Goal: Complete application form: Complete application form

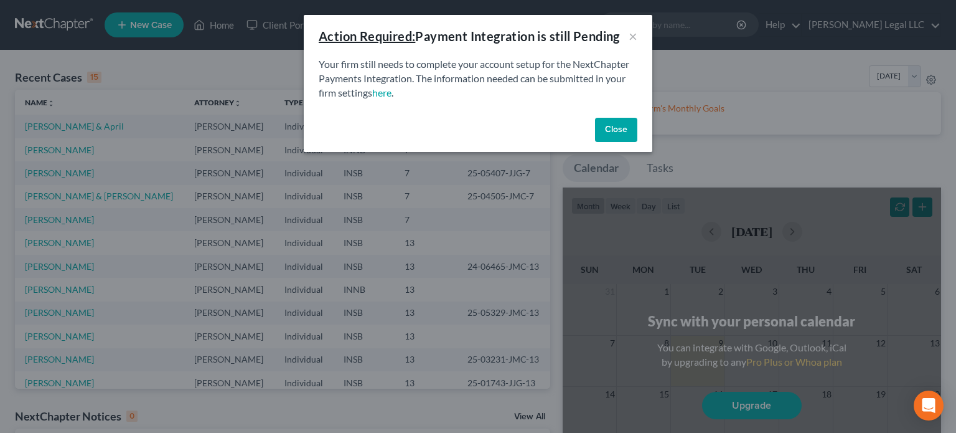
click at [624, 133] on button "Close" at bounding box center [616, 130] width 42 height 25
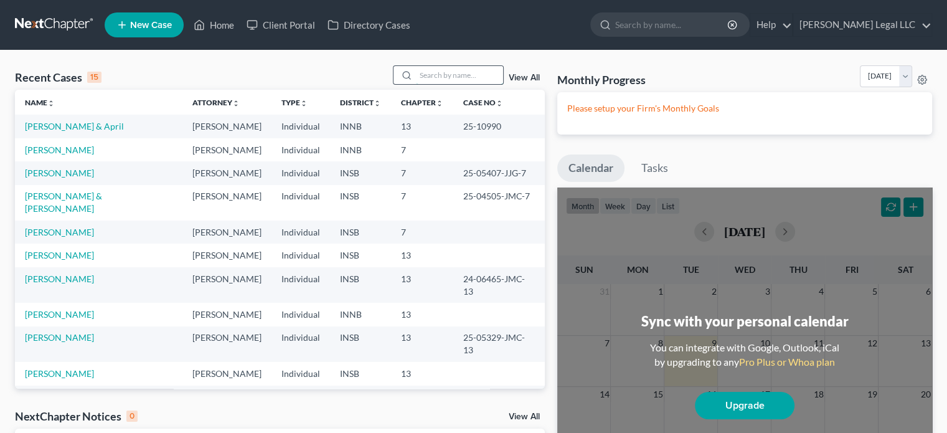
click at [452, 77] on input "search" at bounding box center [459, 75] width 87 height 18
type input "[PERSON_NAME]"
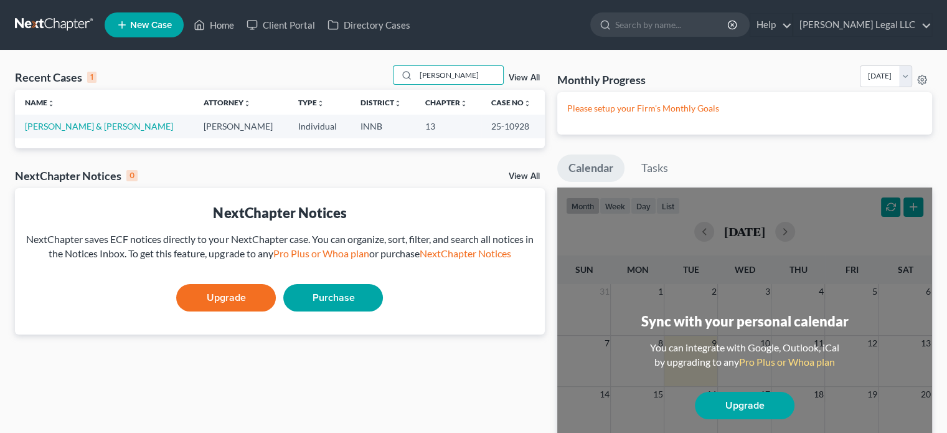
click at [141, 133] on td "[PERSON_NAME] & [PERSON_NAME]" at bounding box center [104, 126] width 179 height 23
click at [143, 127] on link "[PERSON_NAME] & [PERSON_NAME]" at bounding box center [99, 126] width 148 height 11
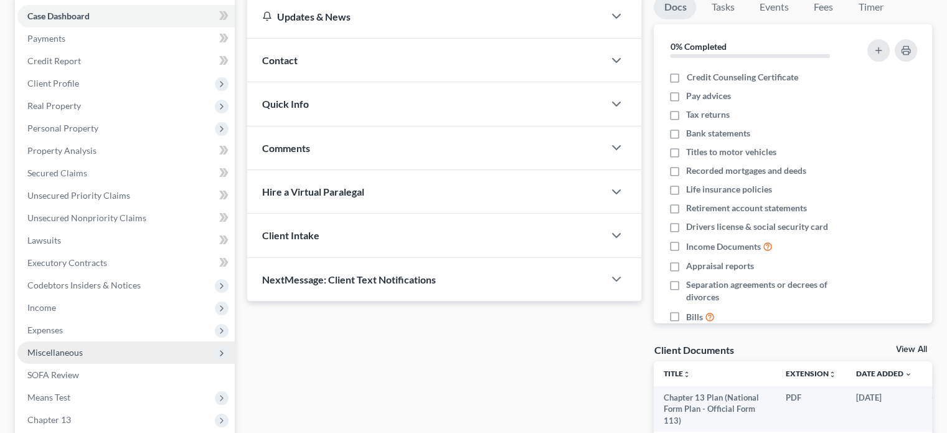
scroll to position [311, 0]
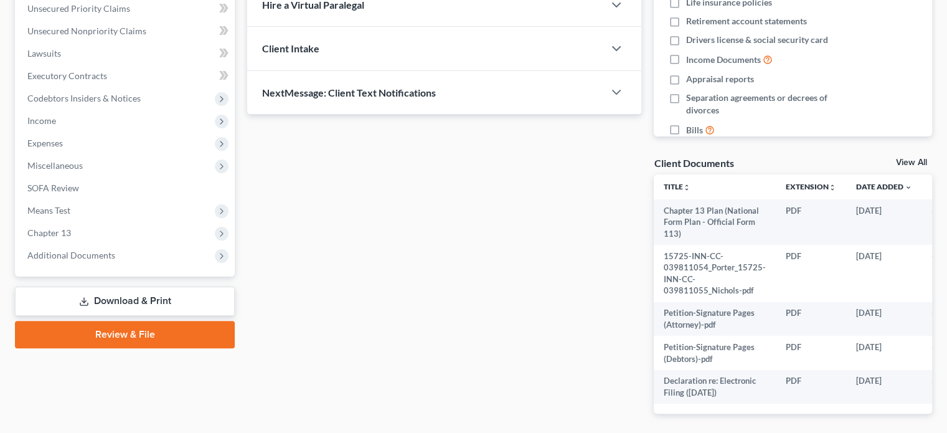
click at [72, 301] on link "Download & Print" at bounding box center [125, 300] width 220 height 29
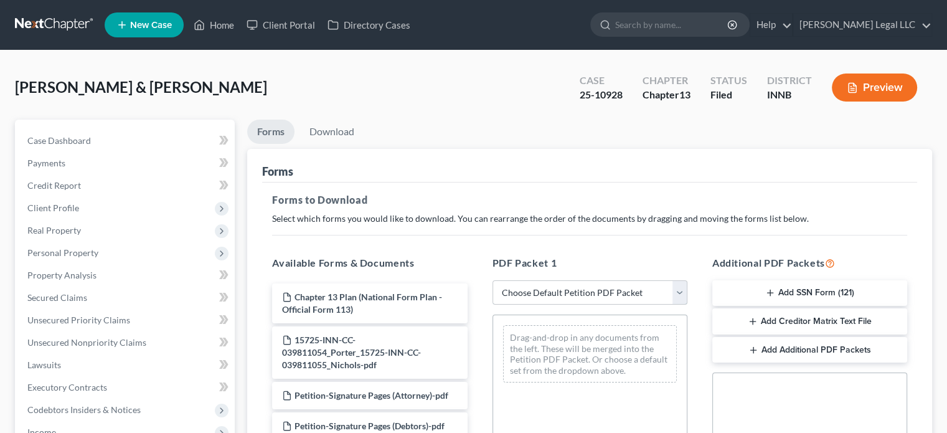
click at [547, 300] on select "Choose Default Petition PDF Packet Complete Bankruptcy Petition (all forms and …" at bounding box center [589, 292] width 195 height 25
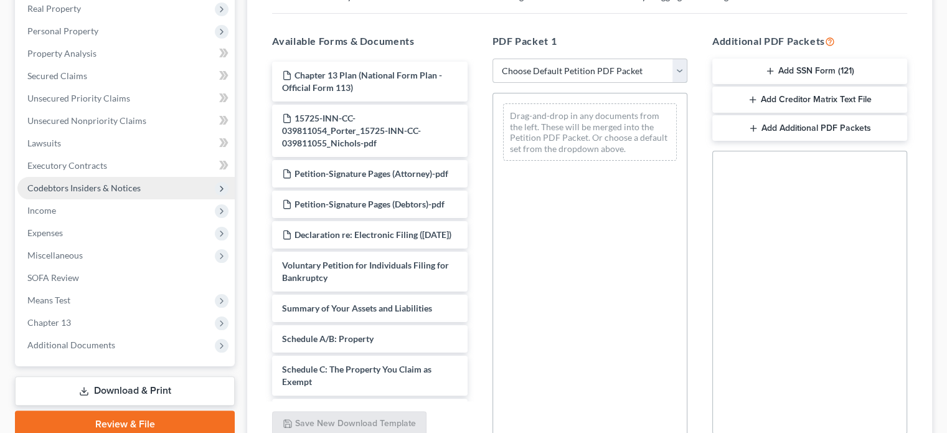
scroll to position [311, 0]
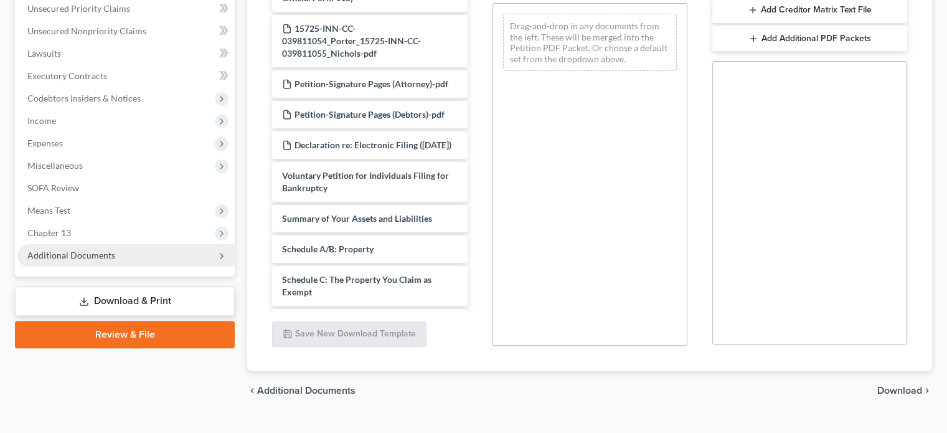
click at [59, 255] on span "Additional Documents" at bounding box center [71, 255] width 88 height 11
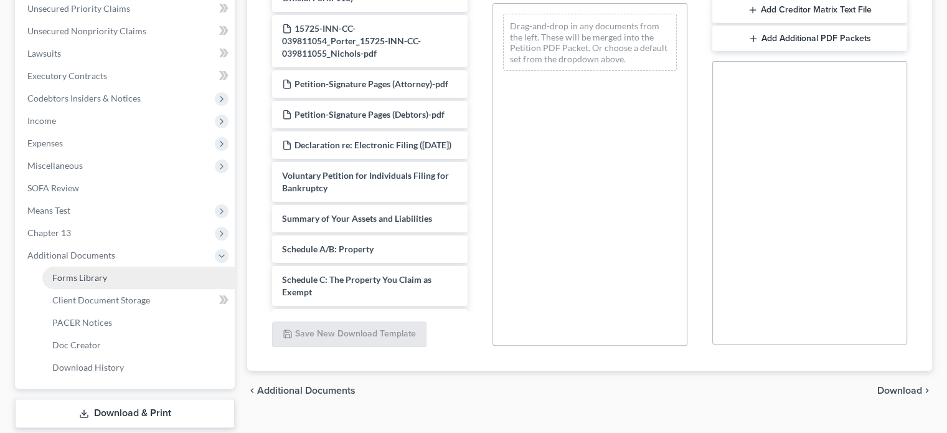
click at [85, 280] on span "Forms Library" at bounding box center [79, 277] width 55 height 11
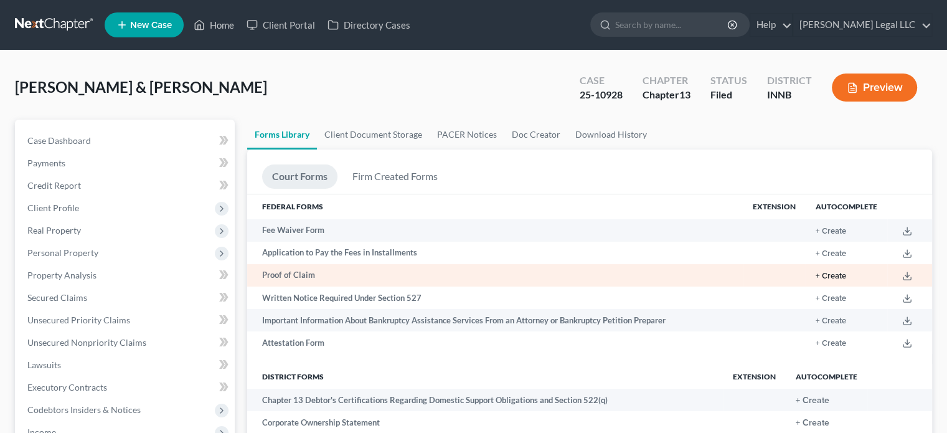
click at [835, 278] on button "+ Create" at bounding box center [831, 276] width 31 height 8
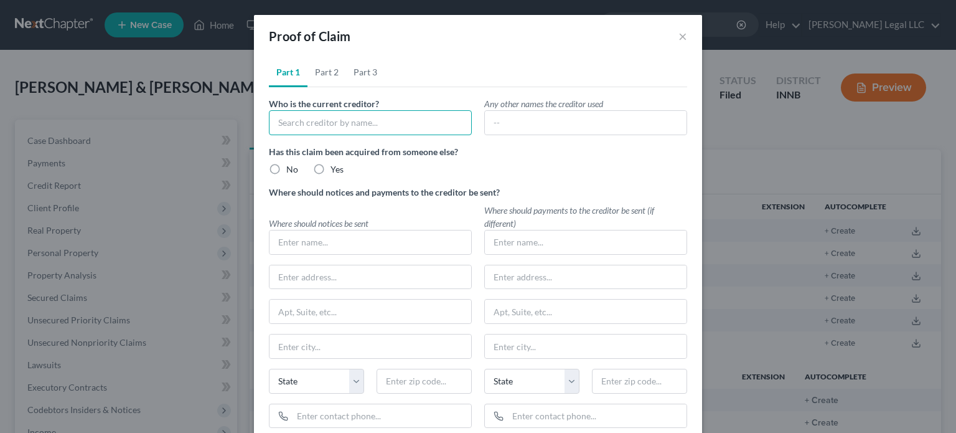
click at [349, 126] on input "text" at bounding box center [370, 122] width 203 height 25
click at [336, 146] on div "[PERSON_NAME] Legal LLC" at bounding box center [343, 144] width 129 height 12
type input "[PERSON_NAME] Legal LLC"
type input "[STREET_ADDRESS][PERSON_NAME]"
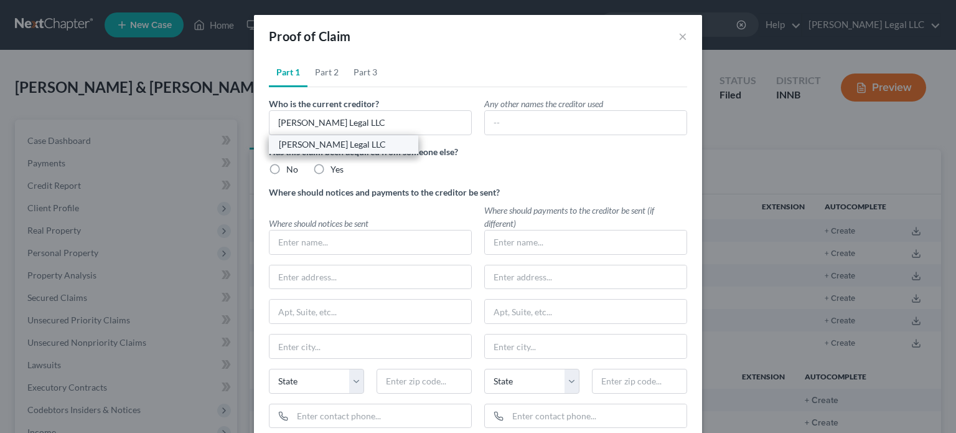
type input "[GEOGRAPHIC_DATA]"
select select "15"
type input "46062"
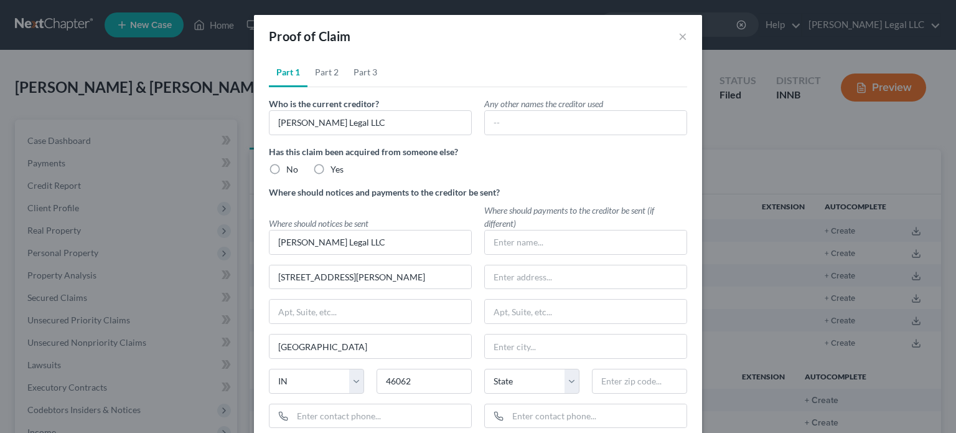
click at [286, 168] on label "No" at bounding box center [292, 169] width 12 height 12
click at [291, 168] on input "No" at bounding box center [295, 167] width 8 height 8
radio input "true"
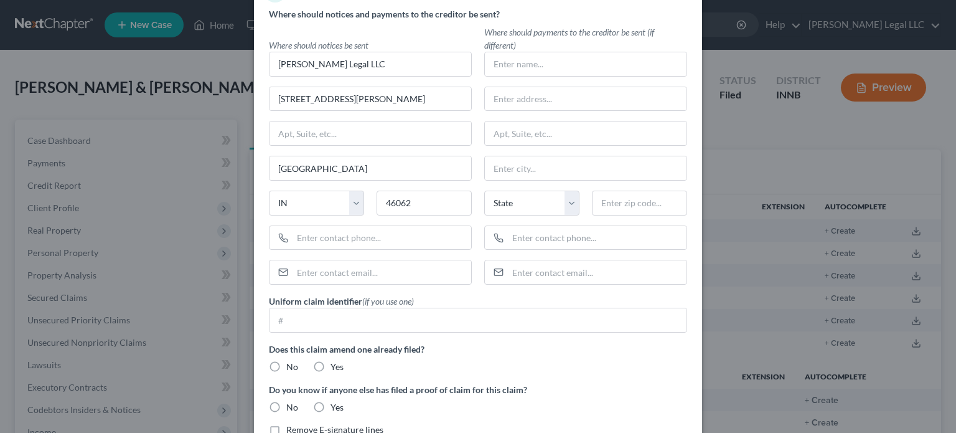
scroll to position [187, 0]
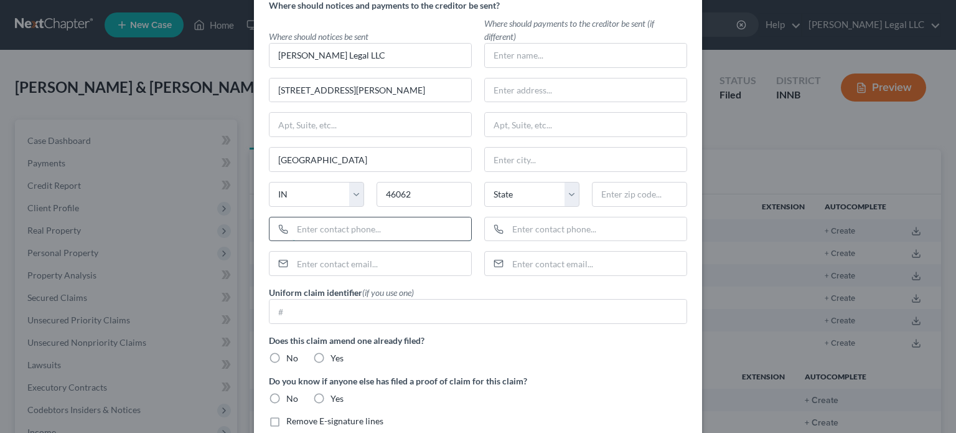
click at [314, 235] on input "text" at bounding box center [382, 229] width 179 height 24
type input "[PHONE_NUMBER]"
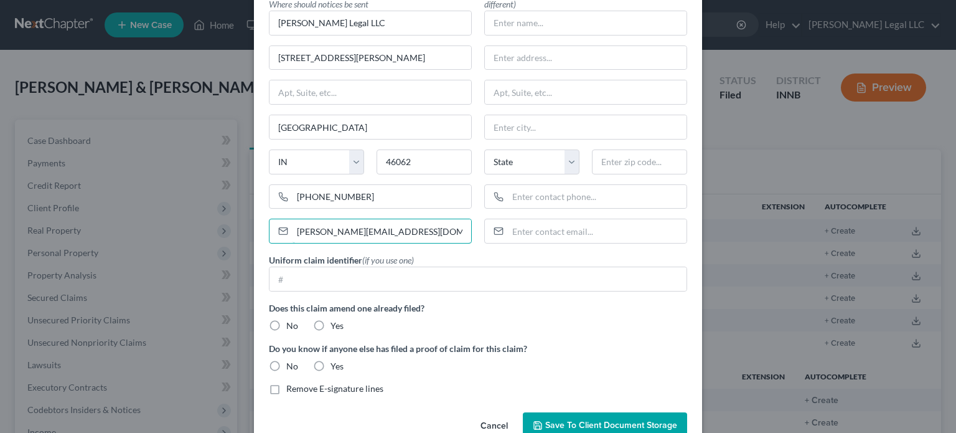
scroll to position [247, 0]
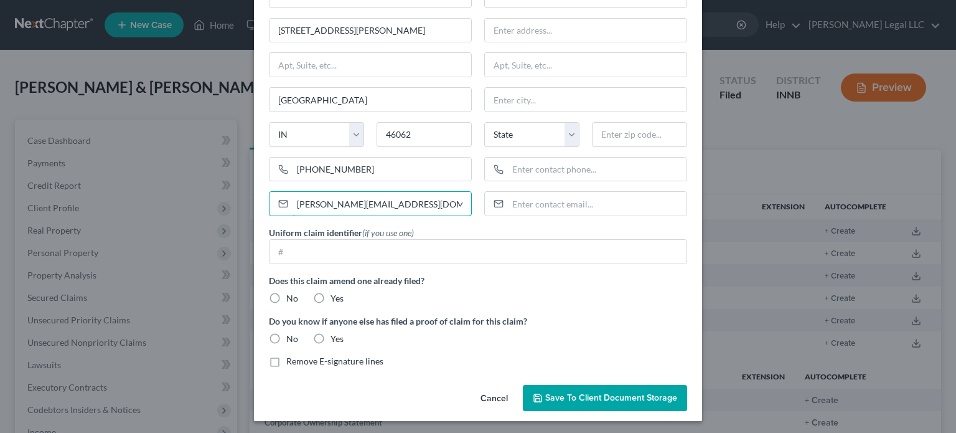
type input "[PERSON_NAME][EMAIL_ADDRESS][DOMAIN_NAME]"
click at [286, 292] on label "No" at bounding box center [292, 298] width 12 height 12
click at [291, 292] on input "No" at bounding box center [295, 296] width 8 height 8
radio input "true"
click at [286, 332] on label "No" at bounding box center [292, 338] width 12 height 12
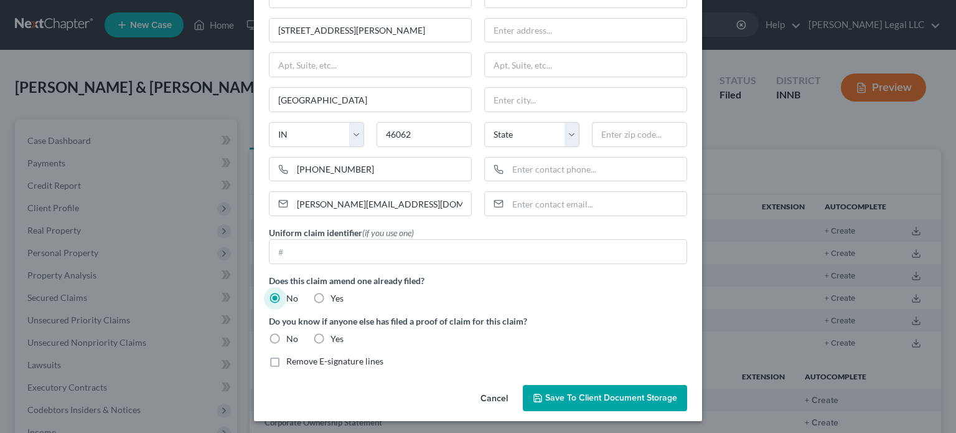
click at [291, 332] on input "No" at bounding box center [295, 336] width 8 height 8
radio input "true"
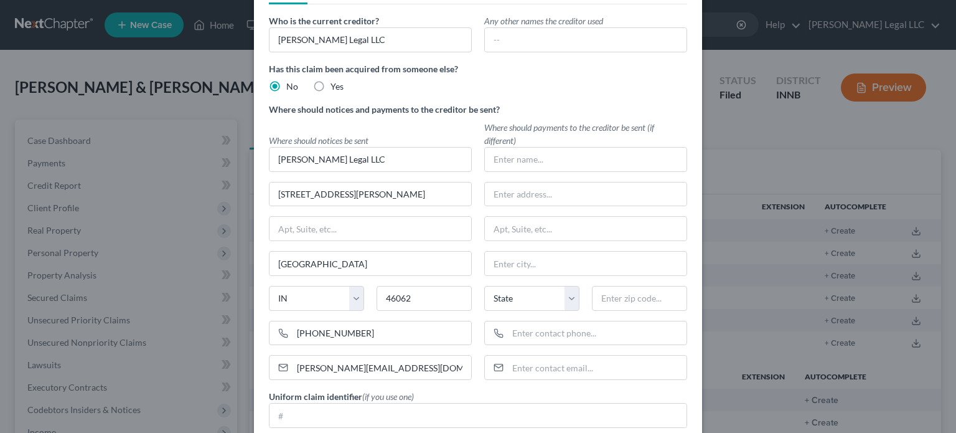
scroll to position [0, 0]
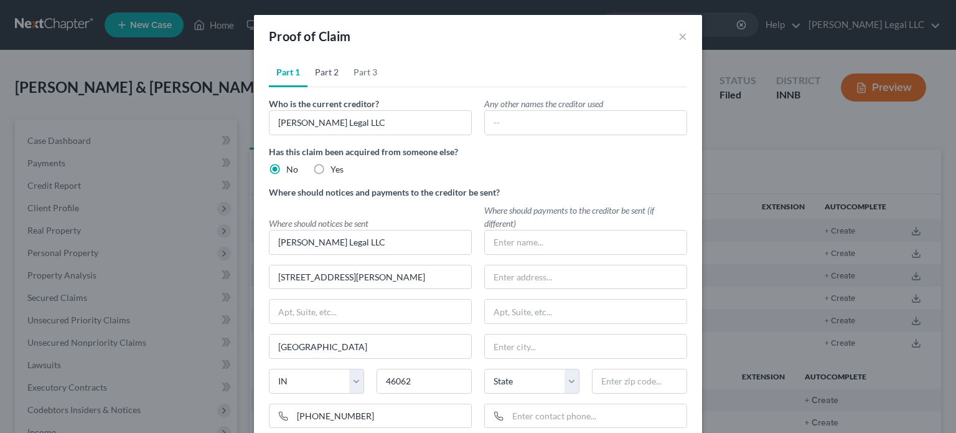
click at [314, 77] on link "Part 2" at bounding box center [327, 72] width 39 height 30
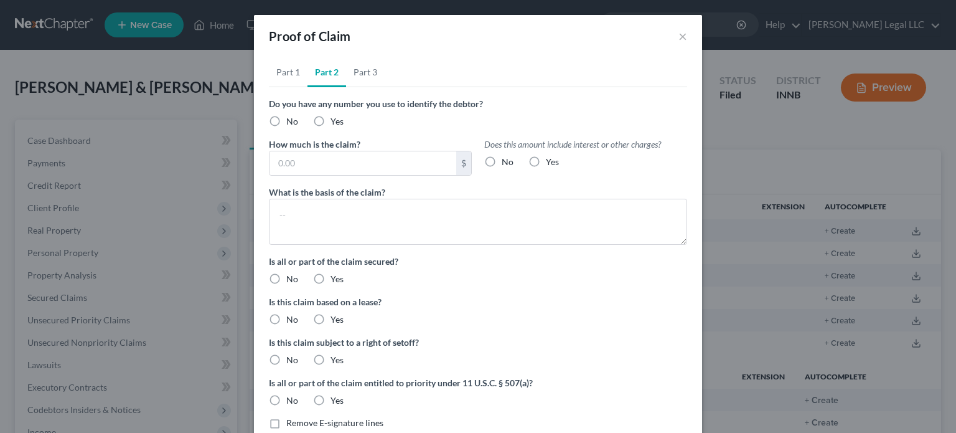
click at [286, 119] on label "No" at bounding box center [292, 121] width 12 height 12
click at [291, 119] on input "No" at bounding box center [295, 119] width 8 height 8
radio input "true"
click at [288, 156] on input "text" at bounding box center [363, 163] width 187 height 24
type input "4,000"
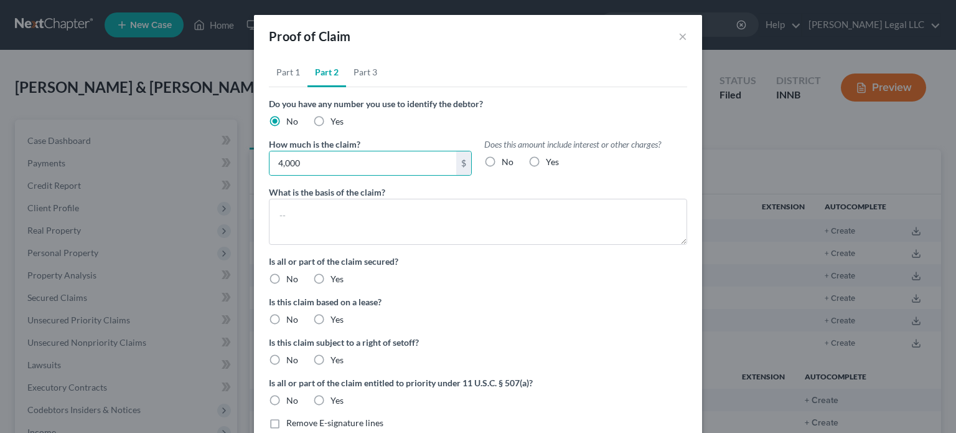
click at [502, 161] on label "No" at bounding box center [508, 162] width 12 height 12
click at [507, 161] on input "No" at bounding box center [511, 160] width 8 height 8
radio input "true"
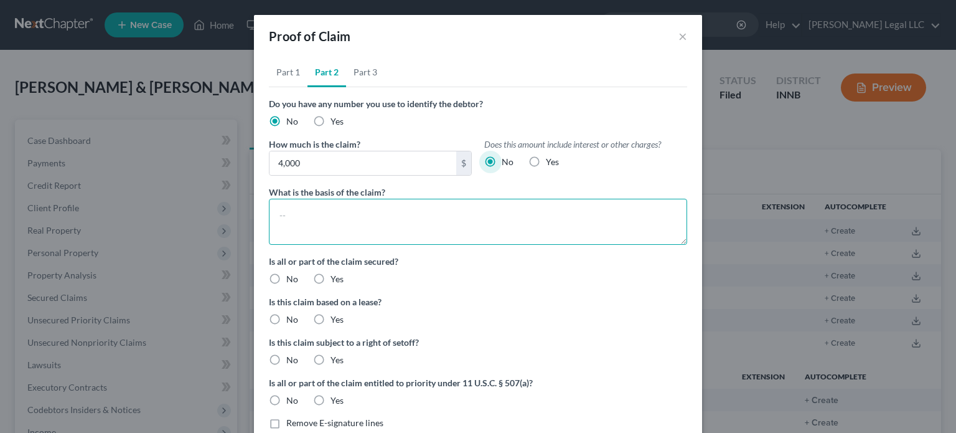
click at [478, 222] on textarea at bounding box center [478, 222] width 418 height 46
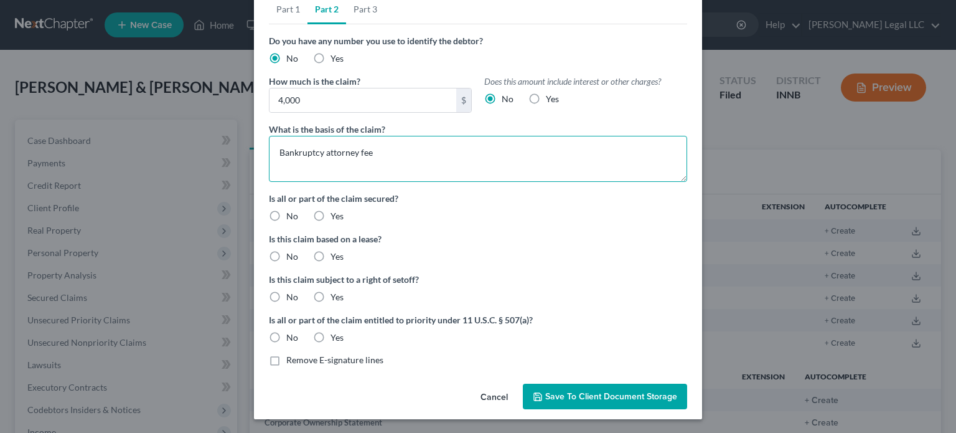
scroll to position [64, 0]
type textarea "Bankruptcy attorney fee"
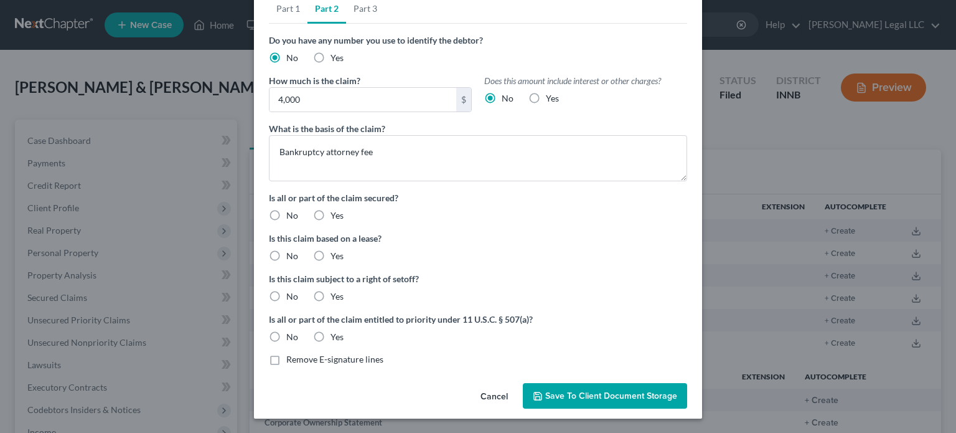
click at [286, 214] on label "No" at bounding box center [292, 215] width 12 height 12
click at [291, 214] on input "No" at bounding box center [295, 213] width 8 height 8
radio input "true"
click at [286, 255] on label "No" at bounding box center [292, 256] width 12 height 12
click at [291, 255] on input "No" at bounding box center [295, 254] width 8 height 8
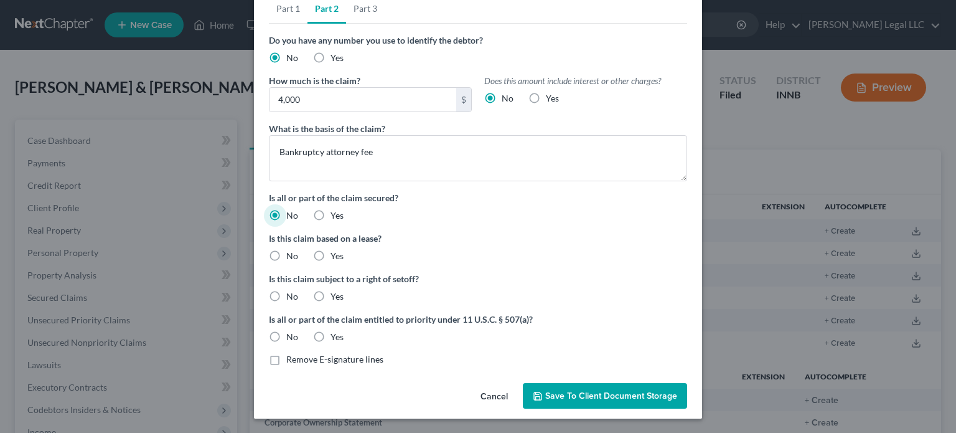
radio input "true"
click at [286, 292] on label "No" at bounding box center [292, 296] width 12 height 12
click at [291, 292] on input "No" at bounding box center [295, 294] width 8 height 8
radio input "true"
click at [331, 336] on label "Yes" at bounding box center [337, 337] width 13 height 12
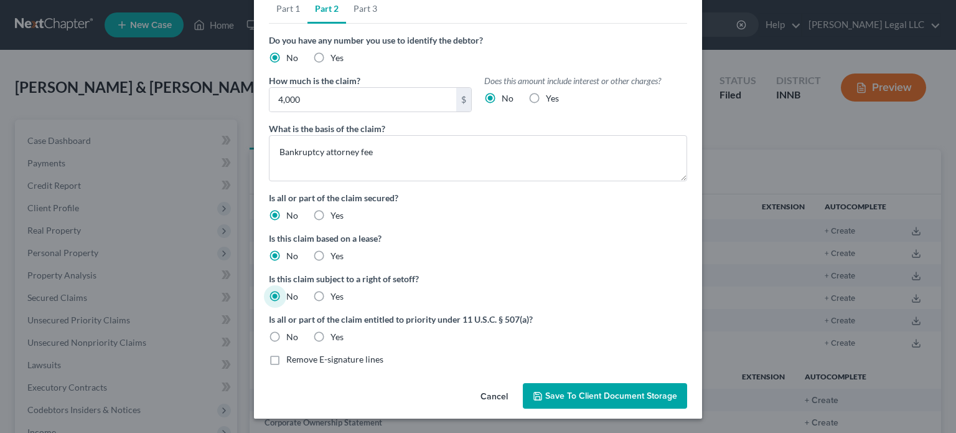
click at [336, 336] on input "Yes" at bounding box center [340, 335] width 8 height 8
radio input "true"
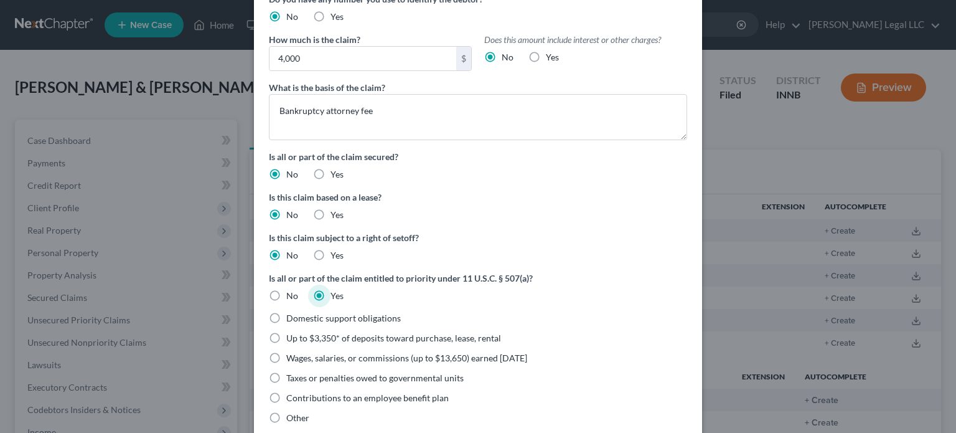
scroll to position [188, 0]
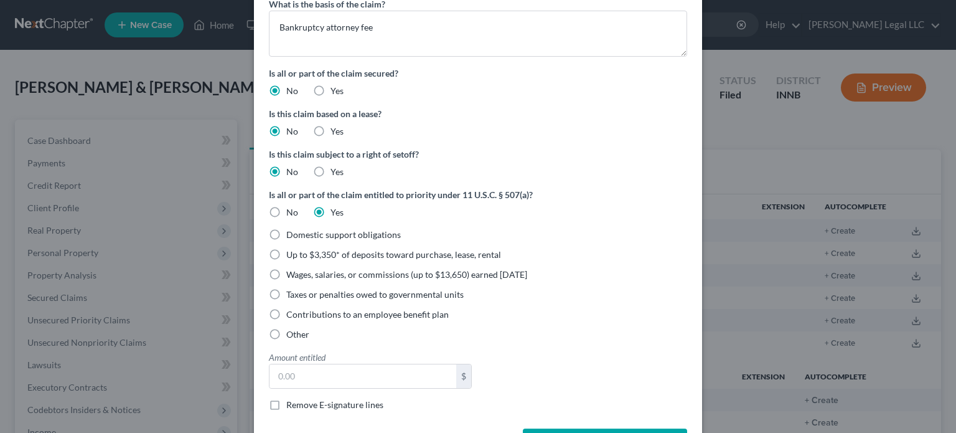
click at [286, 331] on label "Other" at bounding box center [297, 334] width 23 height 12
click at [291, 331] on input "Other" at bounding box center [295, 332] width 8 height 8
radio input "true"
click at [304, 366] on input "text" at bounding box center [371, 376] width 202 height 24
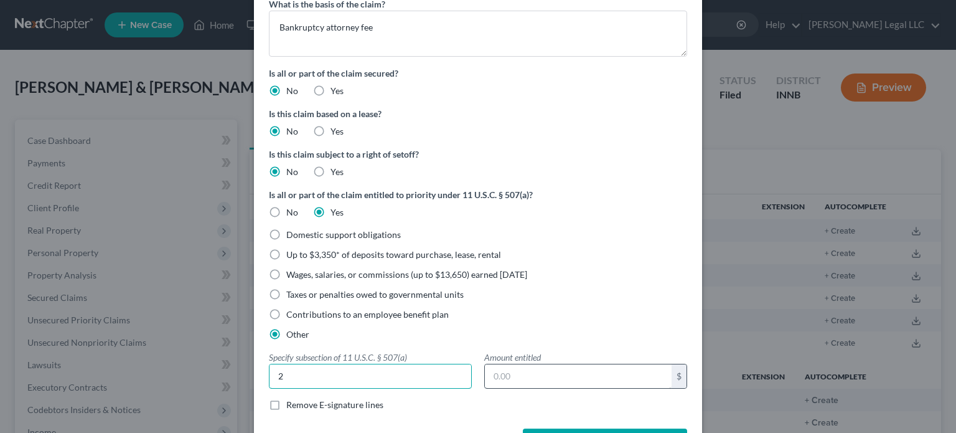
type input "2"
click at [491, 377] on input "text" at bounding box center [578, 376] width 187 height 24
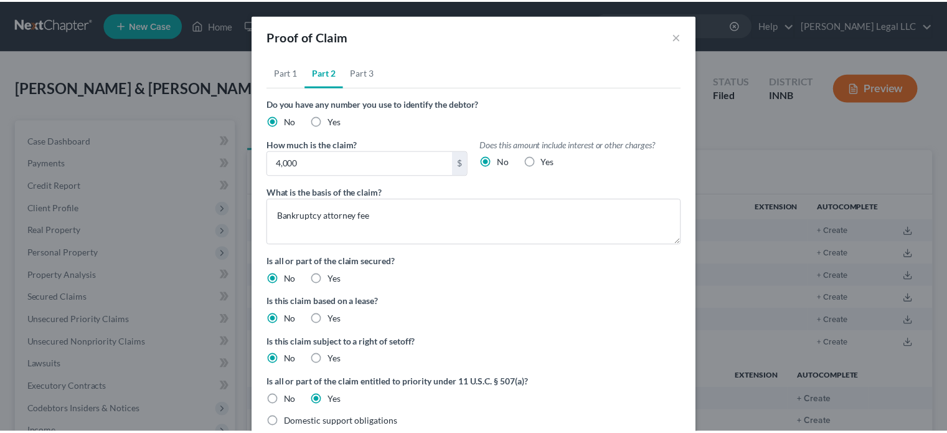
scroll to position [0, 0]
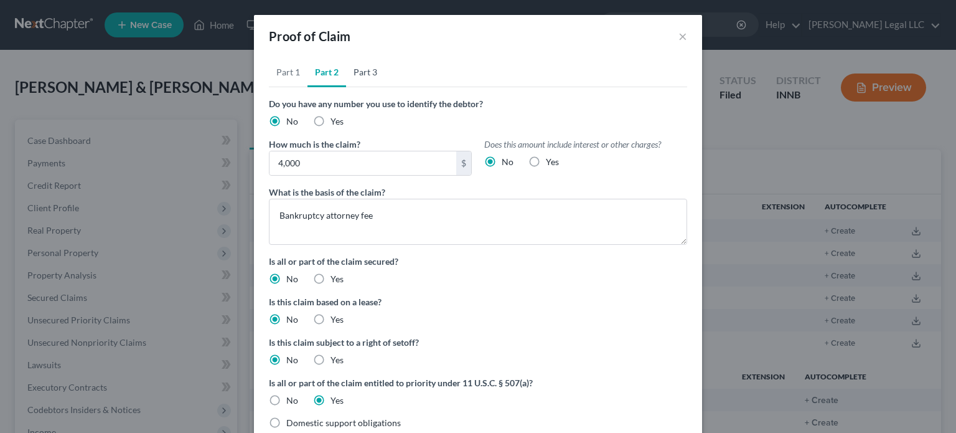
type input "4,000"
click at [355, 70] on link "Part 3" at bounding box center [365, 72] width 39 height 30
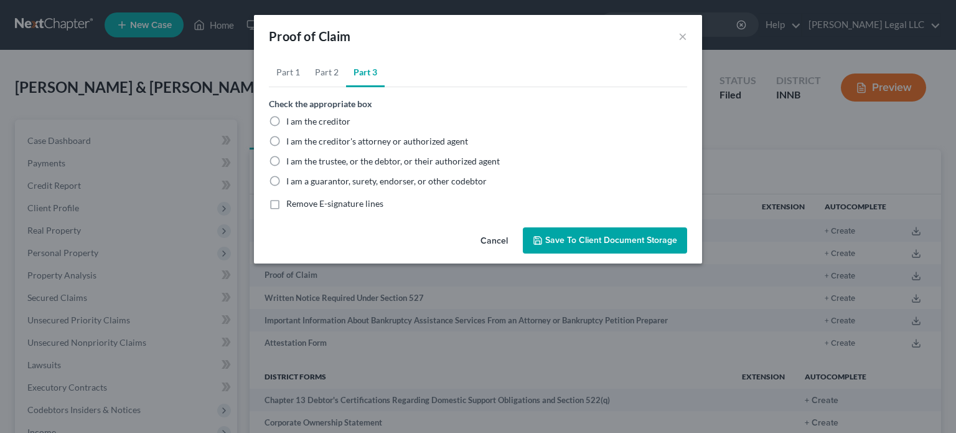
click at [286, 123] on label "I am the creditor" at bounding box center [318, 121] width 64 height 12
click at [291, 123] on input "I am the creditor" at bounding box center [295, 119] width 8 height 8
radio input "true"
click at [640, 231] on button "Save to Client Document Storage" at bounding box center [605, 240] width 164 height 26
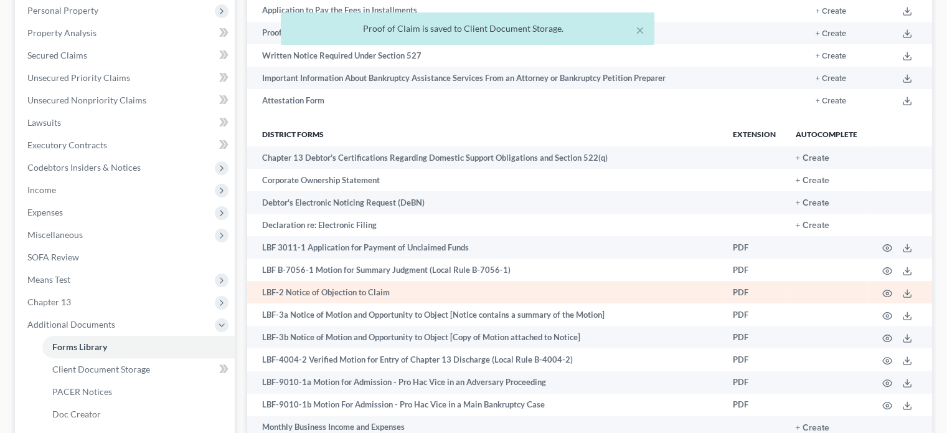
scroll to position [498, 0]
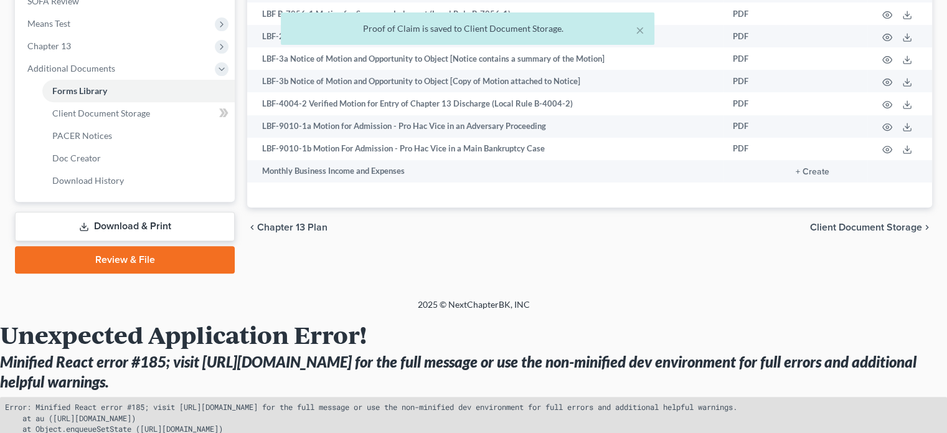
click at [837, 225] on span "Client Document Storage" at bounding box center [866, 227] width 112 height 10
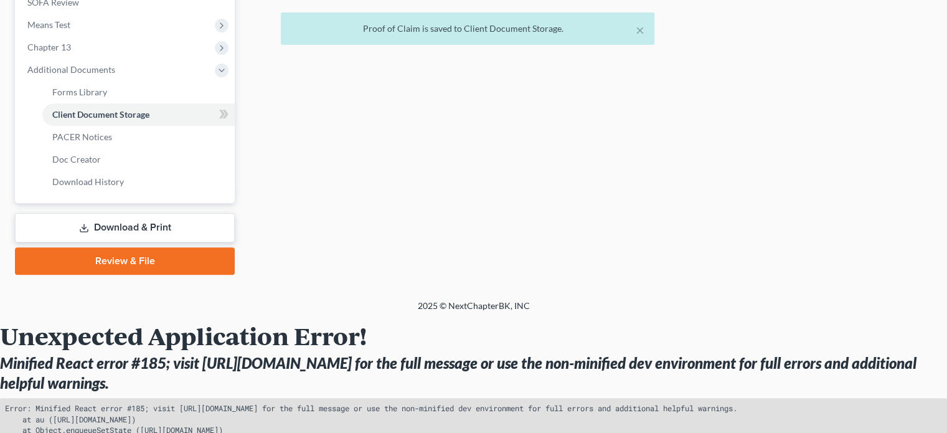
select select "8"
select select "0"
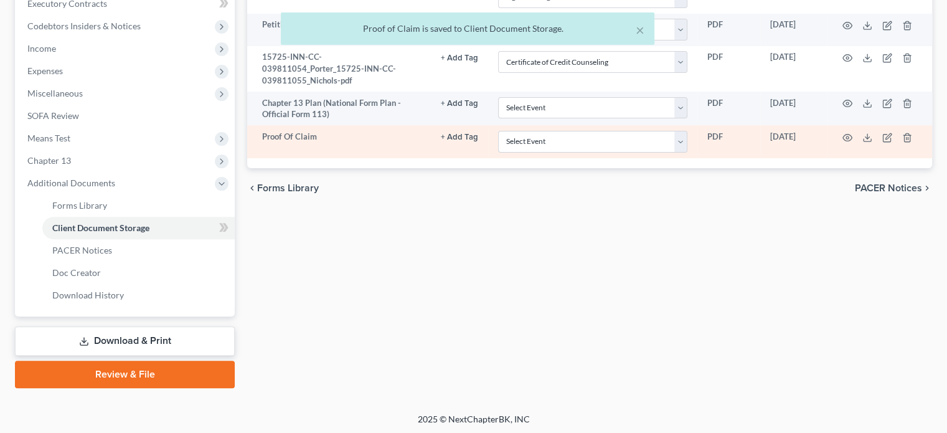
scroll to position [249, 0]
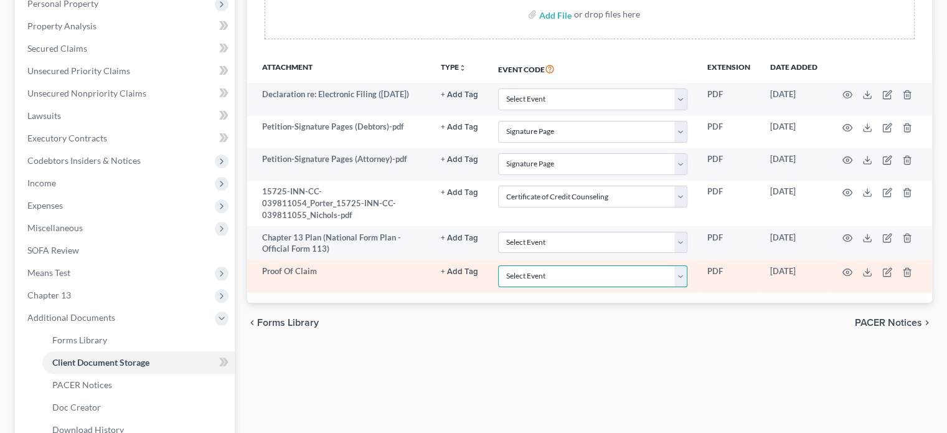
click at [511, 269] on select "Select Event Certificate of Credit Counseling Chapter 13 Calculation of Disposa…" at bounding box center [592, 276] width 189 height 22
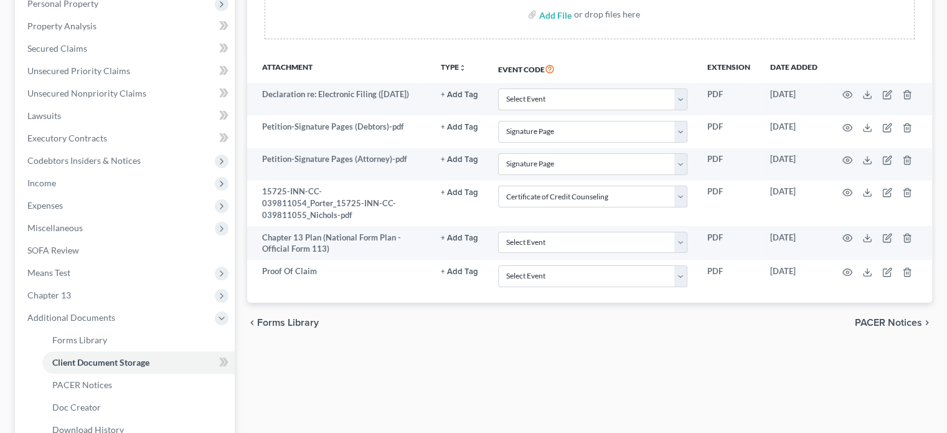
drag, startPoint x: 418, startPoint y: 322, endPoint x: 531, endPoint y: 321, distance: 112.7
click at [420, 322] on div "chevron_left Forms Library PACER Notices chevron_right" at bounding box center [589, 323] width 685 height 40
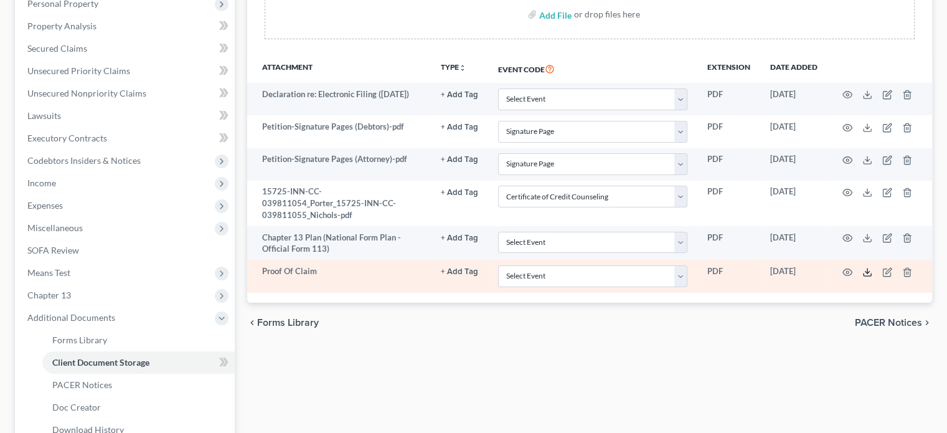
click at [862, 267] on icon at bounding box center [867, 272] width 10 height 10
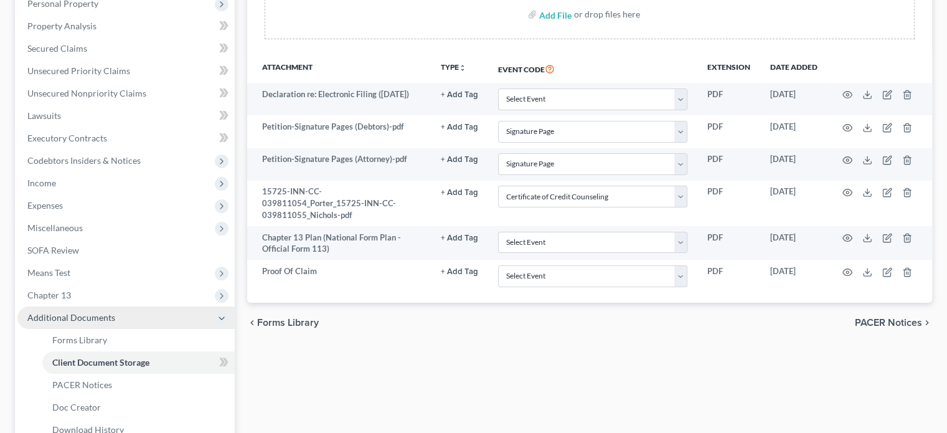
drag, startPoint x: 49, startPoint y: 296, endPoint x: 49, endPoint y: 318, distance: 21.8
click at [49, 296] on span "Chapter 13" at bounding box center [49, 294] width 44 height 11
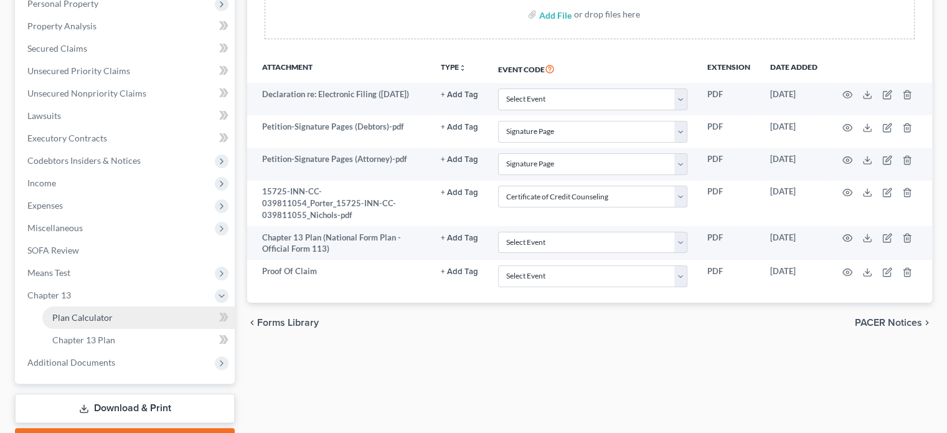
click at [70, 321] on span "Plan Calculator" at bounding box center [82, 317] width 60 height 11
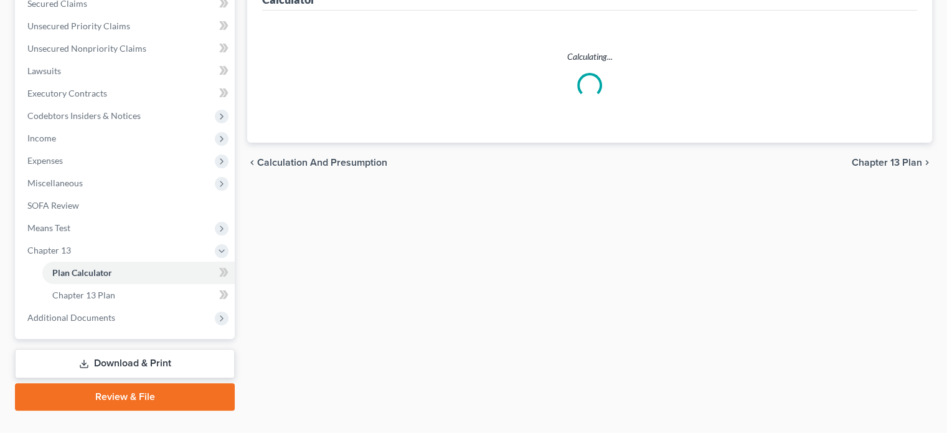
scroll to position [498, 0]
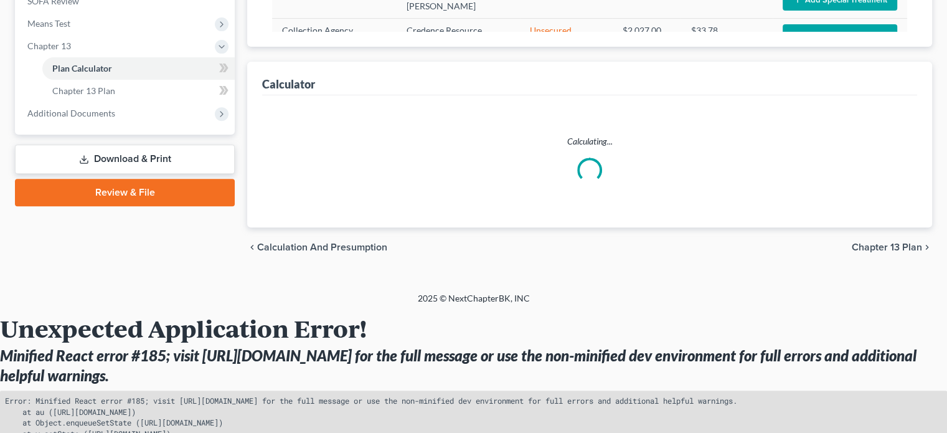
select select "59"
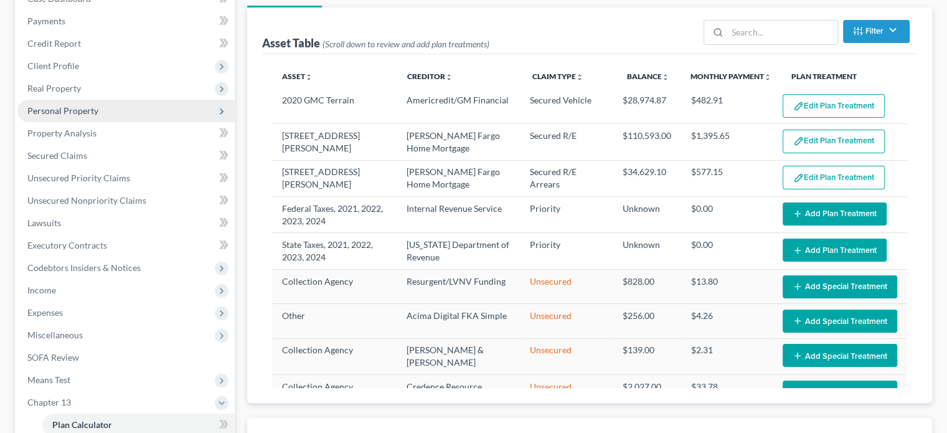
scroll to position [311, 0]
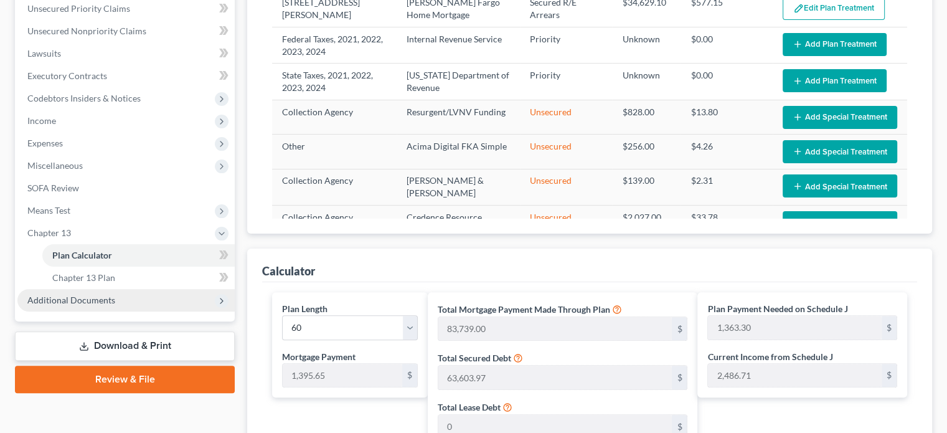
click at [87, 304] on span "Additional Documents" at bounding box center [71, 299] width 88 height 11
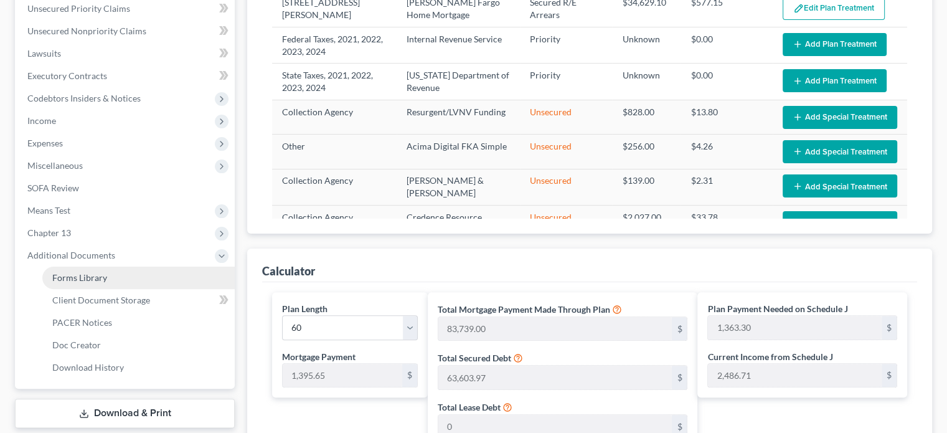
click at [92, 276] on span "Forms Library" at bounding box center [79, 277] width 55 height 11
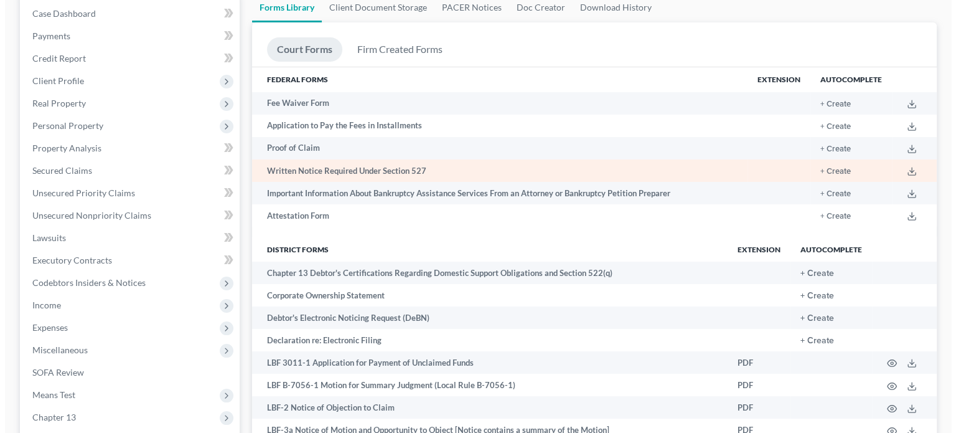
scroll to position [125, 0]
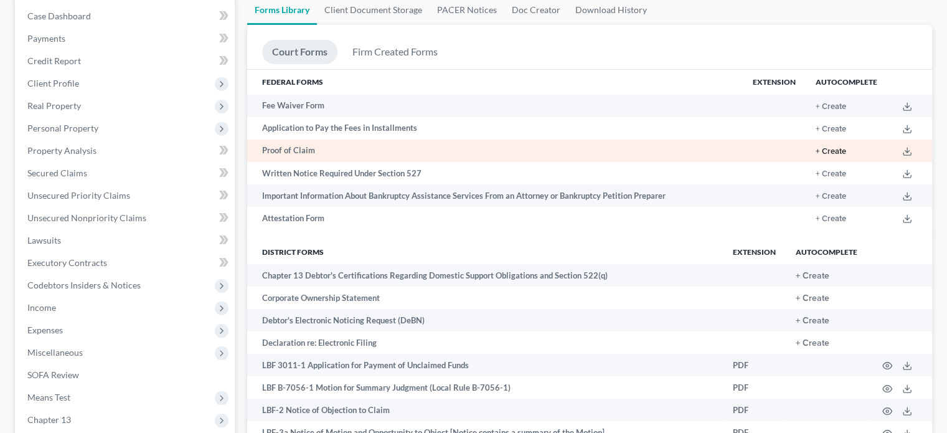
click at [824, 149] on button "+ Create" at bounding box center [831, 152] width 31 height 8
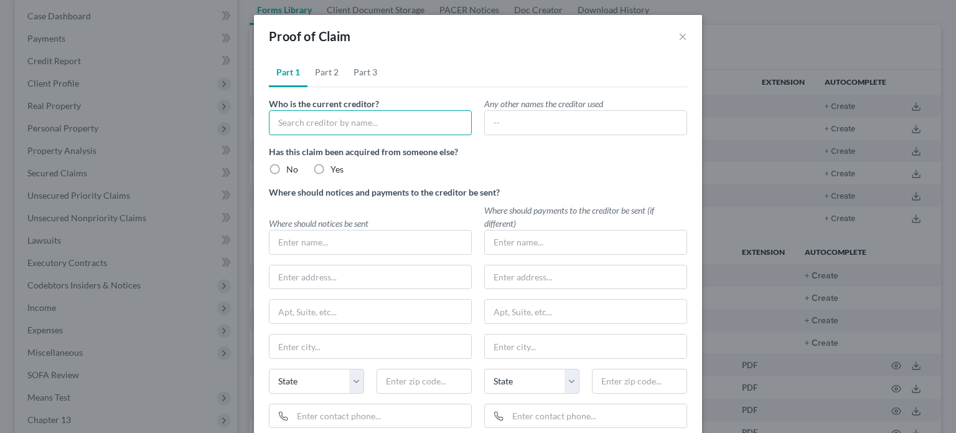
click at [422, 120] on input "text" at bounding box center [370, 122] width 203 height 25
type input "B"
click at [331, 144] on div "[PERSON_NAME] Legal LLC" at bounding box center [343, 144] width 129 height 12
type input "[PERSON_NAME] Legal LLC"
radio input "true"
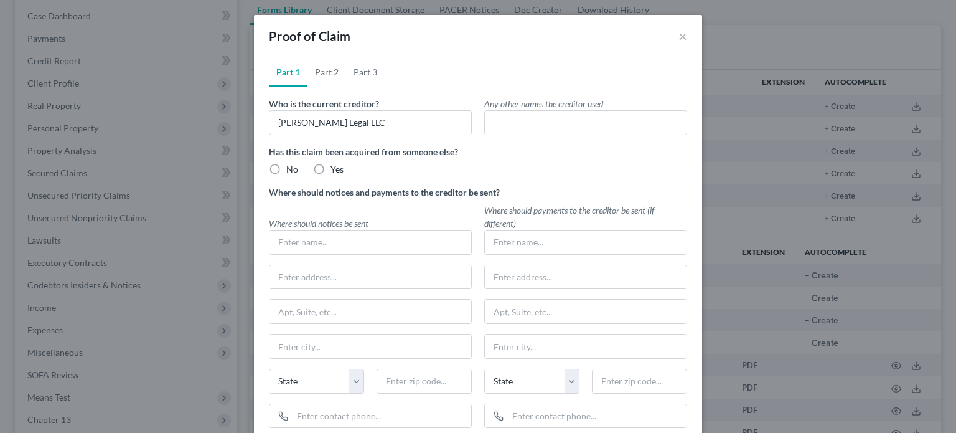
type input "[PERSON_NAME] Legal LLC"
type input "[STREET_ADDRESS][PERSON_NAME]"
type input "[GEOGRAPHIC_DATA]"
select select "15"
type input "46062"
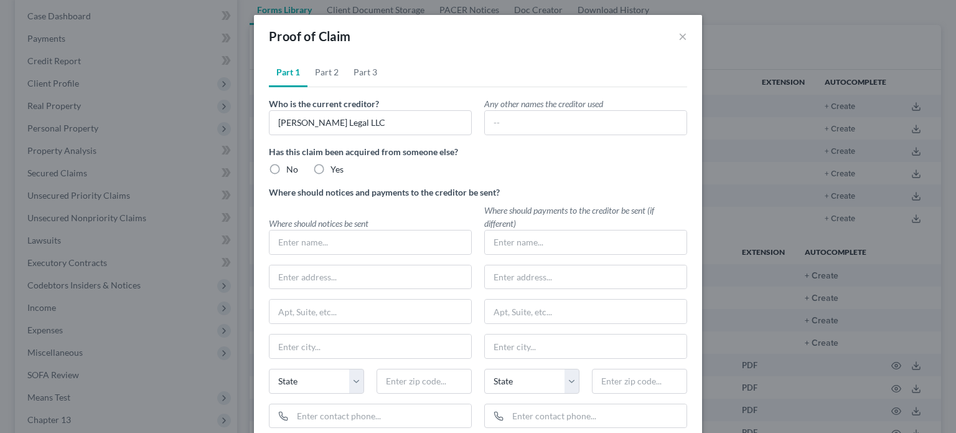
radio input "true"
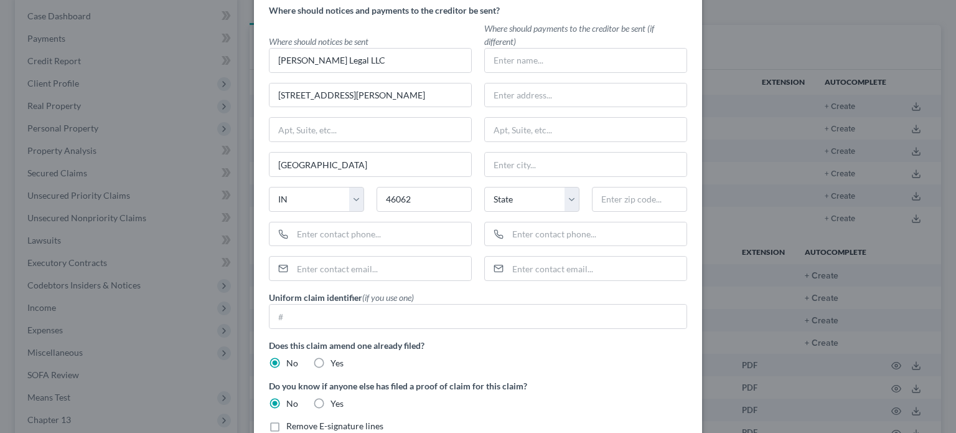
scroll to position [187, 0]
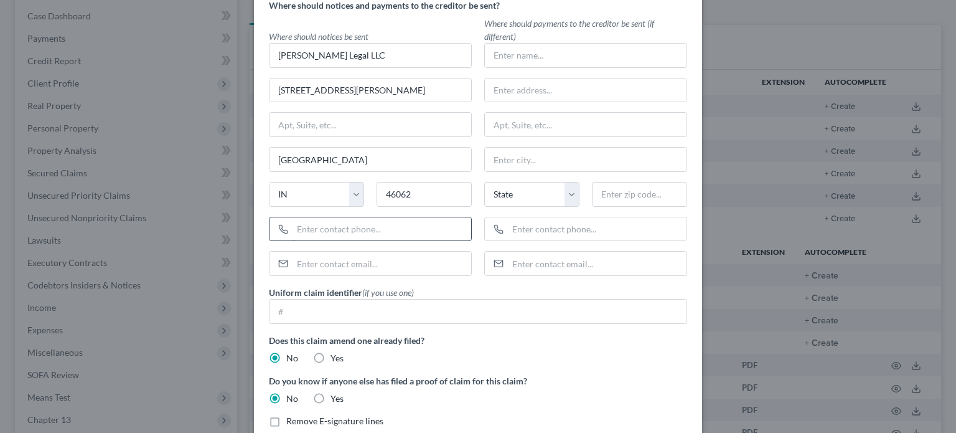
click at [327, 228] on input "text" at bounding box center [382, 229] width 179 height 24
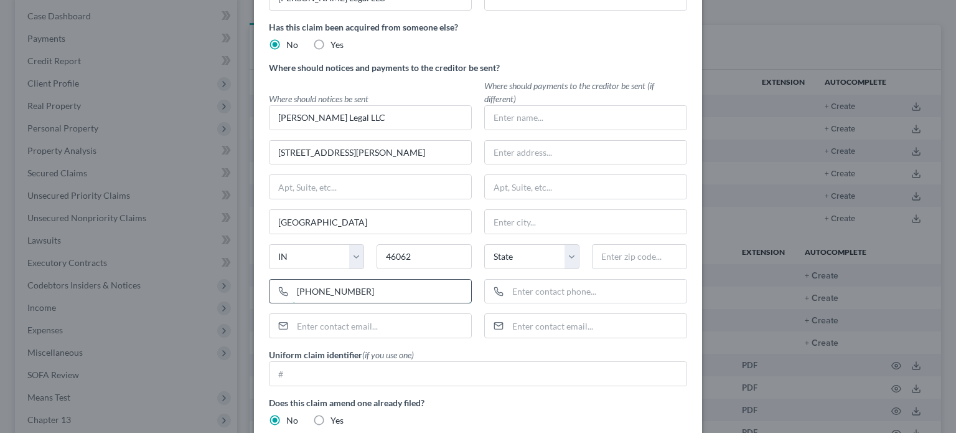
type input "[PHONE_NUMBER]"
type input "[PERSON_NAME][EMAIL_ADDRESS][DOMAIN_NAME]"
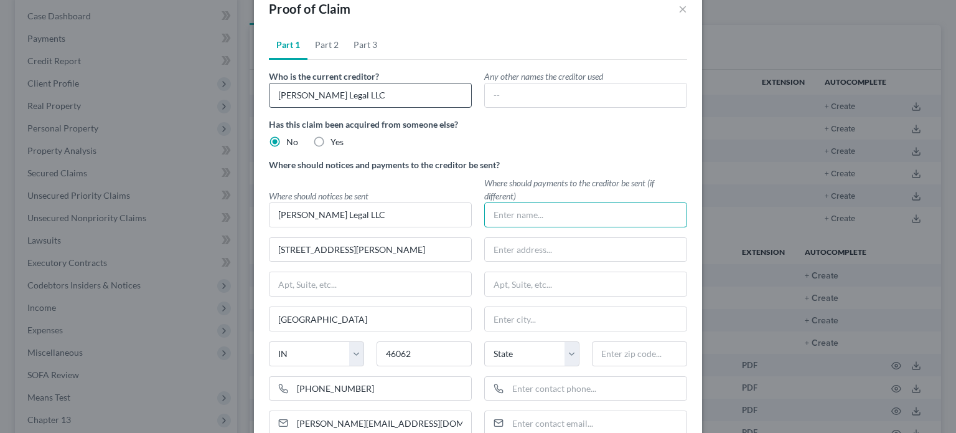
scroll to position [0, 0]
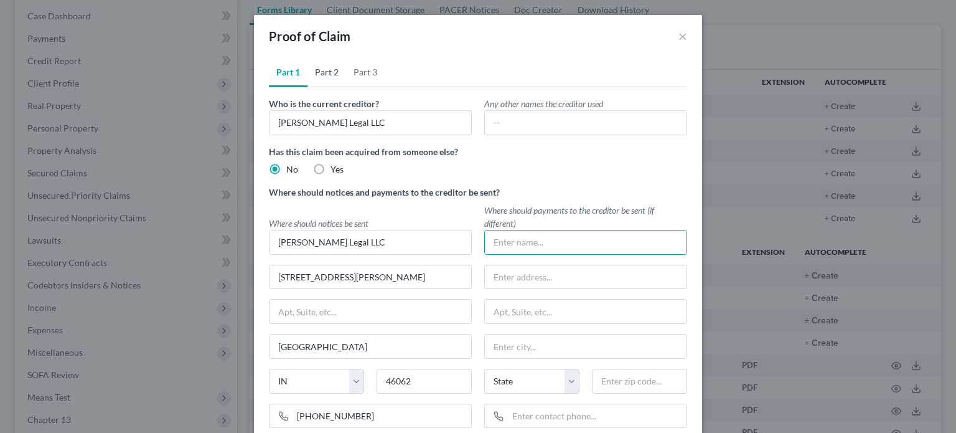
click at [323, 74] on link "Part 2" at bounding box center [327, 72] width 39 height 30
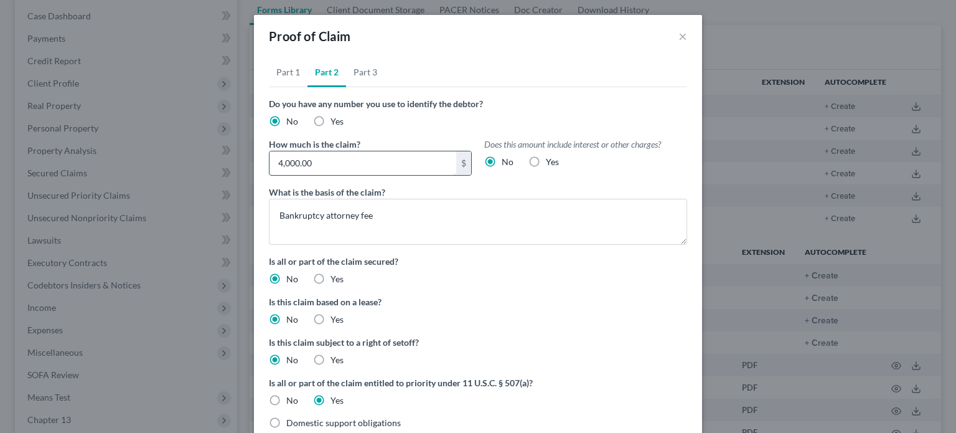
click at [278, 164] on input "4,000.00" at bounding box center [363, 163] width 187 height 24
type input "0"
type input "3,000"
click at [361, 75] on link "Part 3" at bounding box center [365, 72] width 39 height 30
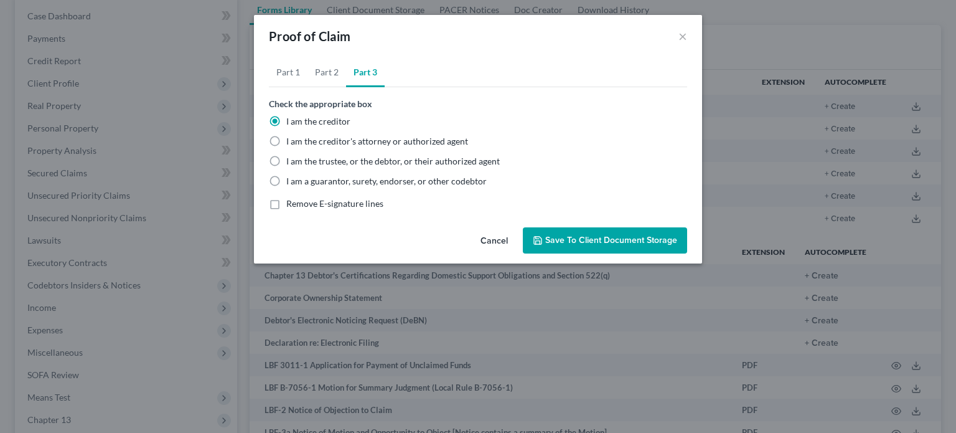
click at [582, 244] on span "Save to Client Document Storage" at bounding box center [611, 240] width 132 height 11
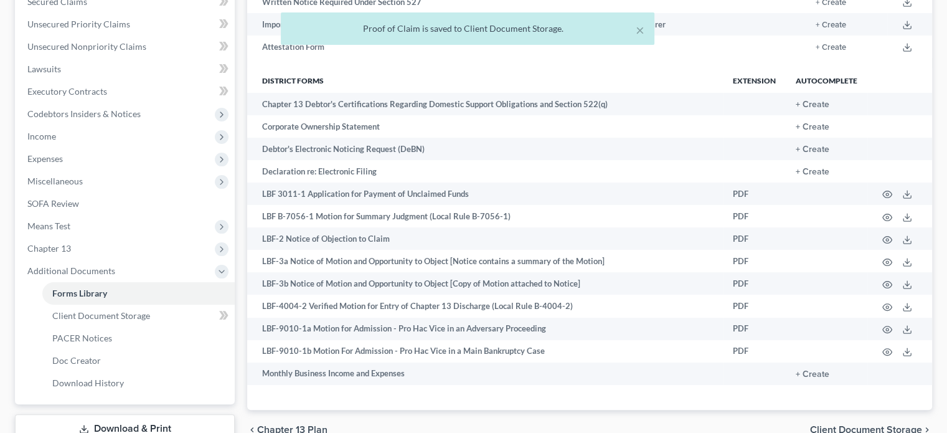
scroll to position [498, 0]
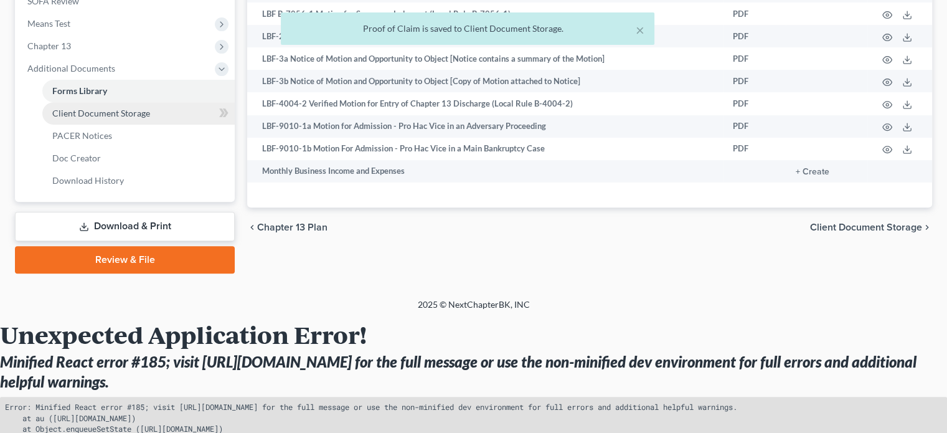
click at [83, 121] on link "Client Document Storage" at bounding box center [138, 113] width 192 height 22
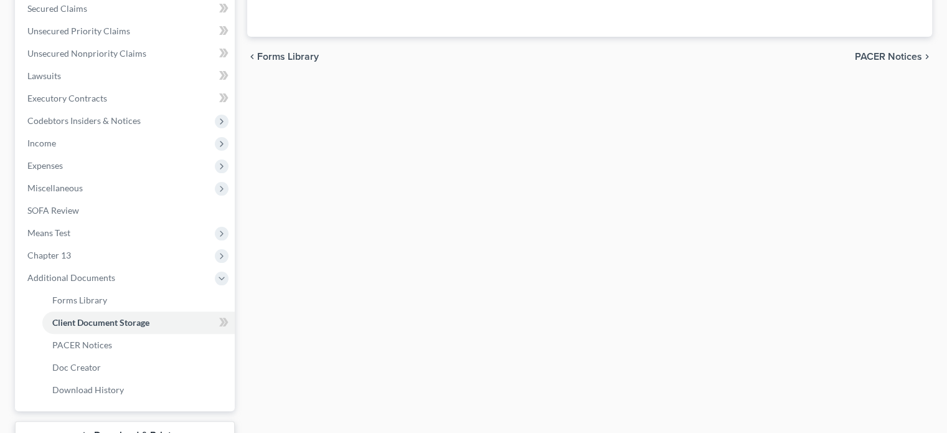
select select "8"
select select "0"
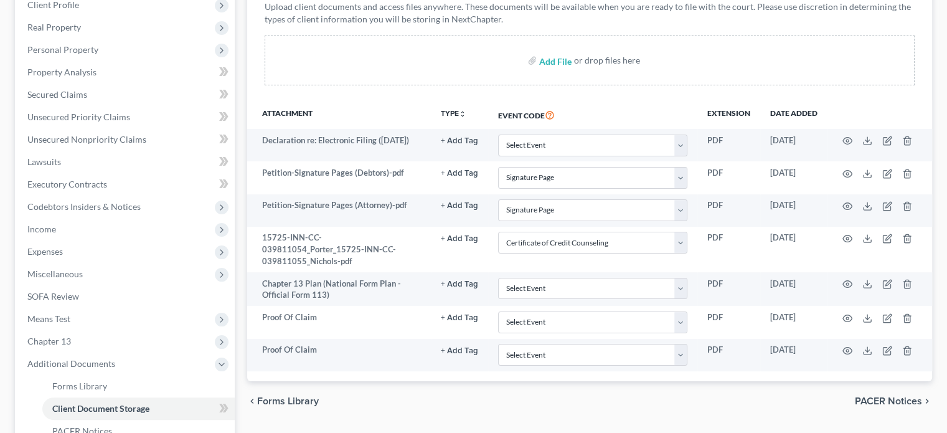
scroll to position [374, 0]
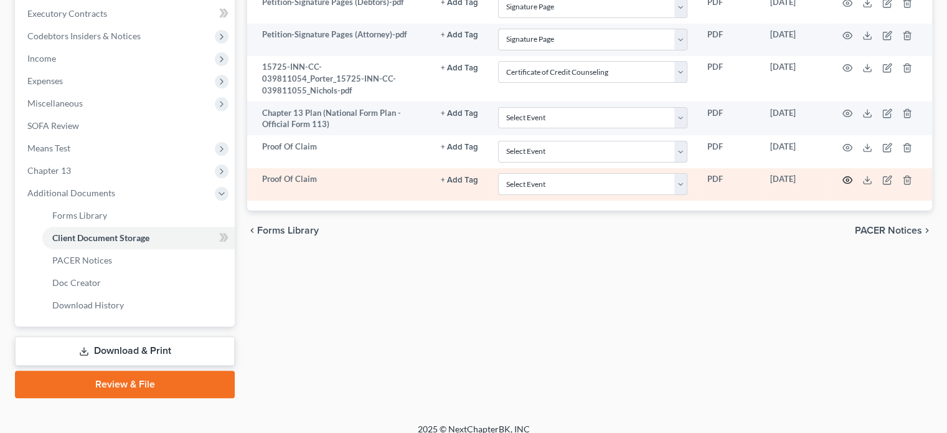
click at [842, 175] on icon "button" at bounding box center [847, 180] width 10 height 10
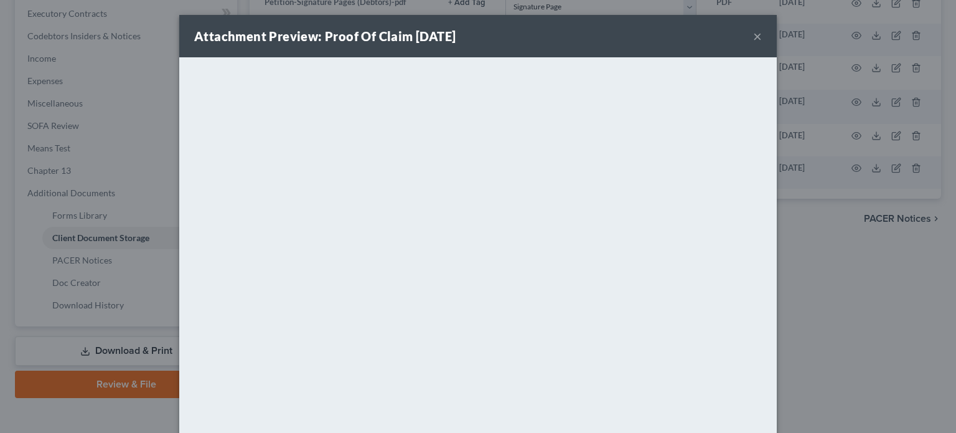
click at [753, 34] on button "×" at bounding box center [757, 36] width 9 height 15
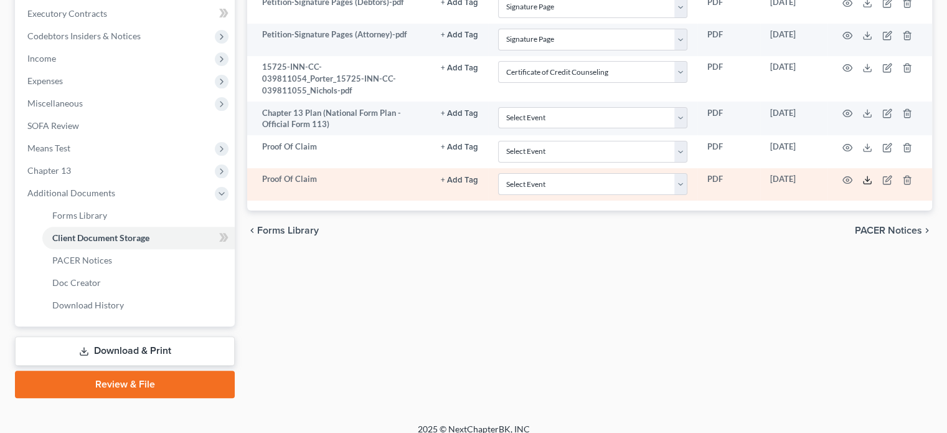
click at [869, 175] on icon at bounding box center [867, 180] width 10 height 10
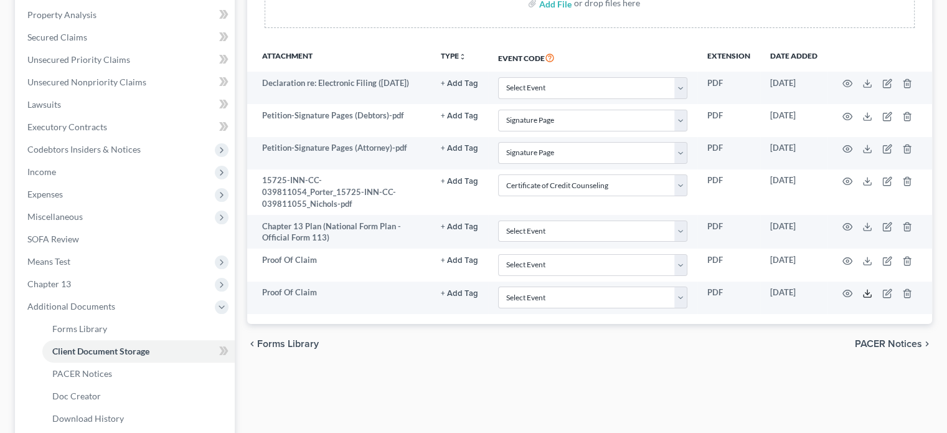
scroll to position [0, 0]
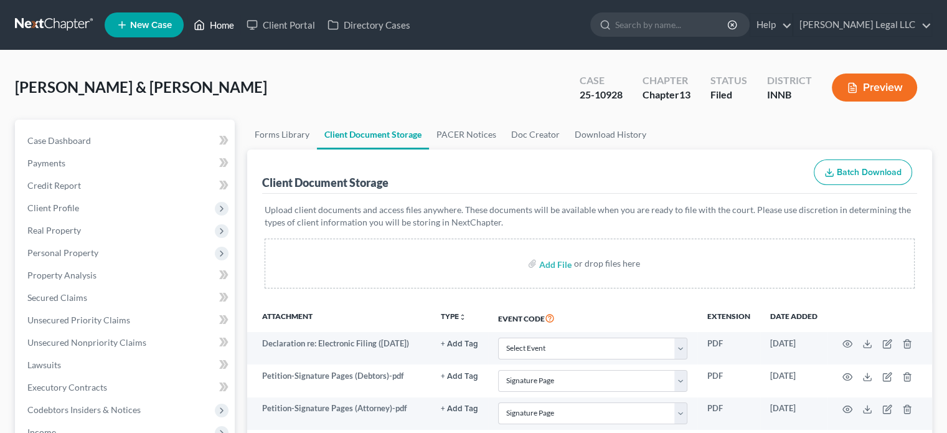
click at [204, 25] on icon at bounding box center [199, 25] width 9 height 9
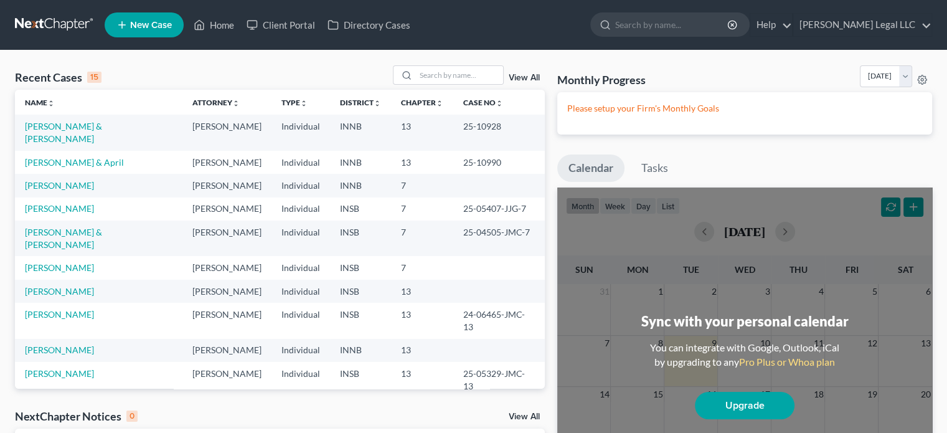
click at [139, 21] on span "New Case" at bounding box center [151, 25] width 42 height 9
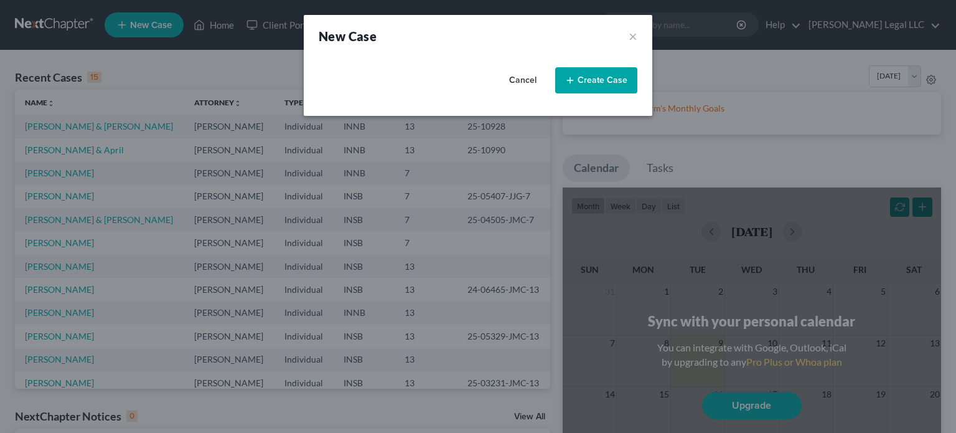
select select "28"
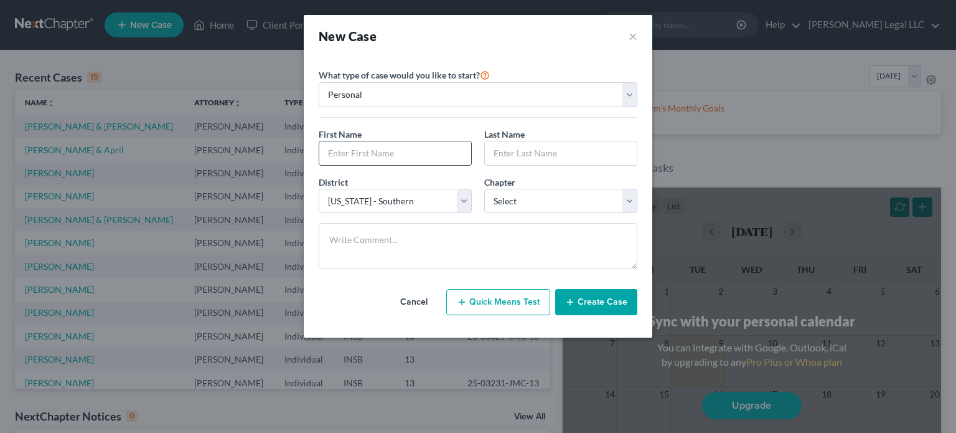
click at [362, 143] on input "text" at bounding box center [395, 153] width 152 height 24
type input "[PERSON_NAME]"
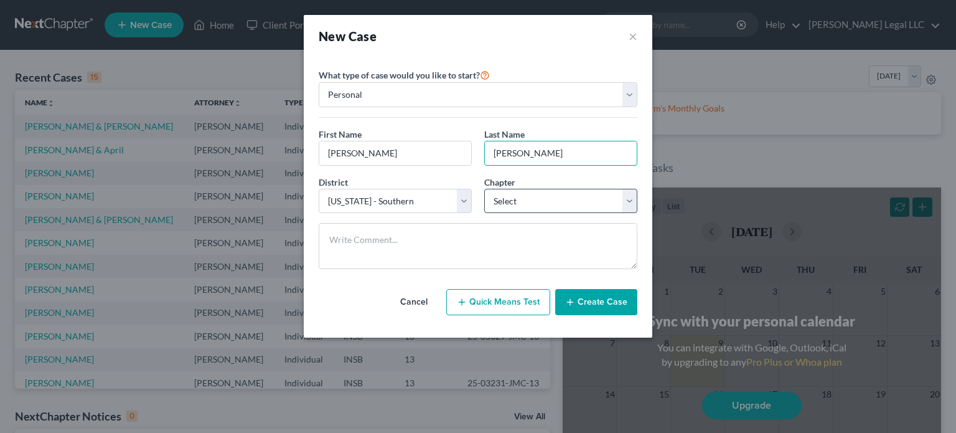
type input "[PERSON_NAME]"
click at [537, 201] on select "Select 7 11 12 13" at bounding box center [560, 201] width 153 height 25
select select "0"
click at [484, 189] on select "Select 7 11 12 13" at bounding box center [560, 201] width 153 height 25
click at [595, 302] on button "Create Case" at bounding box center [596, 302] width 82 height 26
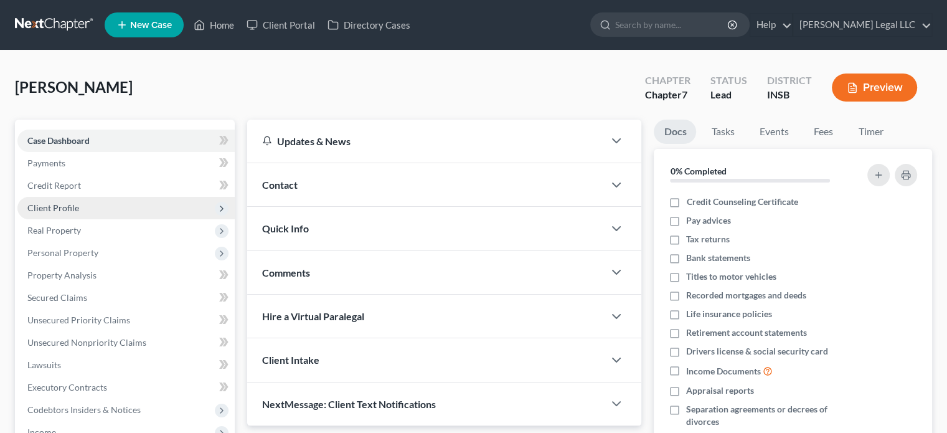
click at [65, 204] on span "Client Profile" at bounding box center [53, 207] width 52 height 11
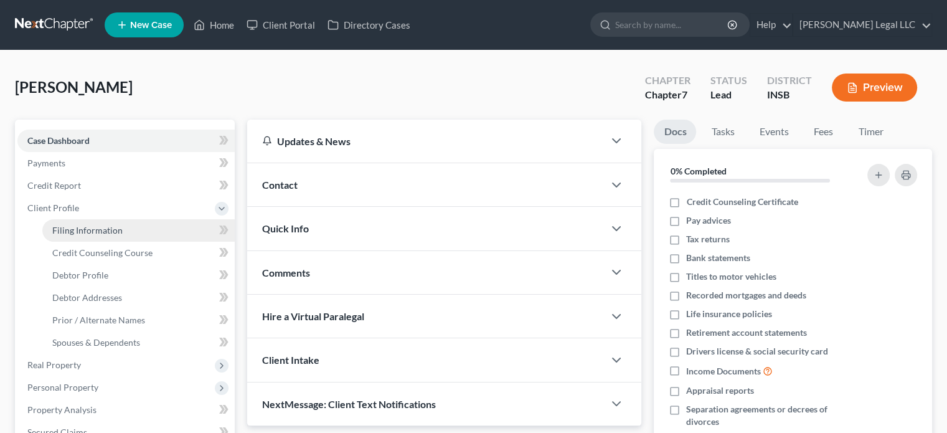
click at [84, 235] on link "Filing Information" at bounding box center [138, 230] width 192 height 22
select select "1"
select select "0"
select select "28"
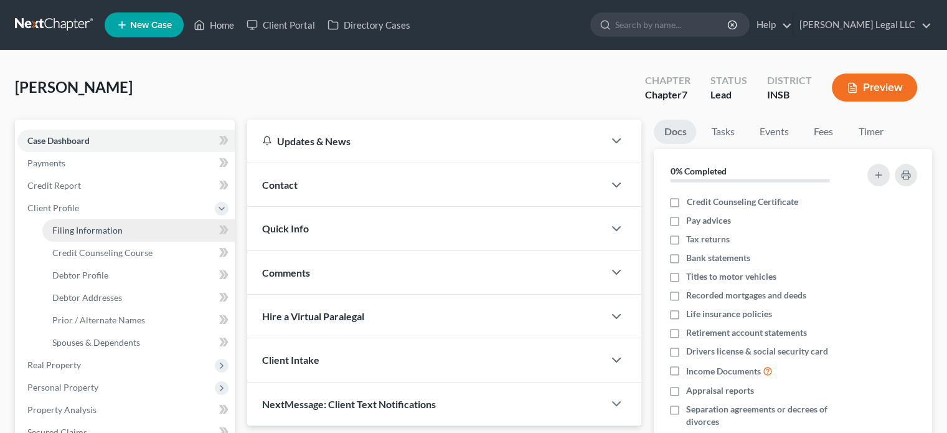
select select "15"
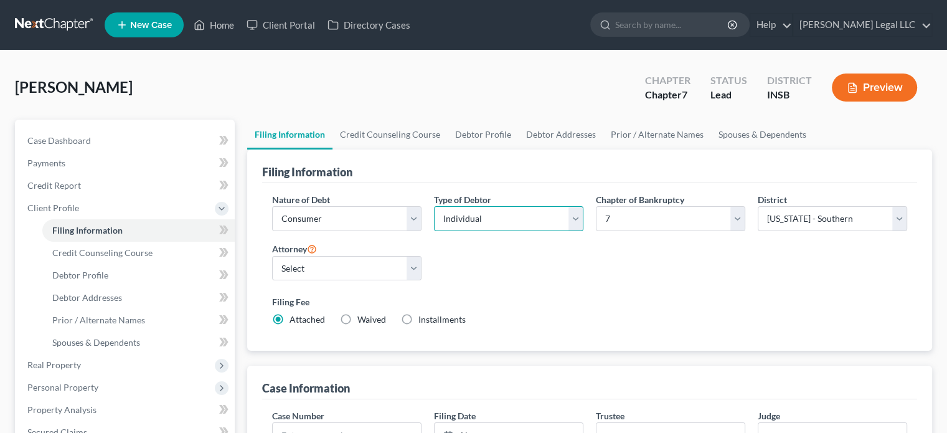
click at [542, 217] on select "Select Individual Joint" at bounding box center [508, 218] width 149 height 25
click at [558, 181] on div "Filing Information" at bounding box center [589, 166] width 655 height 34
click at [105, 251] on span "Credit Counseling Course" at bounding box center [102, 252] width 100 height 11
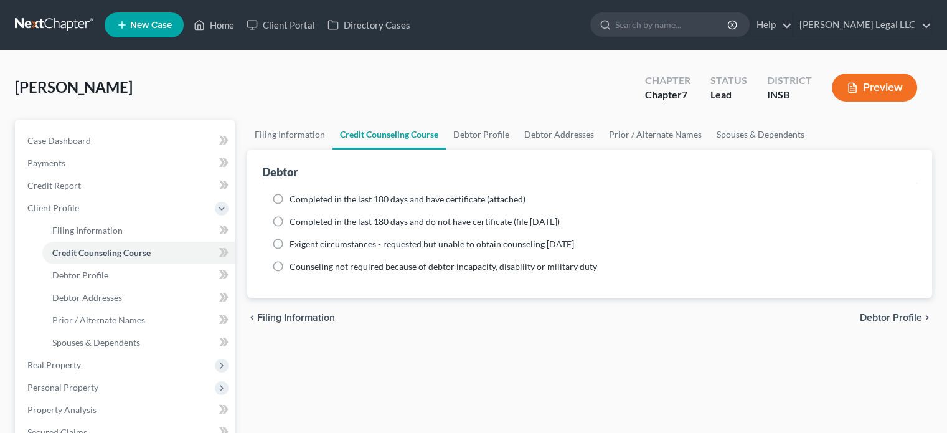
click at [289, 197] on label "Completed in the last 180 days and have certificate (attached)" at bounding box center [407, 199] width 236 height 12
click at [294, 197] on input "Completed in the last 180 days and have certificate (attached)" at bounding box center [298, 197] width 8 height 8
radio input "true"
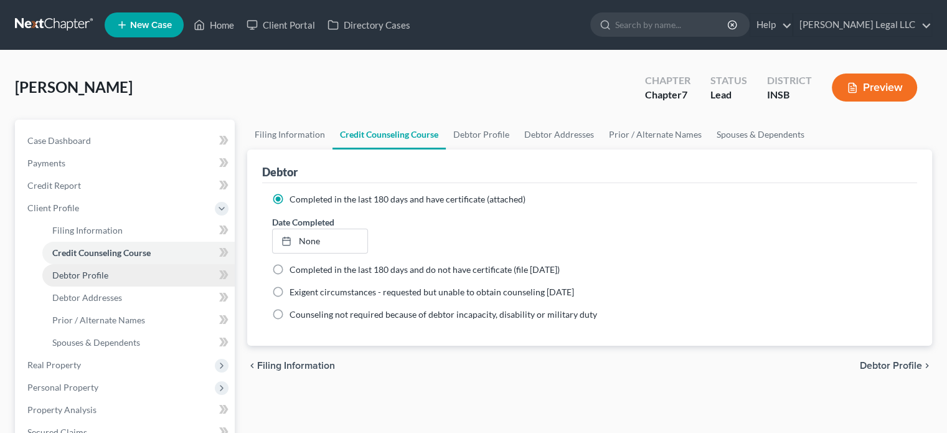
click at [84, 278] on span "Debtor Profile" at bounding box center [80, 275] width 56 height 11
select select "0"
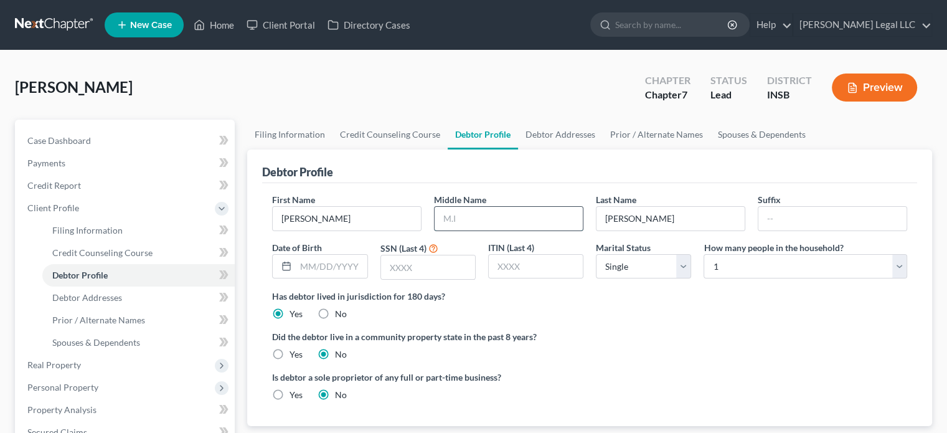
click at [463, 220] on input "text" at bounding box center [509, 219] width 148 height 24
click at [461, 211] on input "text" at bounding box center [509, 219] width 148 height 24
type input "[PERSON_NAME]"
click at [329, 259] on input "text" at bounding box center [331, 267] width 71 height 24
type input "[DATE]"
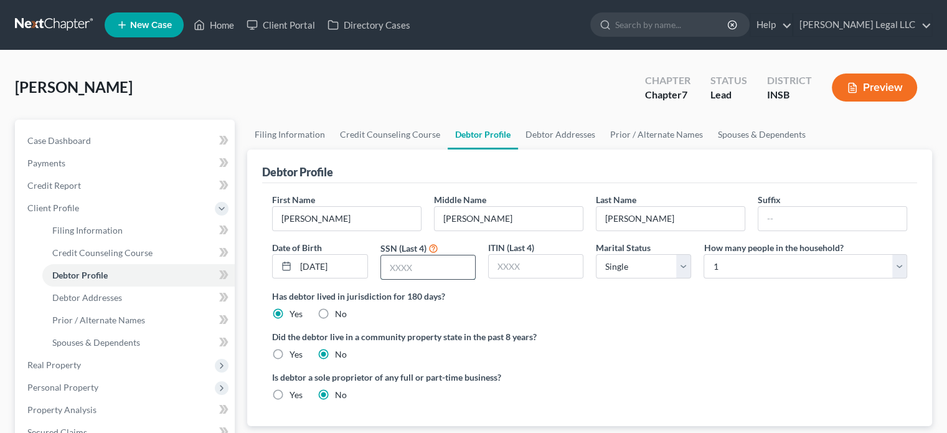
click at [437, 271] on input "text" at bounding box center [428, 267] width 94 height 24
type input "1913"
click at [753, 273] on select "Select 1 2 3 4 5 6 7 8 9 10 11 12 13 14 15 16 17 18 19 20" at bounding box center [805, 266] width 204 height 25
select select "13"
click at [703, 254] on select "Select 1 2 3 4 5 6 7 8 9 10 11 12 13 14 15 16 17 18 19 20" at bounding box center [805, 266] width 204 height 25
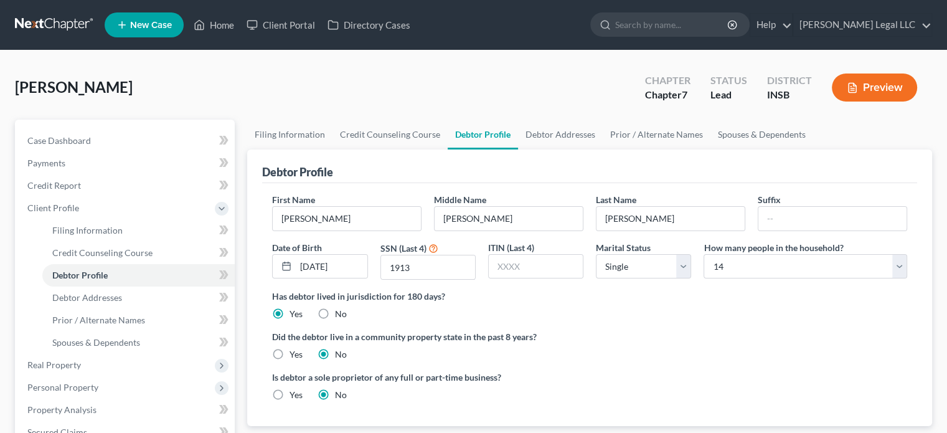
click at [610, 298] on label "Has debtor lived in jurisdiction for 180 days?" at bounding box center [589, 295] width 635 height 13
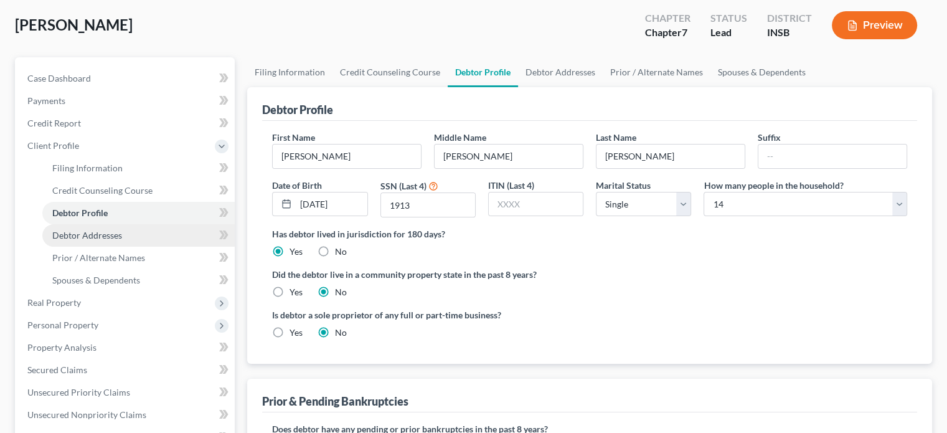
click at [108, 230] on span "Debtor Addresses" at bounding box center [87, 235] width 70 height 11
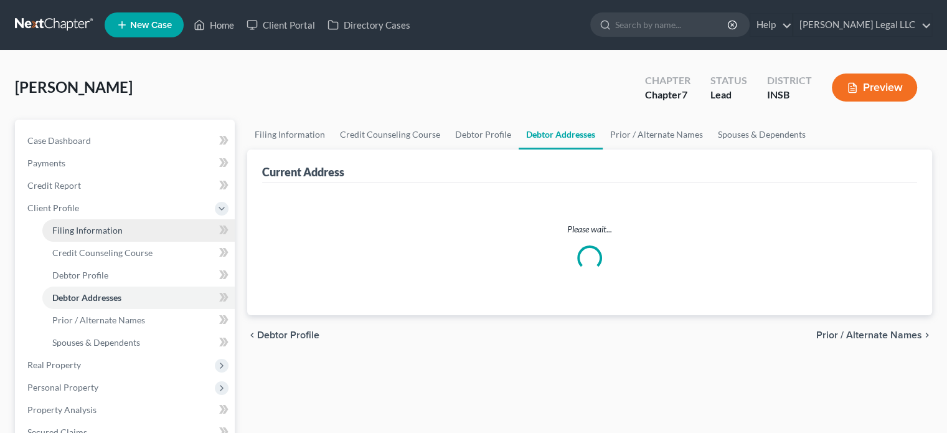
select select "0"
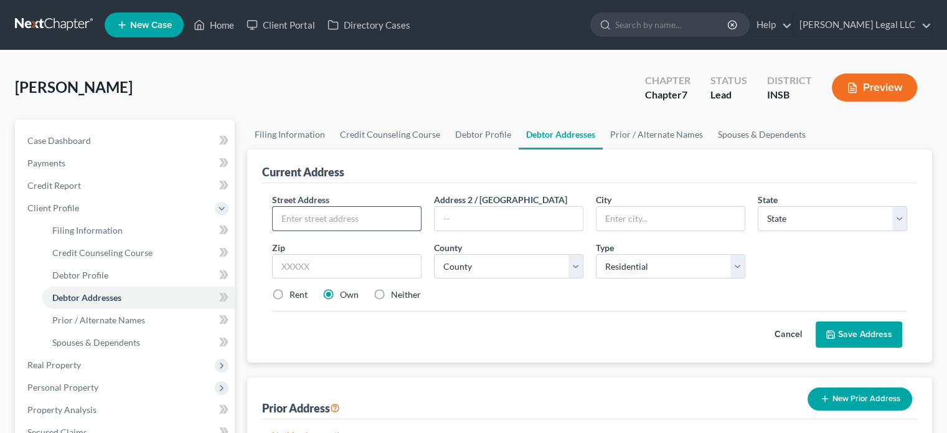
click at [329, 221] on input "text" at bounding box center [347, 219] width 148 height 24
click at [327, 215] on input "text" at bounding box center [347, 219] width 148 height 24
type input "[STREET_ADDRESS][PERSON_NAME]"
type input "Cloverdale"
select select "15"
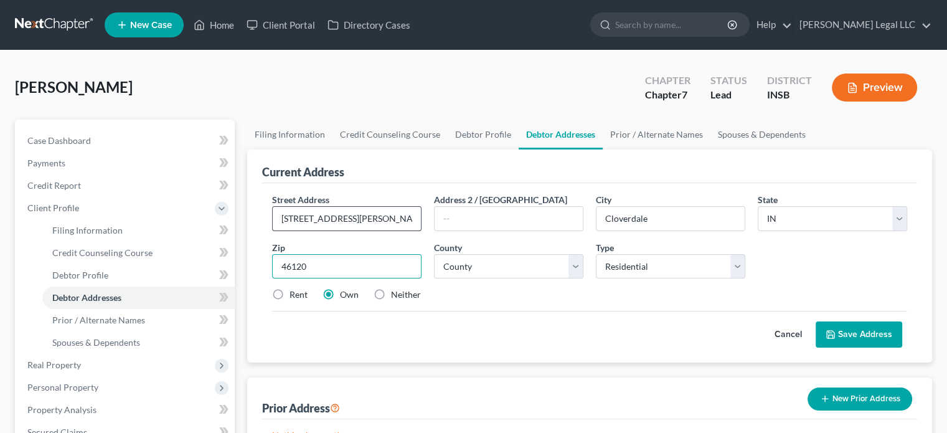
type input "46120"
click at [522, 263] on select "County [GEOGRAPHIC_DATA] [GEOGRAPHIC_DATA] [GEOGRAPHIC_DATA] [GEOGRAPHIC_DATA] …" at bounding box center [508, 266] width 149 height 25
select select "66"
click at [434, 254] on select "County [GEOGRAPHIC_DATA] [GEOGRAPHIC_DATA] [GEOGRAPHIC_DATA] [GEOGRAPHIC_DATA] …" at bounding box center [508, 266] width 149 height 25
click at [289, 291] on label "Rent" at bounding box center [298, 294] width 18 height 12
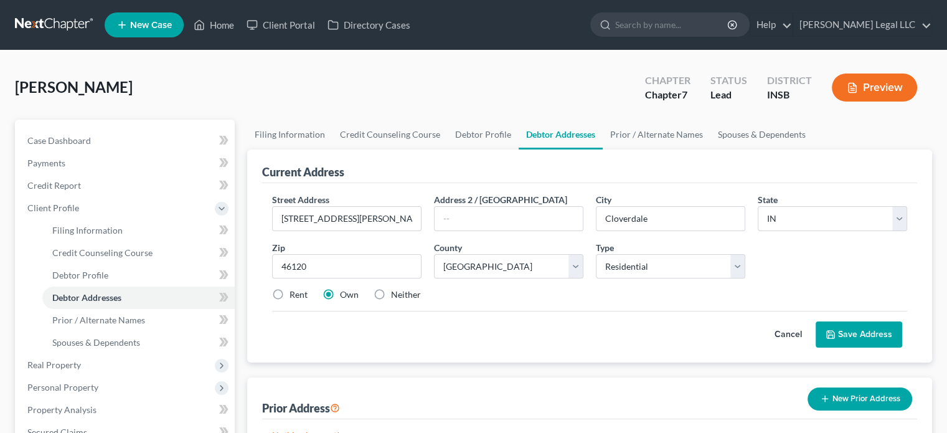
click at [294, 291] on input "Rent" at bounding box center [298, 292] width 8 height 8
radio input "true"
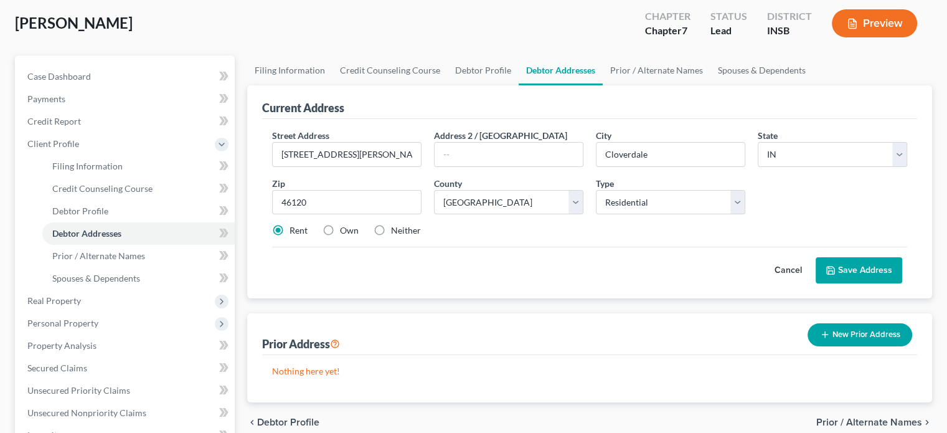
scroll to position [187, 0]
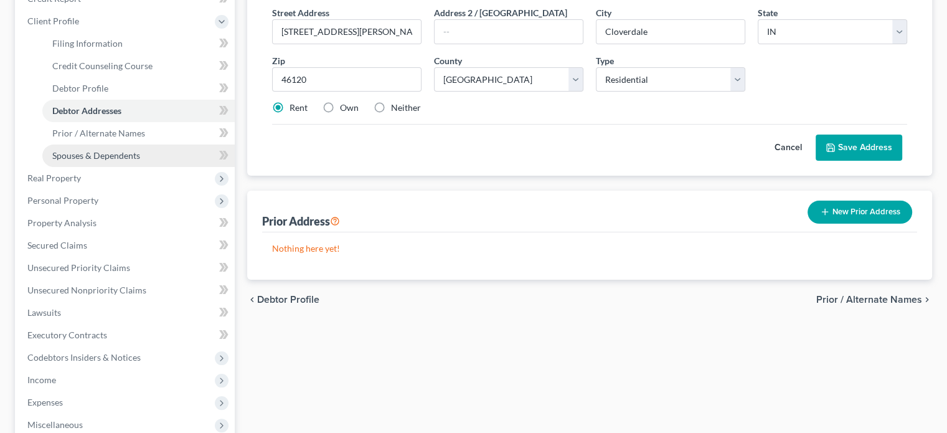
click at [82, 155] on span "Spouses & Dependents" at bounding box center [96, 155] width 88 height 11
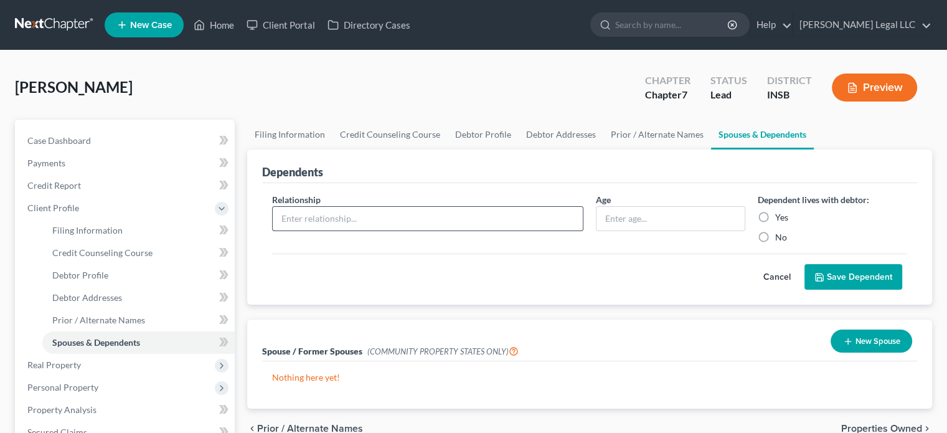
click at [313, 219] on input "text" at bounding box center [428, 219] width 310 height 24
type input "Child"
type input "14"
click at [775, 211] on label "Yes" at bounding box center [781, 217] width 13 height 12
click at [780, 211] on input "Yes" at bounding box center [784, 215] width 8 height 8
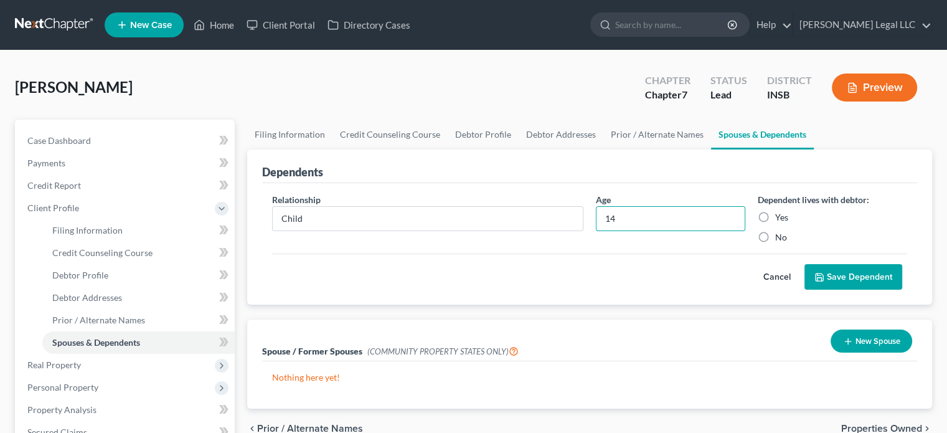
radio input "true"
click at [854, 270] on button "Save Dependent" at bounding box center [853, 277] width 98 height 26
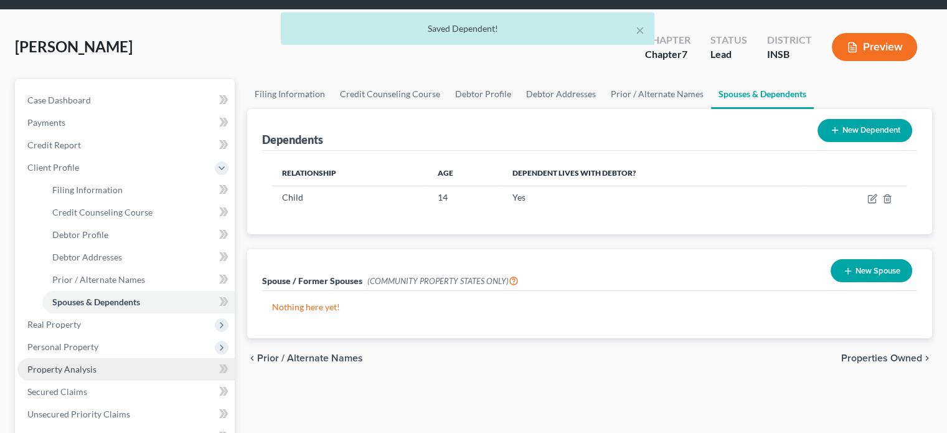
scroll to position [125, 0]
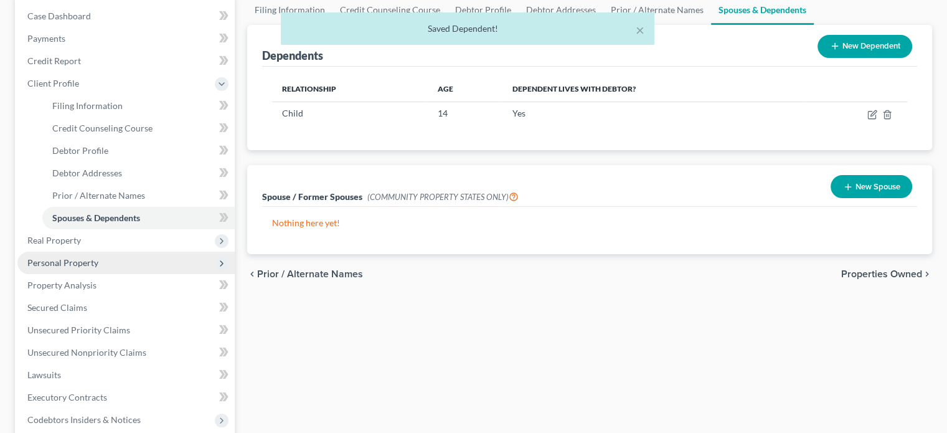
click at [90, 257] on span "Personal Property" at bounding box center [62, 262] width 71 height 11
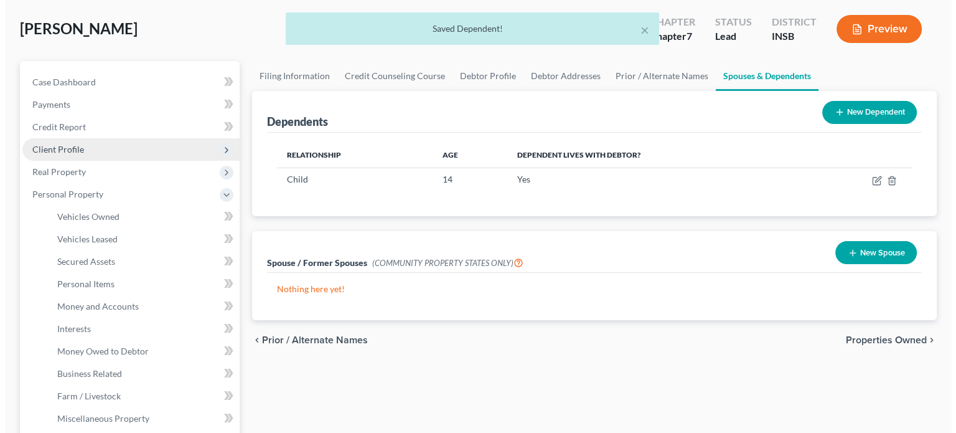
scroll to position [0, 0]
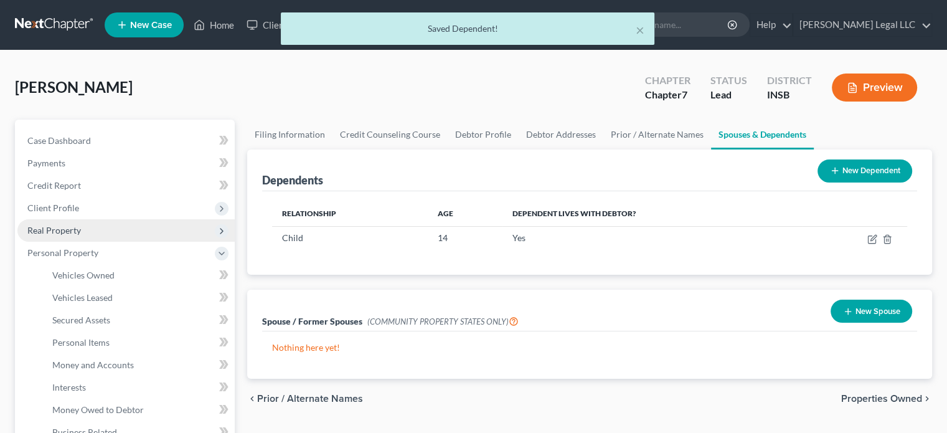
click at [49, 225] on span "Real Property" at bounding box center [54, 230] width 54 height 11
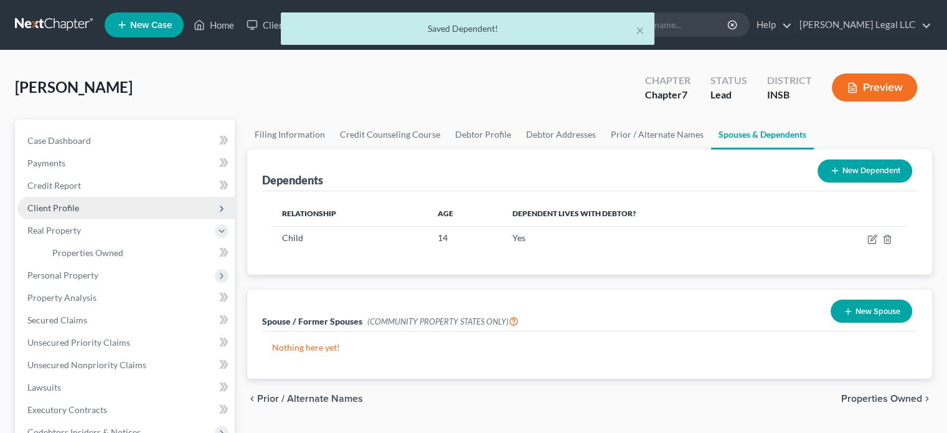
click at [62, 209] on span "Client Profile" at bounding box center [53, 207] width 52 height 11
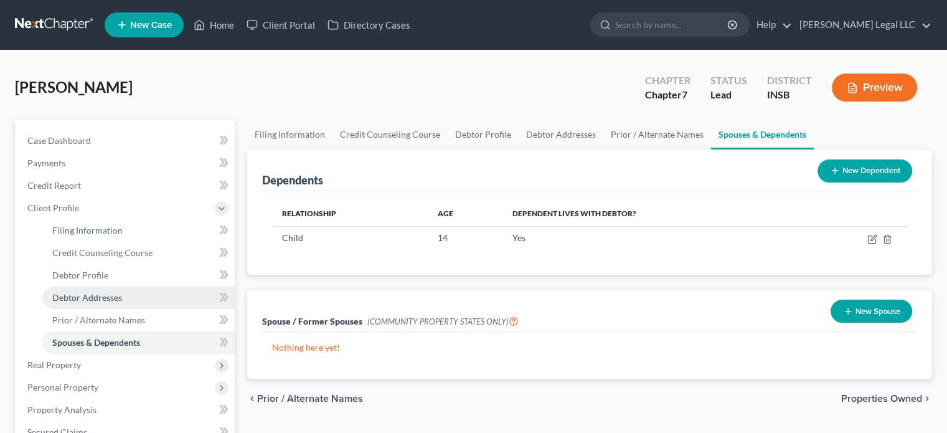
click at [55, 296] on span "Debtor Addresses" at bounding box center [87, 297] width 70 height 11
select select "0"
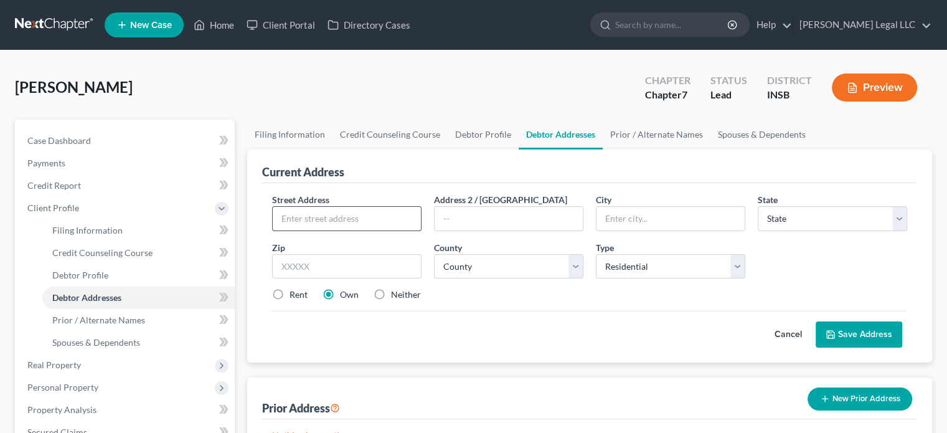
click at [361, 212] on input "text" at bounding box center [347, 219] width 148 height 24
type input "[STREET_ADDRESS][PERSON_NAME]"
type input "Cloverdale"
select select "15"
type input "46120"
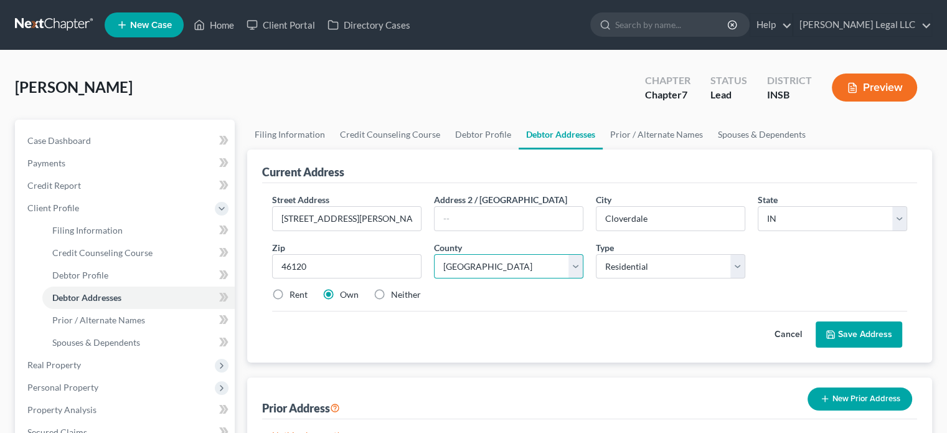
click at [497, 268] on select "County [GEOGRAPHIC_DATA] [GEOGRAPHIC_DATA] [GEOGRAPHIC_DATA] [GEOGRAPHIC_DATA] …" at bounding box center [508, 266] width 149 height 25
select select "66"
click at [434, 254] on select "County [GEOGRAPHIC_DATA] [GEOGRAPHIC_DATA] [GEOGRAPHIC_DATA] [GEOGRAPHIC_DATA] …" at bounding box center [508, 266] width 149 height 25
click at [289, 291] on label "Rent" at bounding box center [298, 294] width 18 height 12
click at [294, 291] on input "Rent" at bounding box center [298, 292] width 8 height 8
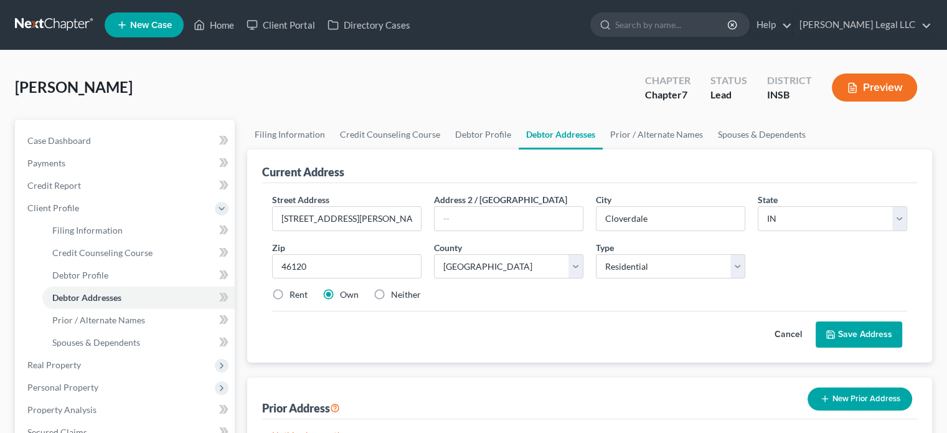
radio input "true"
click at [850, 336] on button "Save Address" at bounding box center [859, 334] width 87 height 26
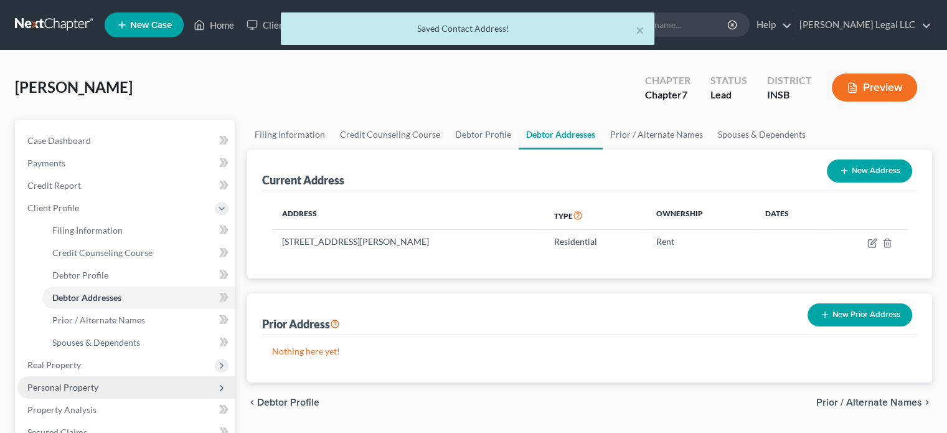
click at [75, 393] on span "Personal Property" at bounding box center [125, 387] width 217 height 22
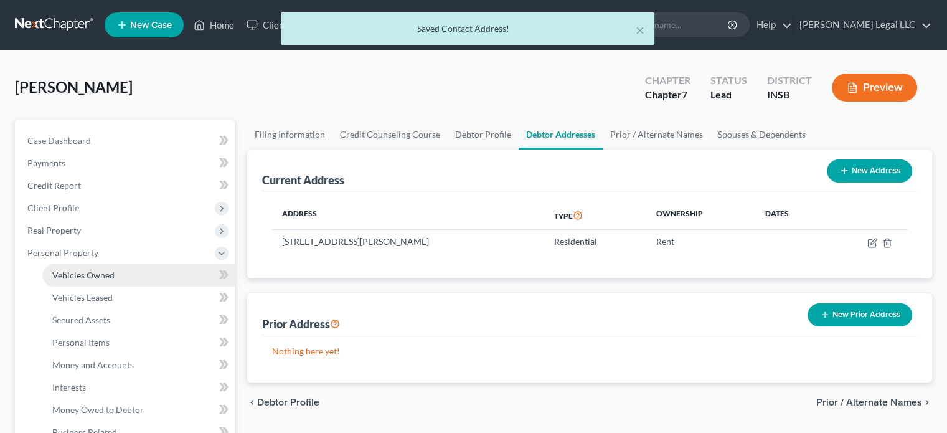
click at [93, 275] on span "Vehicles Owned" at bounding box center [83, 275] width 62 height 11
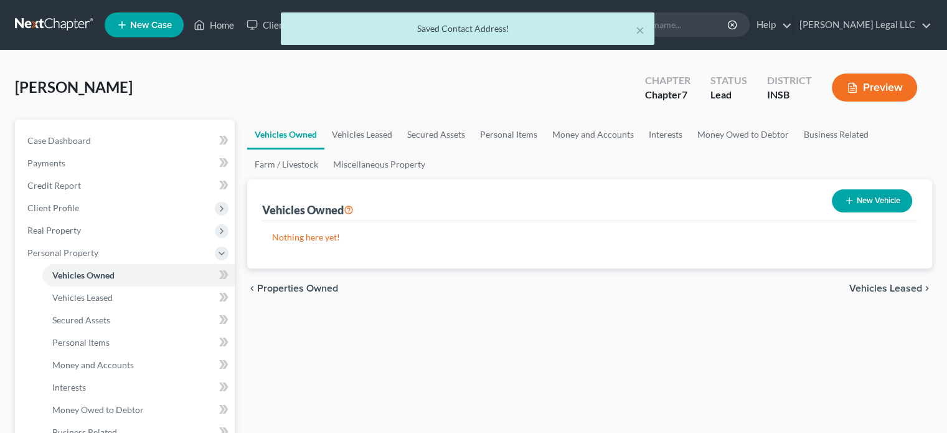
click at [857, 194] on button "New Vehicle" at bounding box center [872, 200] width 80 height 23
select select "0"
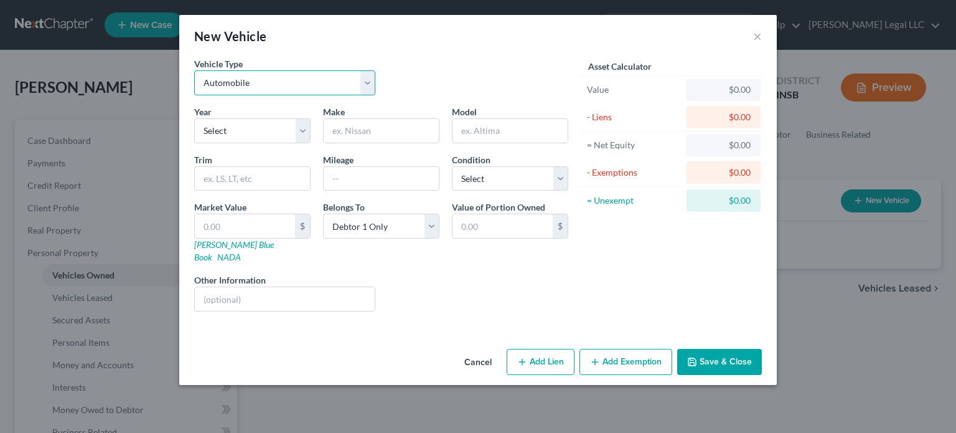
click at [274, 83] on select "Select Automobile Truck Trailer Watercraft Aircraft Motor Home Atv Other Vehicle" at bounding box center [284, 82] width 181 height 25
click at [194, 70] on select "Select Automobile Truck Trailer Watercraft Aircraft Motor Home Atv Other Vehicle" at bounding box center [284, 82] width 181 height 25
click at [382, 132] on input "text" at bounding box center [381, 131] width 115 height 24
click at [316, 128] on div "Year Select 2026 2025 2024 2023 2022 2021 2020 2019 2018 2017 2016 2015 2014 20…" at bounding box center [252, 124] width 129 height 38
drag, startPoint x: 308, startPoint y: 130, endPoint x: 296, endPoint y: 134, distance: 12.4
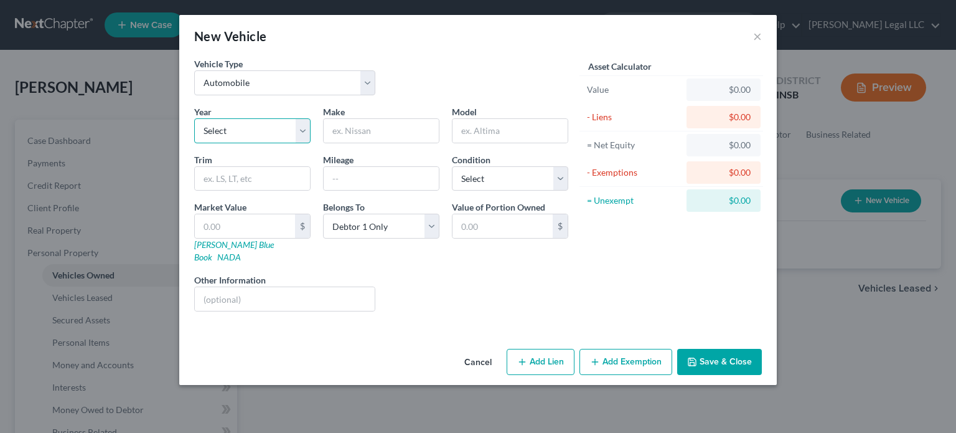
click at [308, 131] on select "Select 2026 2025 2024 2023 2022 2021 2020 2019 2018 2017 2016 2015 2014 2013 20…" at bounding box center [252, 130] width 116 height 25
select select "11"
click at [194, 118] on select "Select 2026 2025 2024 2023 2022 2021 2020 2019 2018 2017 2016 2015 2014 2013 20…" at bounding box center [252, 130] width 116 height 25
click at [378, 134] on input "text" at bounding box center [381, 131] width 115 height 24
type input "Dodge"
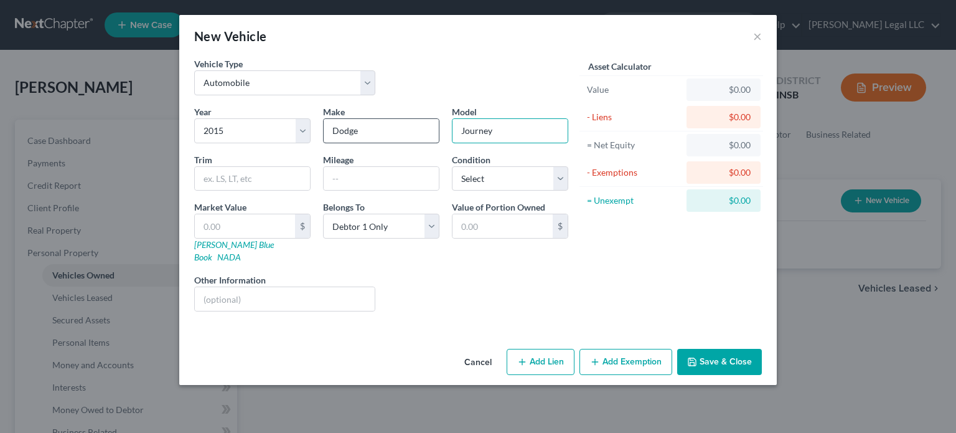
type input "Journey"
click at [192, 222] on div "Market Value $ [PERSON_NAME] Blue Book NADA" at bounding box center [252, 231] width 129 height 63
click at [206, 222] on input "text" at bounding box center [245, 226] width 100 height 24
type input "1"
type input "1.00"
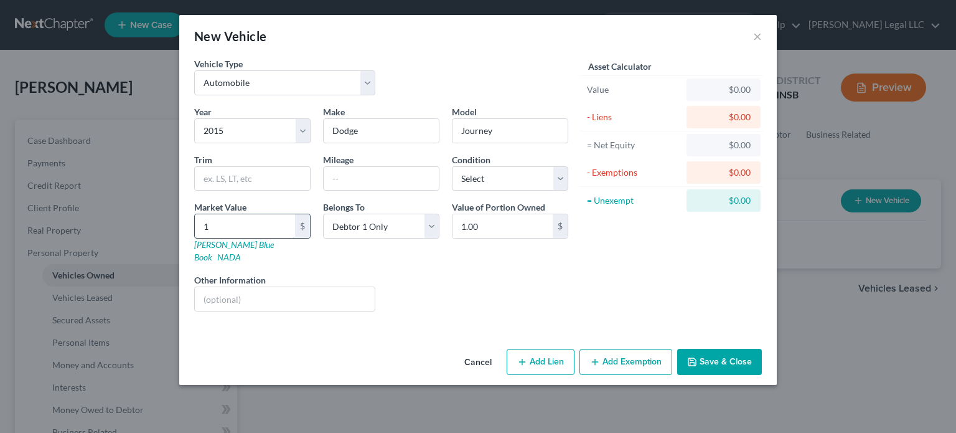
type input "12"
type input "12.00"
type input "120"
type input "120.00"
type input "1200"
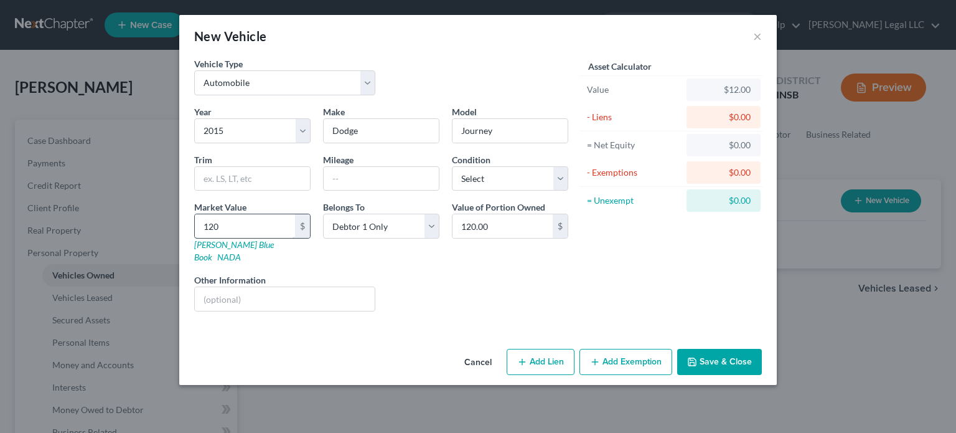
type input "1,200.00"
type input "1,2000"
type input "12,000.00"
type input "12,000"
click at [474, 182] on select "Select Excellent Very Good Good Fair Poor" at bounding box center [510, 178] width 116 height 25
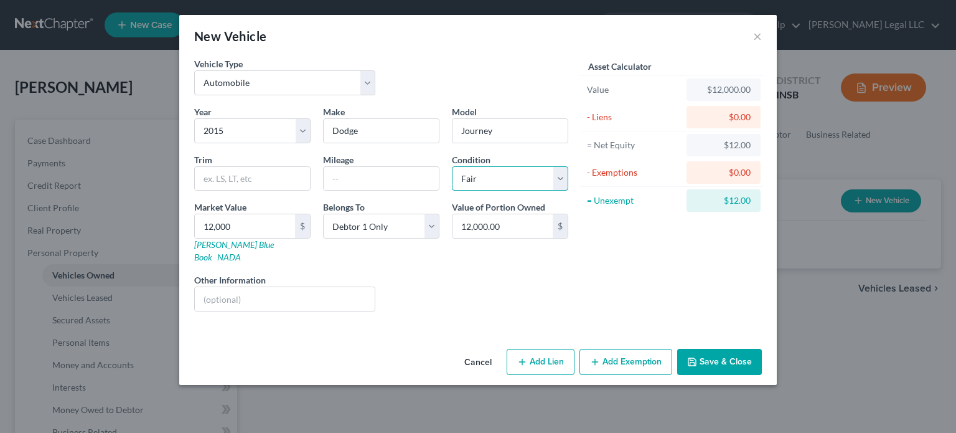
click at [452, 166] on select "Select Excellent Very Good Good Fair Poor" at bounding box center [510, 178] width 116 height 25
click at [453, 287] on div "Liens Select" at bounding box center [479, 292] width 194 height 38
click at [463, 181] on select "Select Excellent Very Good Good Fair Poor" at bounding box center [510, 178] width 116 height 25
select select "2"
click at [452, 166] on select "Select Excellent Very Good Good Fair Poor" at bounding box center [510, 178] width 116 height 25
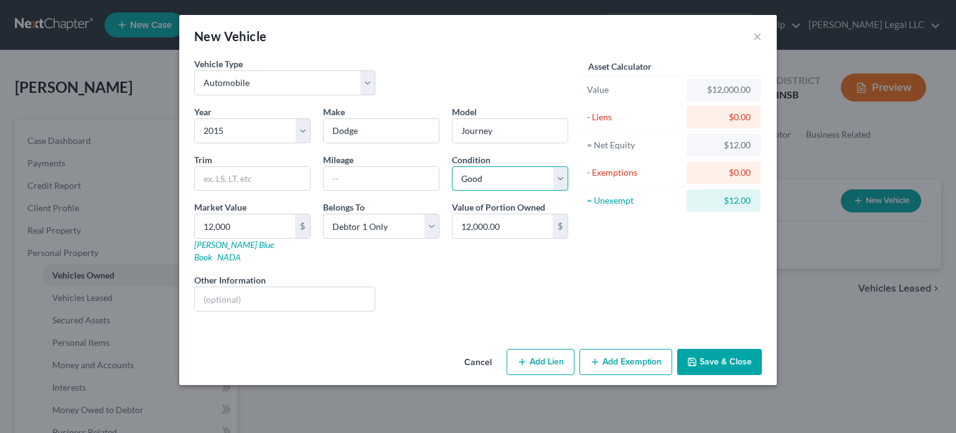
click at [477, 181] on select "Select Excellent Very Good Good Fair Poor" at bounding box center [510, 178] width 116 height 25
click at [452, 166] on select "Select Excellent Very Good Good Fair Poor" at bounding box center [510, 178] width 116 height 25
click at [458, 273] on div "Liens Select" at bounding box center [479, 292] width 194 height 38
click at [517, 184] on select "Select Excellent Very Good Good Fair Poor" at bounding box center [510, 178] width 116 height 25
select select "2"
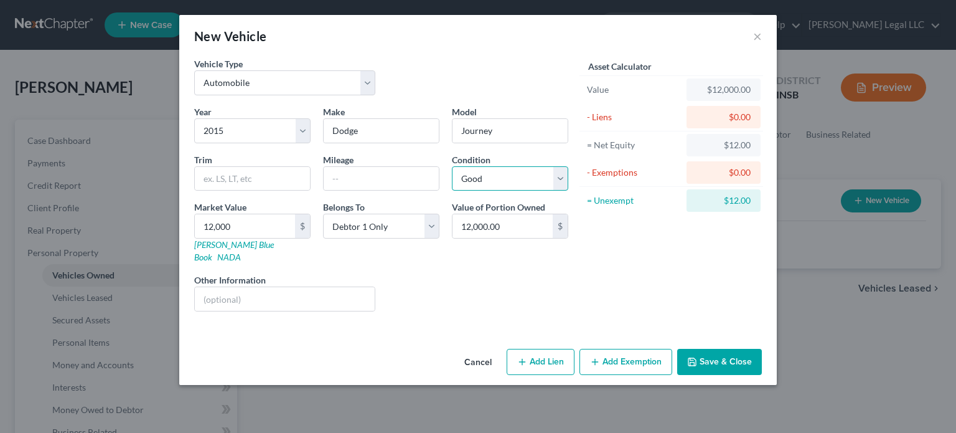
click at [452, 166] on select "Select Excellent Very Good Good Fair Poor" at bounding box center [510, 178] width 116 height 25
click at [527, 357] on icon "button" at bounding box center [522, 362] width 10 height 10
select select "0"
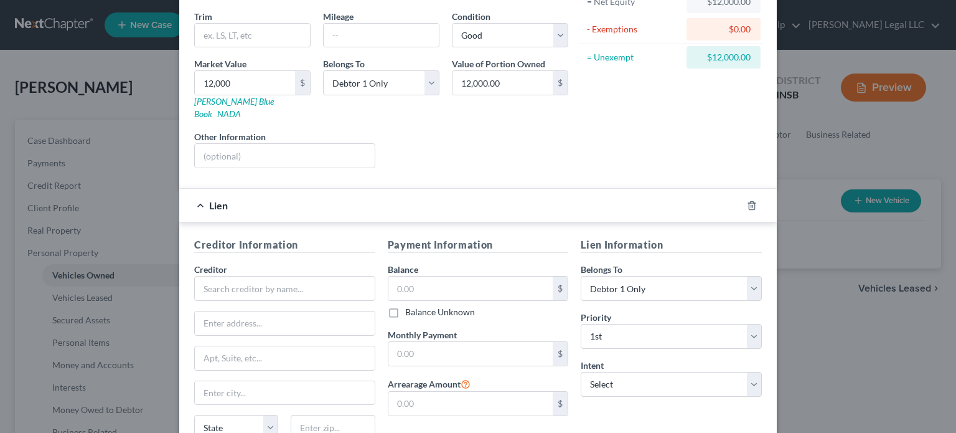
scroll to position [245, 0]
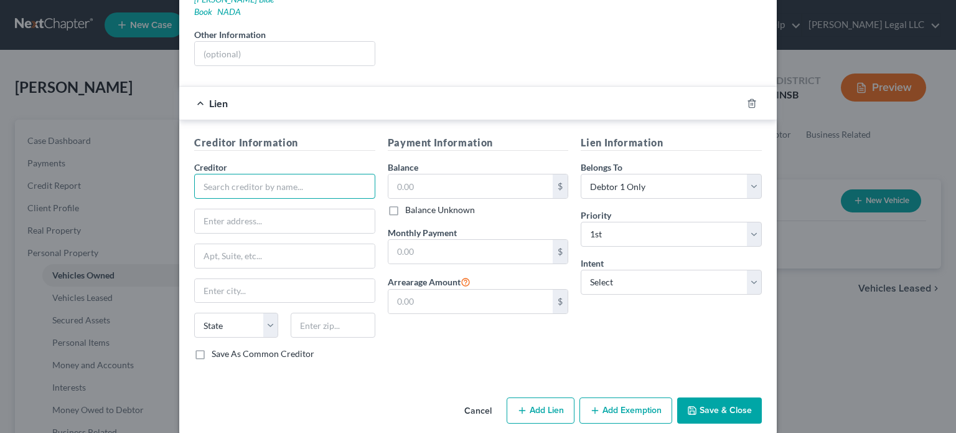
click at [228, 176] on input "text" at bounding box center [284, 186] width 181 height 25
type input "CNAC/IN116"
type input "Attn: Bankruptcy"
click at [266, 244] on input "text" at bounding box center [285, 256] width 180 height 24
click at [271, 244] on input "text" at bounding box center [285, 256] width 180 height 24
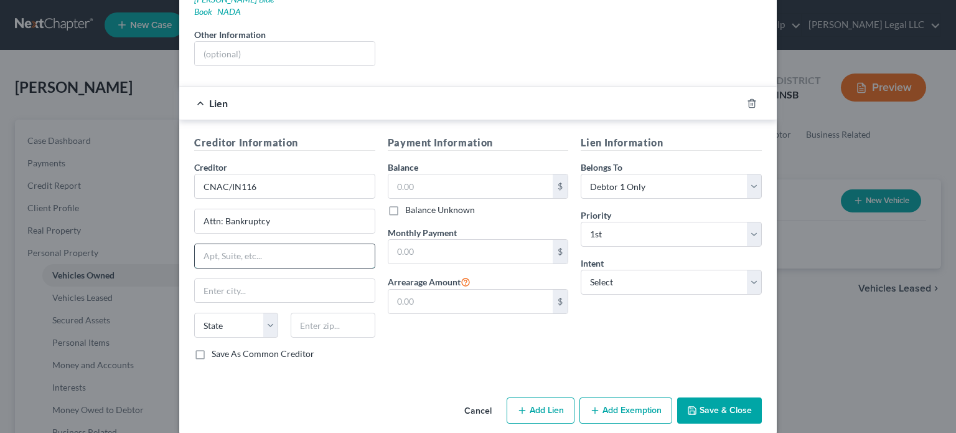
paste input "[STREET_ADDRESS][PERSON_NAME]"
type input "[STREET_ADDRESS][PERSON_NAME]"
click at [283, 279] on input "text" at bounding box center [285, 291] width 180 height 24
type input "[GEOGRAPHIC_DATA]"
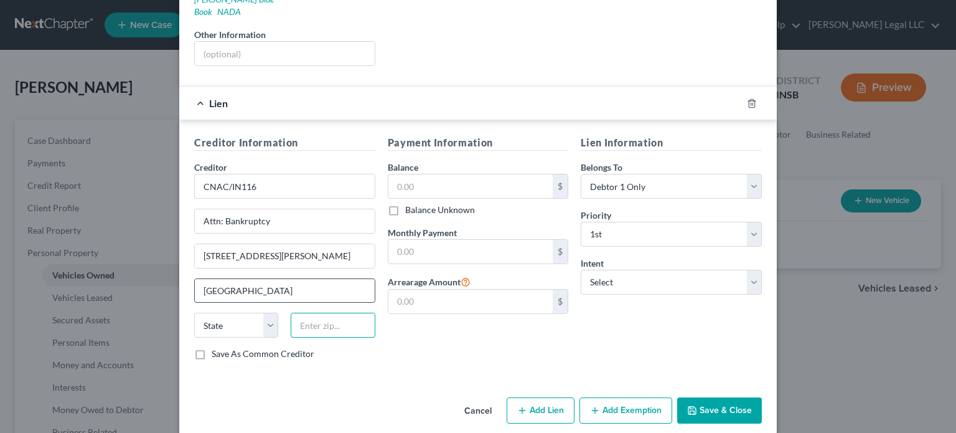
type input "46250"
click at [366, 313] on input "46250" at bounding box center [333, 325] width 84 height 25
select select "15"
drag, startPoint x: 294, startPoint y: 265, endPoint x: 290, endPoint y: 272, distance: 8.4
click at [294, 279] on input "[GEOGRAPHIC_DATA]" at bounding box center [285, 291] width 180 height 24
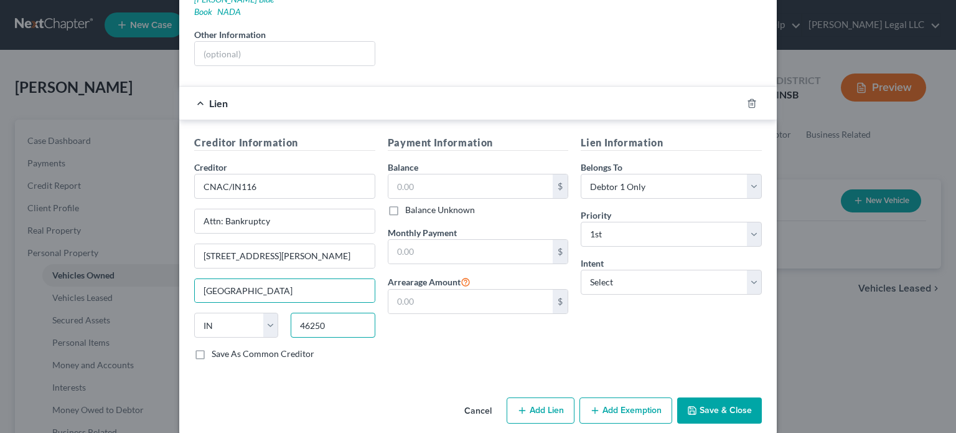
click at [356, 313] on input "46250" at bounding box center [333, 325] width 84 height 25
type input "46032"
click at [430, 361] on div "Creditor Information Creditor * CNAC/IN116 Attn: Bankruptcy [STREET_ADDRESS][GE…" at bounding box center [478, 250] width 598 height 260
type input "Carmel"
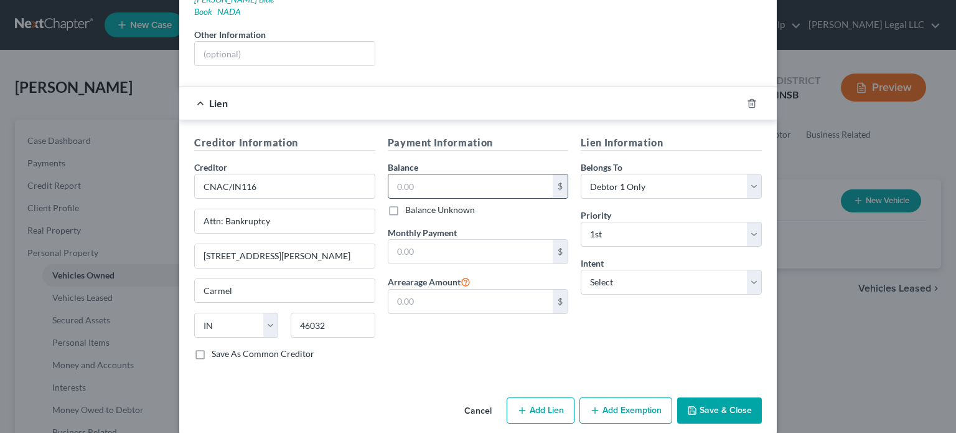
drag, startPoint x: 447, startPoint y: 158, endPoint x: 448, endPoint y: 166, distance: 8.1
click at [447, 161] on div "Balance $ Balance Unknown Balance Undetermined $ Balance Unknown" at bounding box center [478, 188] width 181 height 55
click at [449, 174] on input "text" at bounding box center [470, 186] width 165 height 24
type input "16,919"
type input "487"
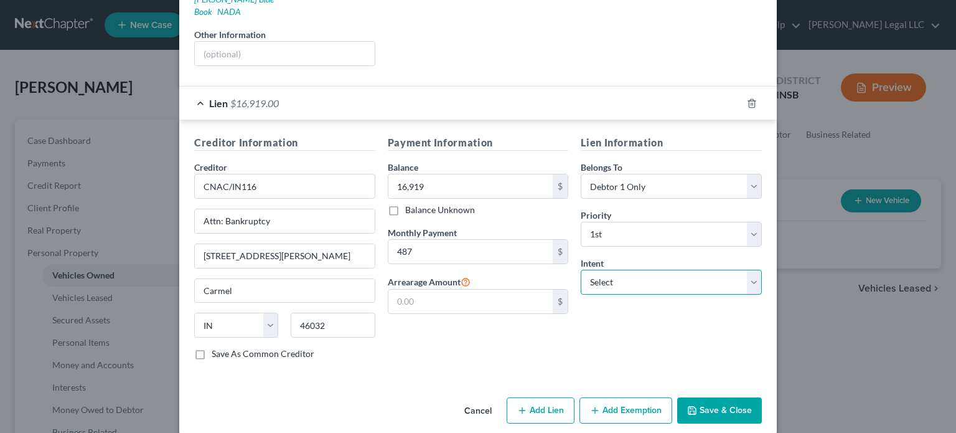
click at [657, 270] on select "Select Surrender Redeem Reaffirm Avoid Other" at bounding box center [671, 282] width 181 height 25
select select "2"
click at [581, 270] on select "Select Surrender Redeem Reaffirm Avoid Other" at bounding box center [671, 282] width 181 height 25
click at [722, 400] on button "Save & Close" at bounding box center [719, 410] width 85 height 26
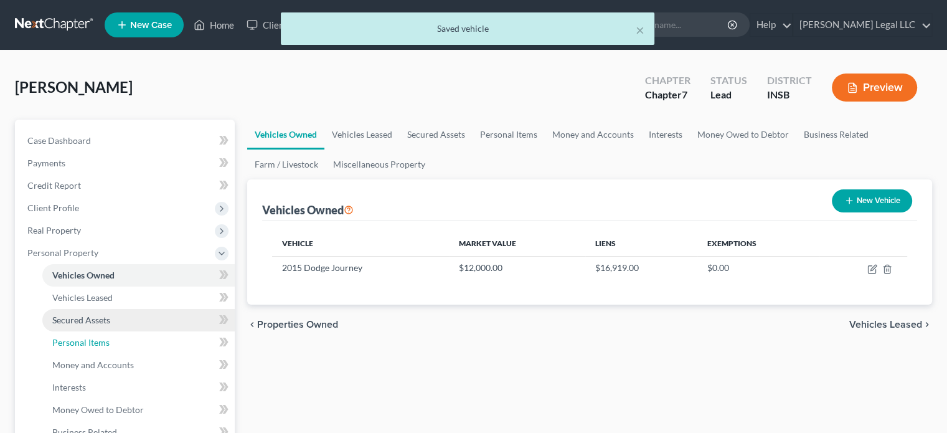
drag, startPoint x: 67, startPoint y: 339, endPoint x: 110, endPoint y: 329, distance: 43.4
click at [67, 339] on span "Personal Items" at bounding box center [80, 342] width 57 height 11
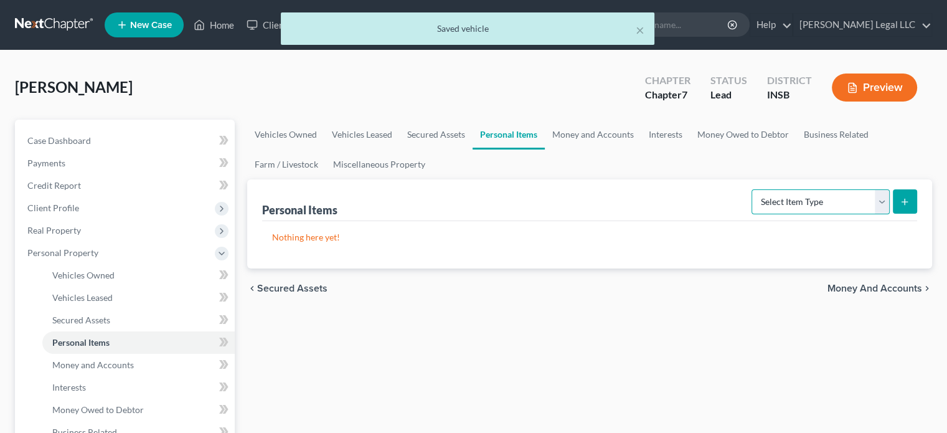
click at [789, 197] on select "Select Item Type Clothing Collectibles Of Value Electronics Firearms Household …" at bounding box center [820, 201] width 138 height 25
select select "clothing"
click at [753, 189] on select "Select Item Type Clothing Collectibles Of Value Electronics Firearms Household …" at bounding box center [820, 201] width 138 height 25
click at [898, 197] on button "submit" at bounding box center [905, 201] width 24 height 24
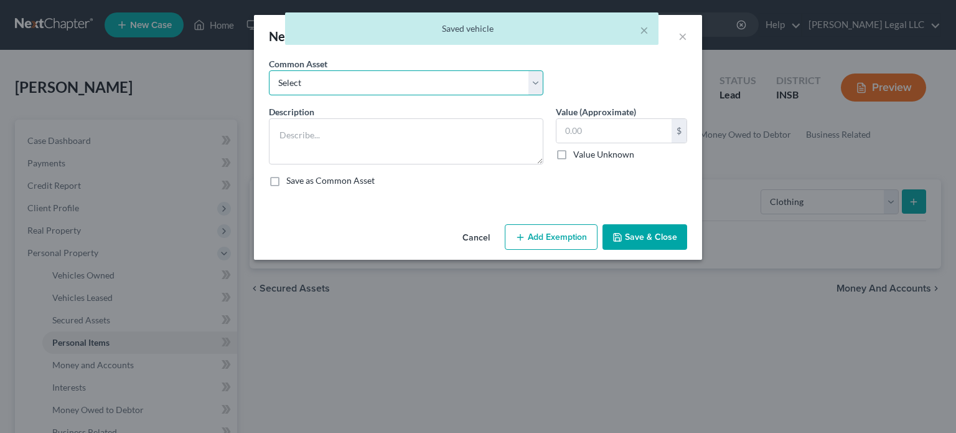
click at [362, 86] on select "Select Clothing Personal used clothing" at bounding box center [406, 82] width 275 height 25
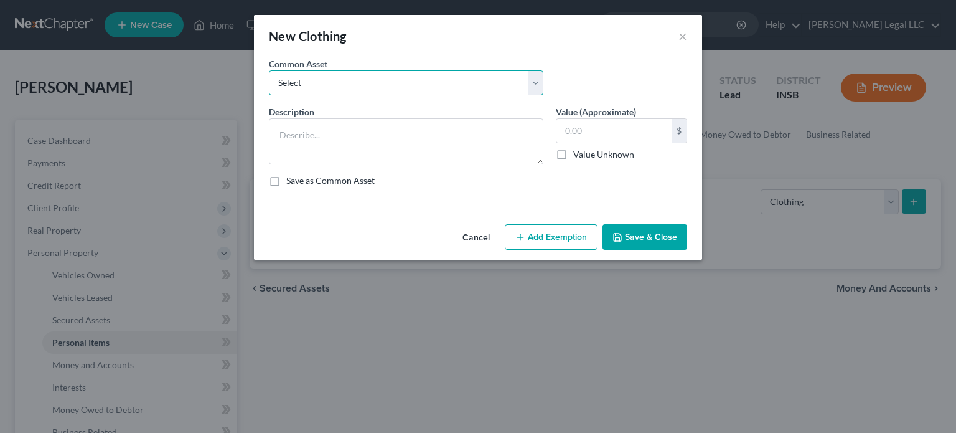
select select "0"
click at [269, 70] on select "Select Clothing Personal used clothing" at bounding box center [406, 82] width 275 height 25
type textarea "Clothing"
type input "500.00"
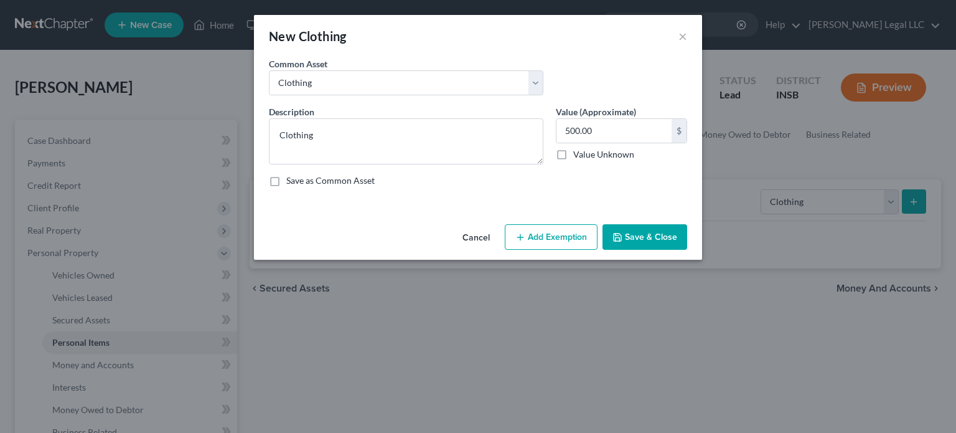
click at [536, 226] on button "Add Exemption" at bounding box center [551, 237] width 93 height 26
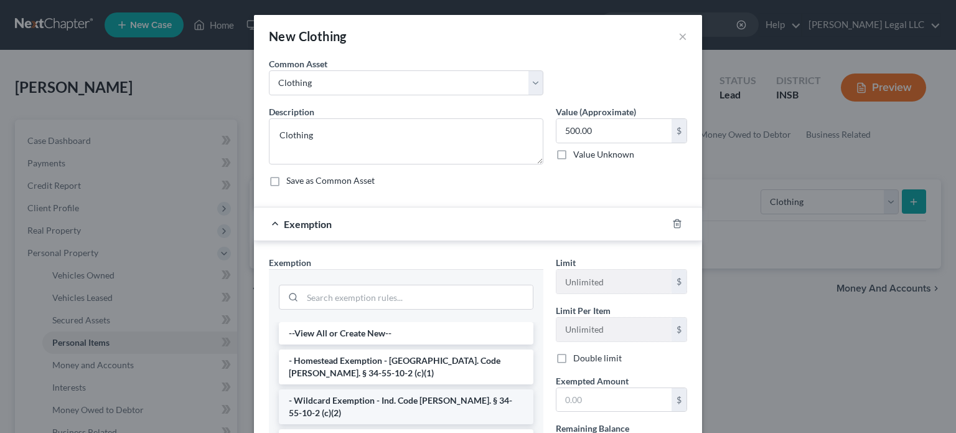
drag, startPoint x: 306, startPoint y: 397, endPoint x: 508, endPoint y: 395, distance: 202.3
click at [308, 397] on li "- Wildcard Exemption - Ind. Code [PERSON_NAME]. § 34-55-10-2 (c)(2)" at bounding box center [406, 406] width 255 height 35
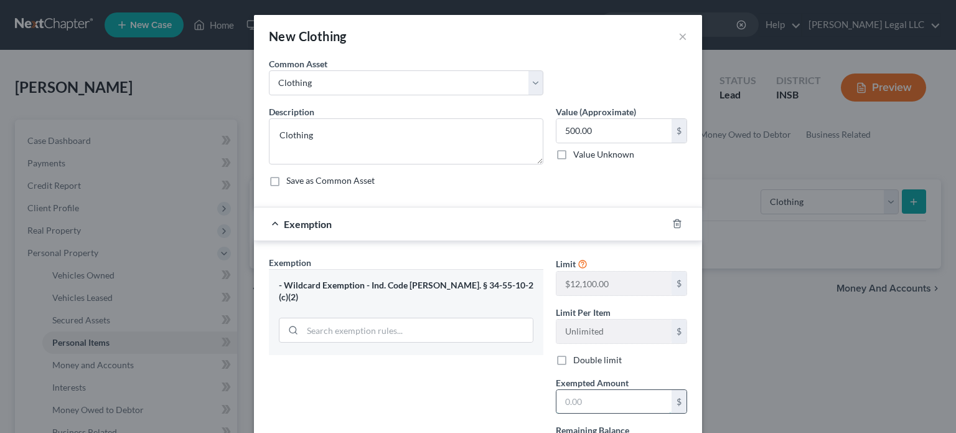
click at [568, 397] on input "text" at bounding box center [614, 402] width 115 height 24
type input "500"
click at [381, 364] on div "Exemption Set must be selected for CA. Exemption * - Wildcard Exemption - Ind. …" at bounding box center [406, 363] width 287 height 215
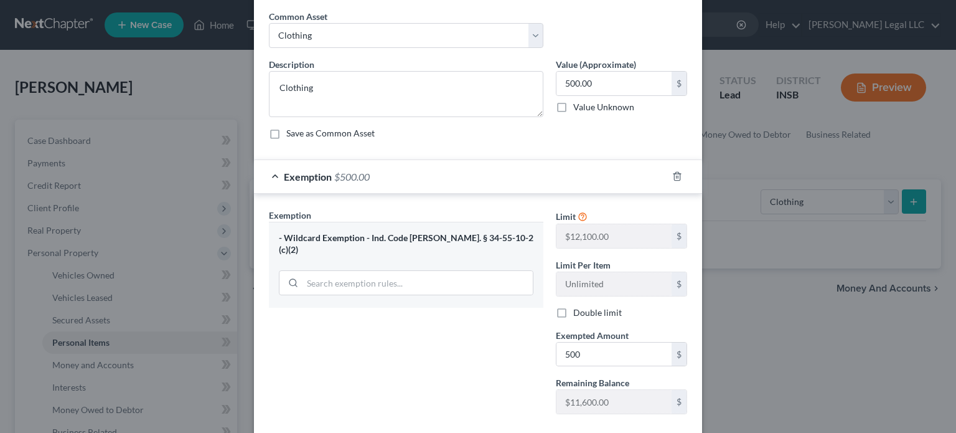
scroll to position [116, 0]
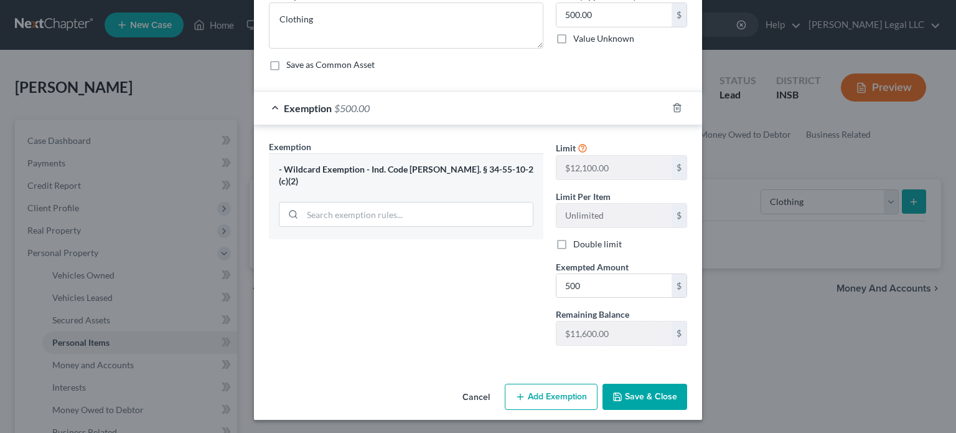
click at [639, 397] on button "Save & Close" at bounding box center [645, 396] width 85 height 26
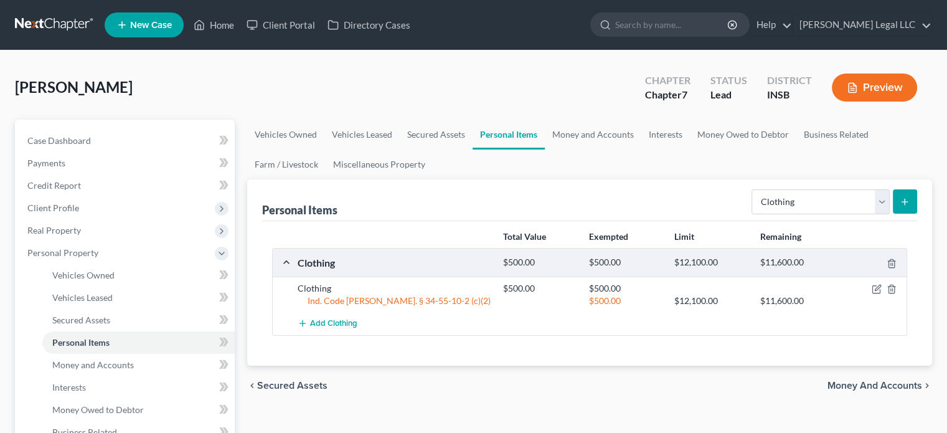
click at [793, 214] on form "Select Item Type Clothing Collectibles Of Value Electronics Firearms Household …" at bounding box center [834, 202] width 166 height 26
click at [795, 205] on select "Select Item Type Clothing Collectibles Of Value Electronics Firearms Household …" at bounding box center [820, 201] width 138 height 25
select select "electronics"
click at [753, 189] on select "Select Item Type Clothing Collectibles Of Value Electronics Firearms Household …" at bounding box center [820, 201] width 138 height 25
click at [903, 204] on icon "submit" at bounding box center [905, 202] width 10 height 10
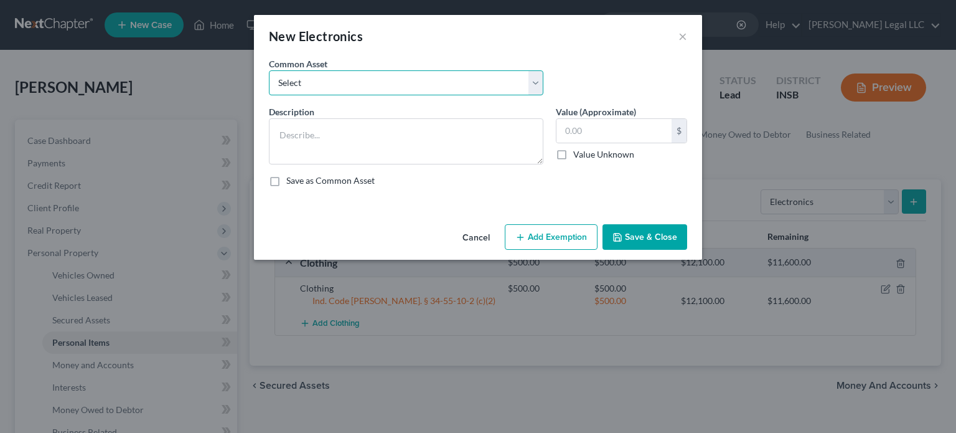
click at [359, 72] on select "Select Miscellaneous electronics including televisions, computer equipment, and…" at bounding box center [406, 82] width 275 height 25
select select "0"
click at [269, 70] on select "Select Miscellaneous electronics including televisions, computer equipment, and…" at bounding box center [406, 82] width 275 height 25
type textarea "Miscellaneous electronics including televisions, computer equipment, and other …"
type input "2,000.00"
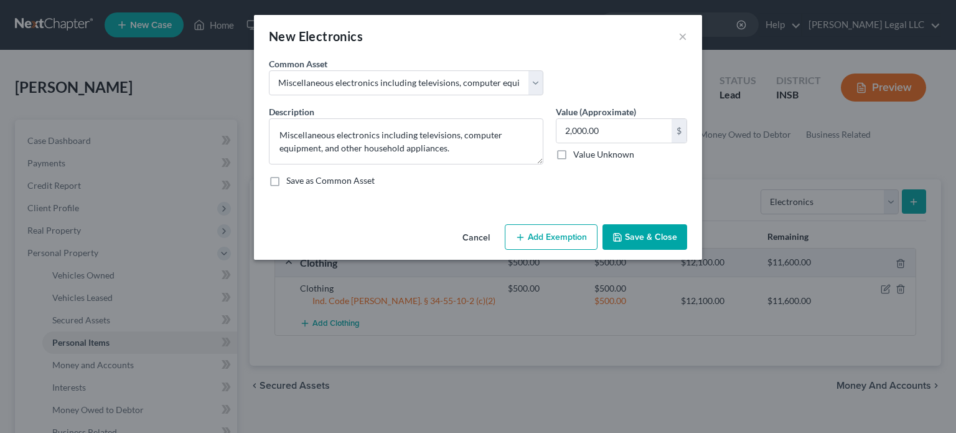
click at [525, 233] on icon "button" at bounding box center [520, 237] width 10 height 10
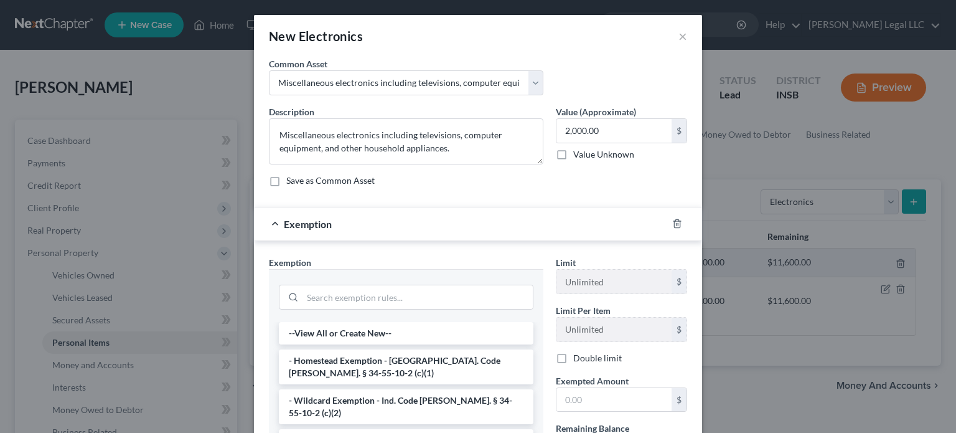
click at [332, 392] on li "- Wildcard Exemption - Ind. Code [PERSON_NAME]. § 34-55-10-2 (c)(2)" at bounding box center [406, 406] width 255 height 35
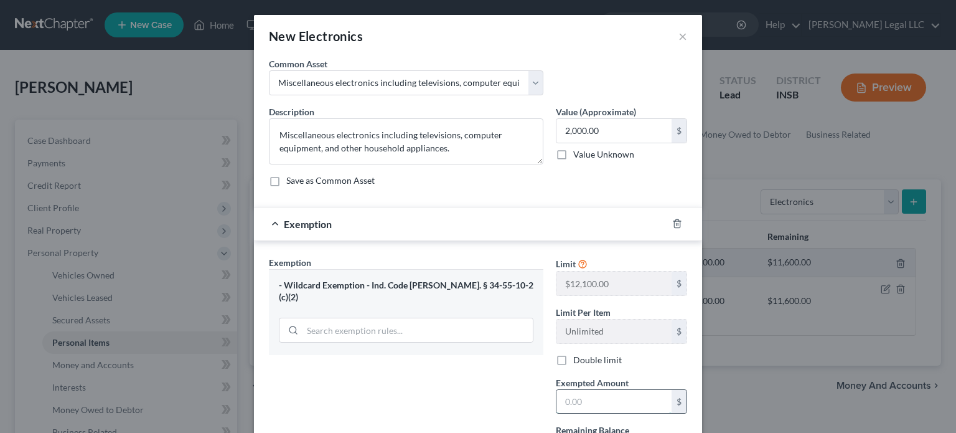
click at [574, 405] on input "text" at bounding box center [614, 402] width 115 height 24
type input "2,000"
click at [510, 383] on div "Exemption Set must be selected for CA. Exemption * - Wildcard Exemption - Ind. …" at bounding box center [406, 363] width 287 height 215
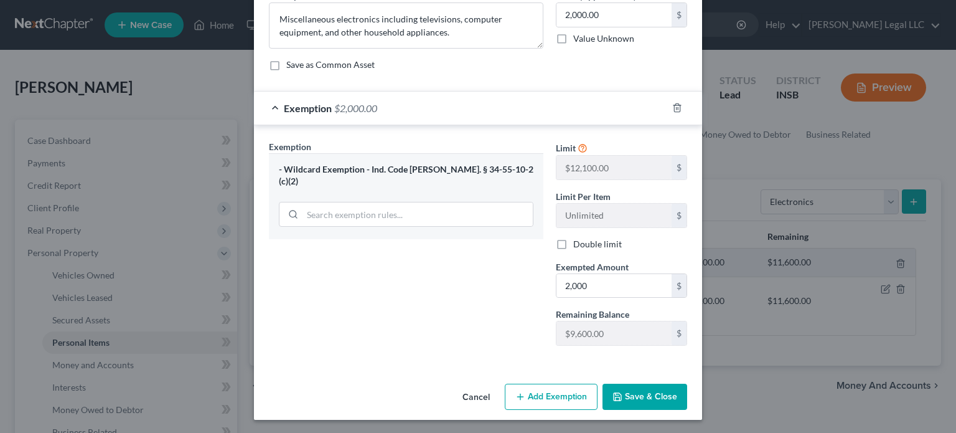
click at [662, 397] on button "Save & Close" at bounding box center [645, 396] width 85 height 26
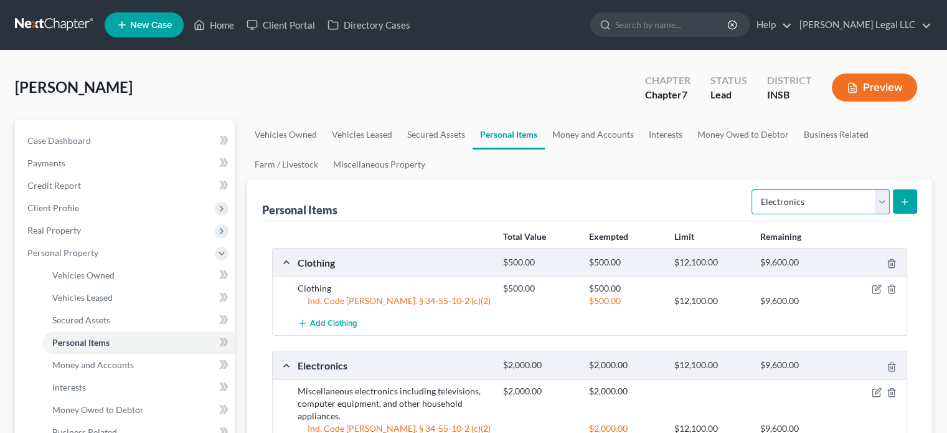
click at [814, 209] on select "Select Item Type Clothing Collectibles Of Value Electronics Firearms Household …" at bounding box center [820, 201] width 138 height 25
select select "household_goods"
click at [753, 189] on select "Select Item Type Clothing Collectibles Of Value Electronics Firearms Household …" at bounding box center [820, 201] width 138 height 25
click at [896, 201] on button "submit" at bounding box center [905, 201] width 24 height 24
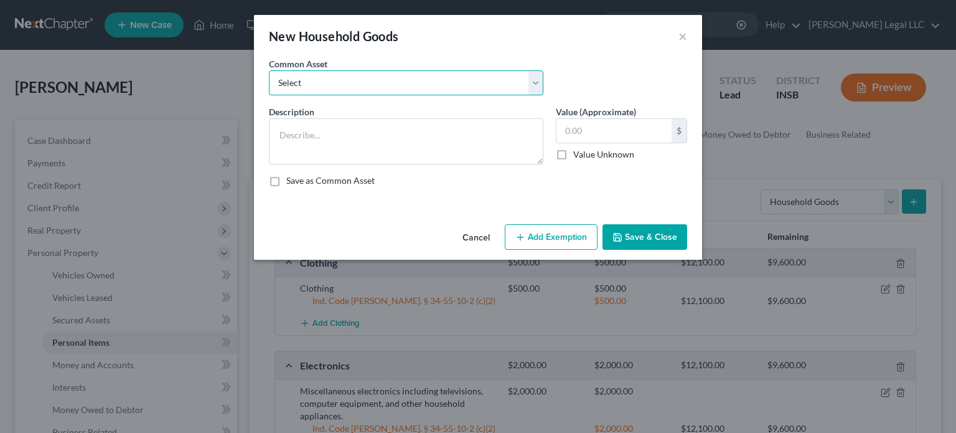
click at [350, 87] on select "Select Household furniture (bedrooms, kitchen, living area, etc.)" at bounding box center [406, 82] width 275 height 25
select select "0"
click at [269, 70] on select "Select Household furniture (bedrooms, kitchen, living area, etc.)" at bounding box center [406, 82] width 275 height 25
type textarea "Household furniture (bedrooms, kitchen, living area, etc.)"
type input "2,000.00"
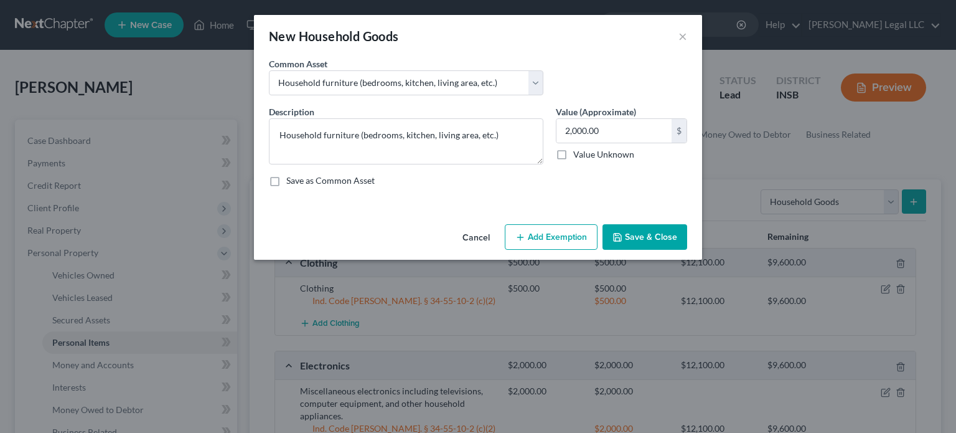
click at [560, 241] on button "Add Exemption" at bounding box center [551, 237] width 93 height 26
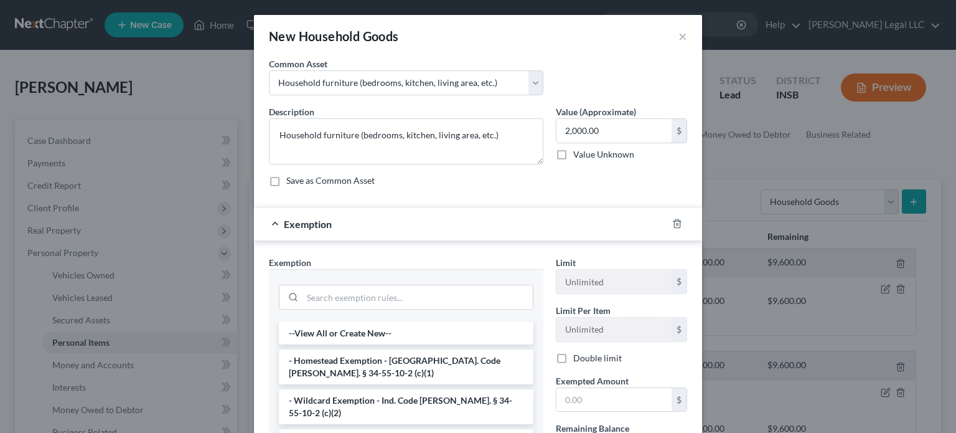
click at [326, 397] on li "- Wildcard Exemption - Ind. Code [PERSON_NAME]. § 34-55-10-2 (c)(2)" at bounding box center [406, 406] width 255 height 35
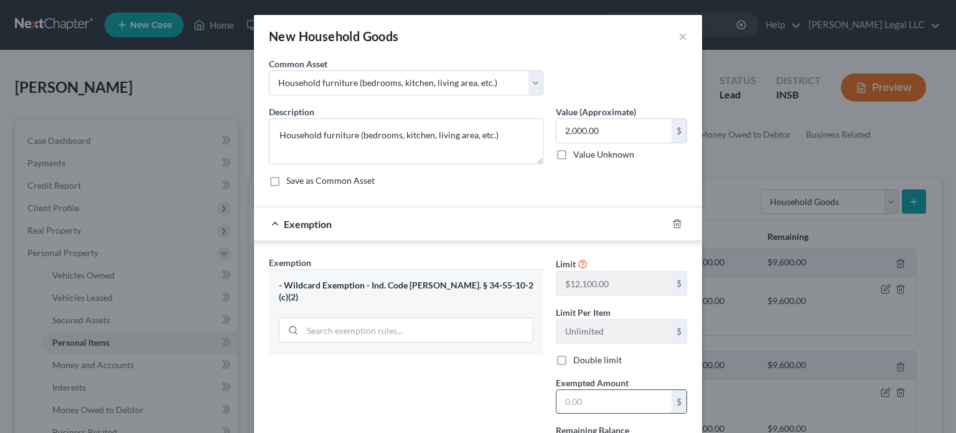
click at [577, 402] on input "text" at bounding box center [614, 402] width 115 height 24
type input "2,000"
click at [506, 398] on div "Exemption Set must be selected for CA. Exemption * - Wildcard Exemption - Ind. …" at bounding box center [406, 363] width 287 height 215
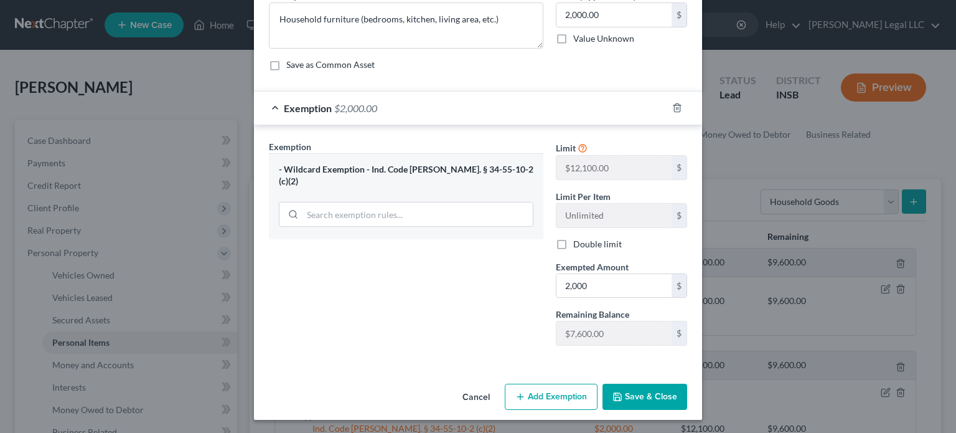
click at [661, 400] on button "Save & Close" at bounding box center [645, 396] width 85 height 26
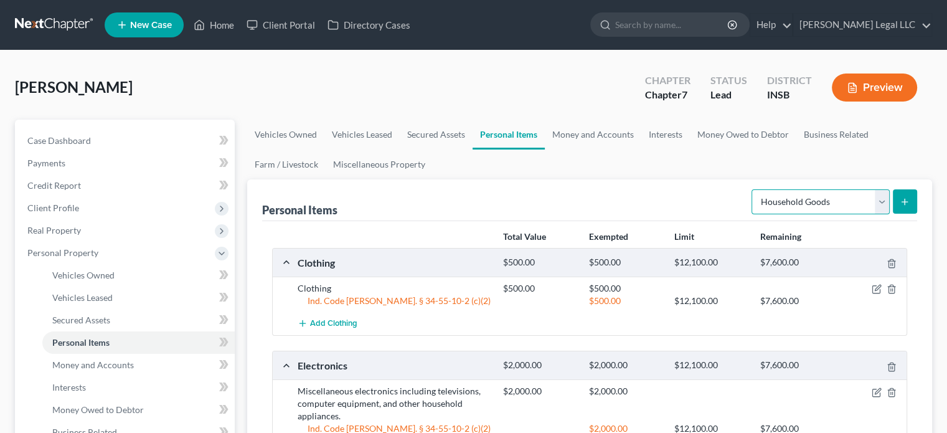
click at [792, 204] on select "Select Item Type Clothing Collectibles Of Value Electronics Firearms Household …" at bounding box center [820, 201] width 138 height 25
select select "jewelry"
click at [753, 189] on select "Select Item Type Clothing Collectibles Of Value Electronics Firearms Household …" at bounding box center [820, 201] width 138 height 25
click at [904, 199] on icon "submit" at bounding box center [905, 202] width 10 height 10
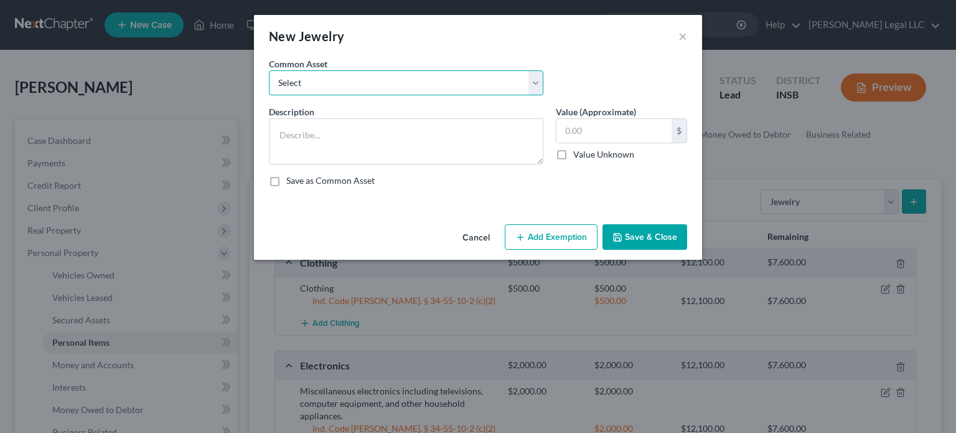
click at [473, 84] on select "Select Miscellaneous fine and costume jewelry, watches, and accessories." at bounding box center [406, 82] width 275 height 25
select select "0"
click at [269, 70] on select "Select Miscellaneous fine and costume jewelry, watches, and accessories." at bounding box center [406, 82] width 275 height 25
type textarea "Miscellaneous fine and costume jewelry, watches, and accessories."
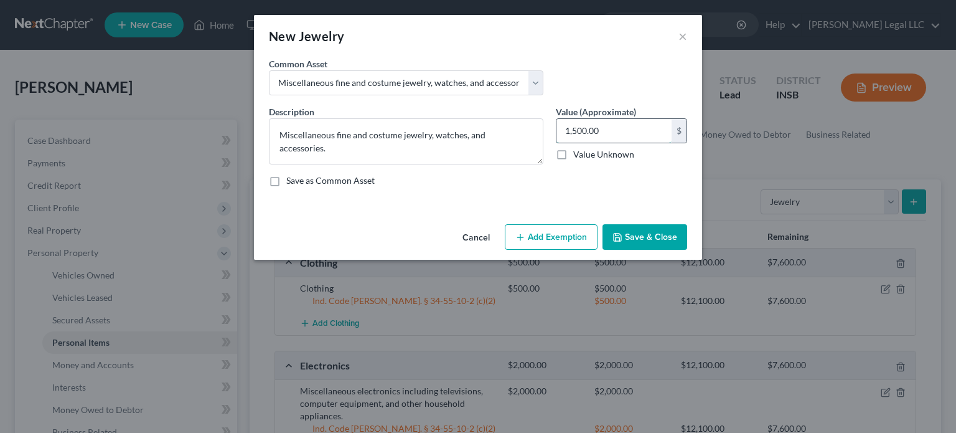
click at [604, 120] on input "1,500.00" at bounding box center [614, 131] width 115 height 24
type input "1,000"
click at [558, 231] on button "Add Exemption" at bounding box center [551, 237] width 93 height 26
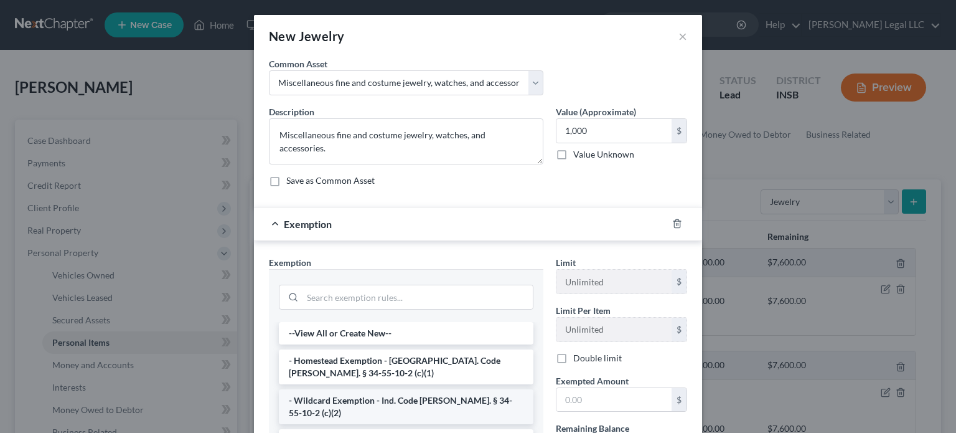
click at [322, 399] on li "- Wildcard Exemption - Ind. Code [PERSON_NAME]. § 34-55-10-2 (c)(2)" at bounding box center [406, 406] width 255 height 35
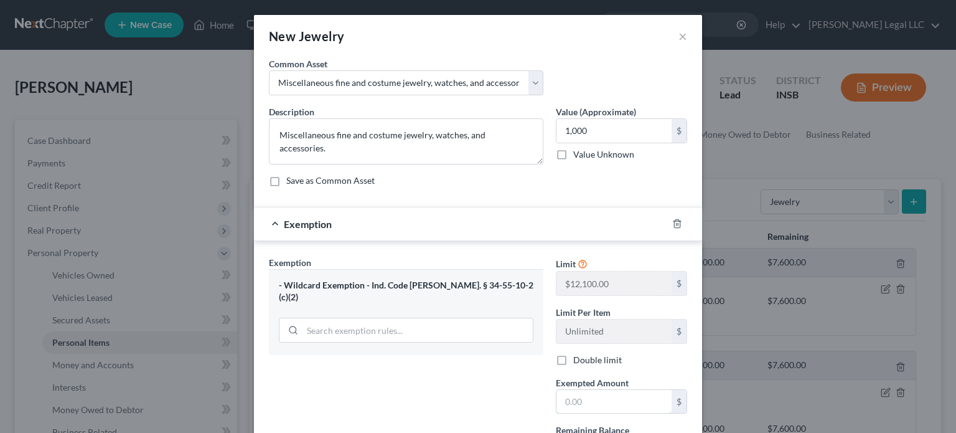
click at [588, 390] on input "text" at bounding box center [614, 402] width 115 height 24
type input "1,000"
drag, startPoint x: 396, startPoint y: 380, endPoint x: 418, endPoint y: 380, distance: 21.8
click at [396, 380] on div "Exemption Set must be selected for CA. Exemption * - Wildcard Exemption - Ind. …" at bounding box center [406, 363] width 287 height 215
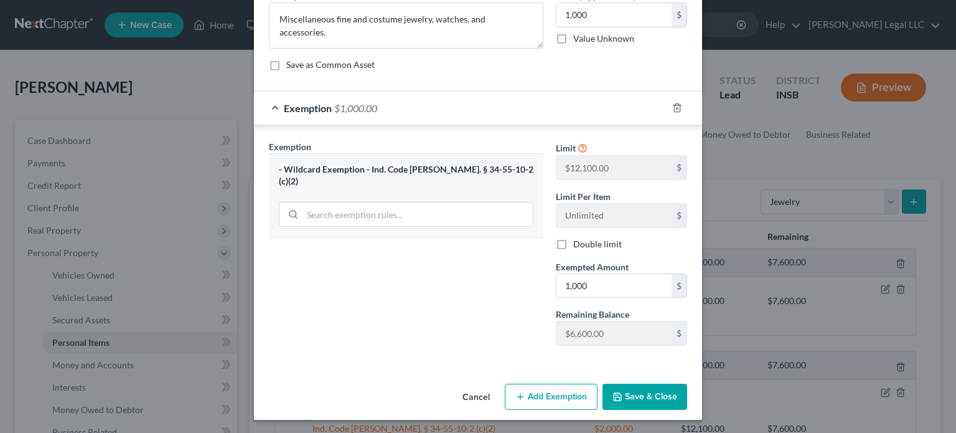
click at [635, 392] on button "Save & Close" at bounding box center [645, 396] width 85 height 26
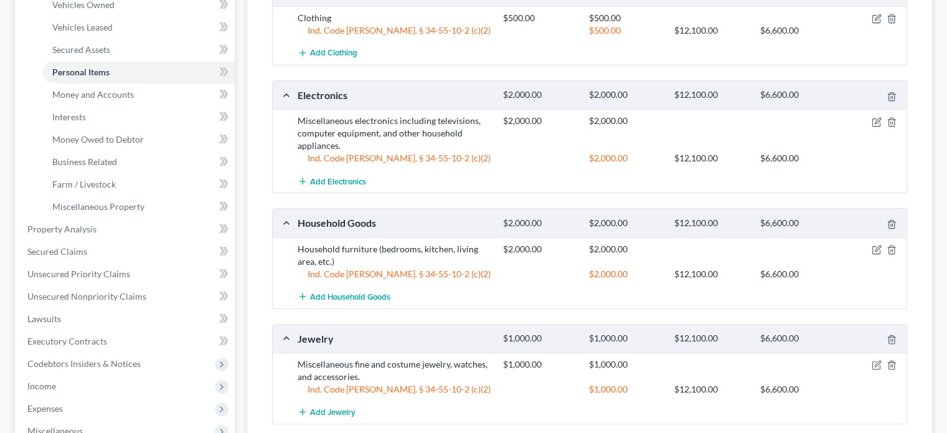
scroll to position [249, 0]
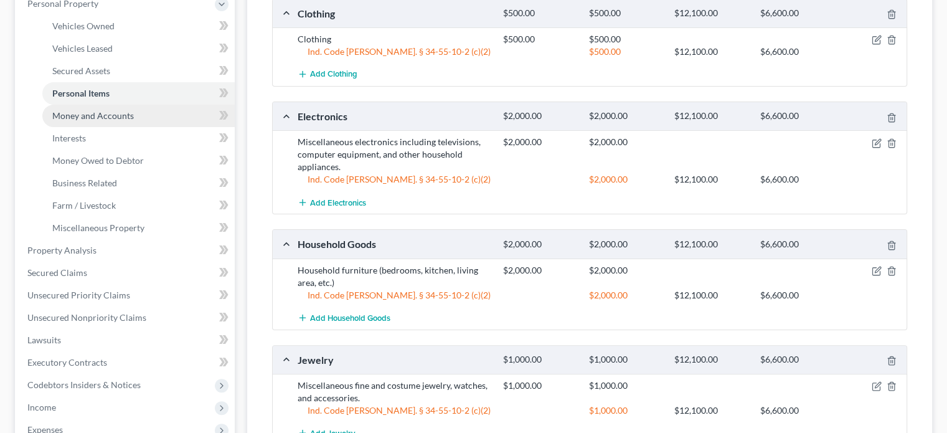
click at [65, 114] on span "Money and Accounts" at bounding box center [93, 115] width 82 height 11
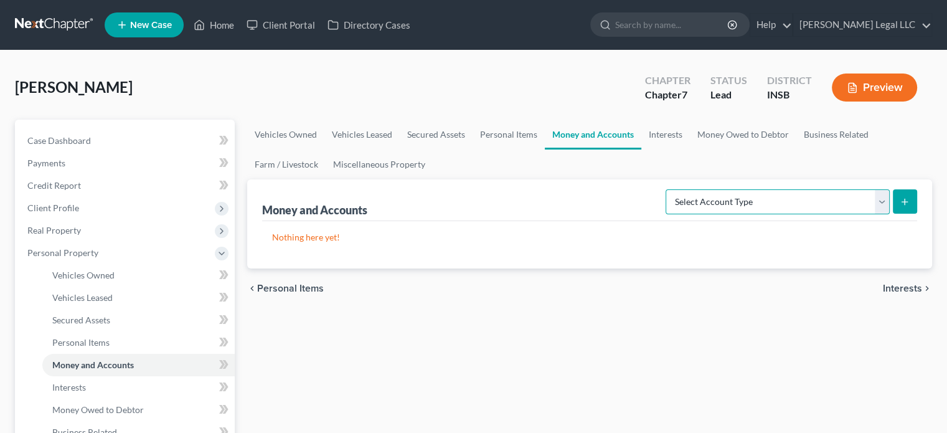
click at [817, 210] on select "Select Account Type Brokerage Cash on Hand Certificates of Deposit Checking Acc…" at bounding box center [778, 201] width 224 height 25
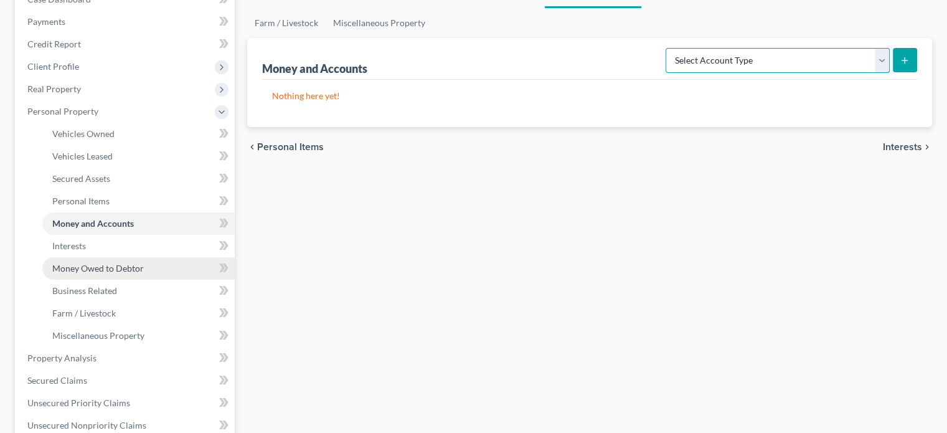
scroll to position [187, 0]
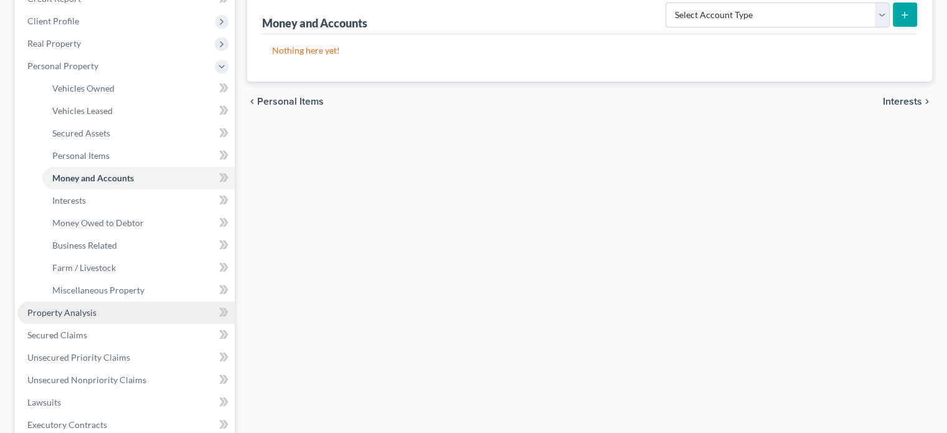
click at [60, 313] on span "Property Analysis" at bounding box center [61, 312] width 69 height 11
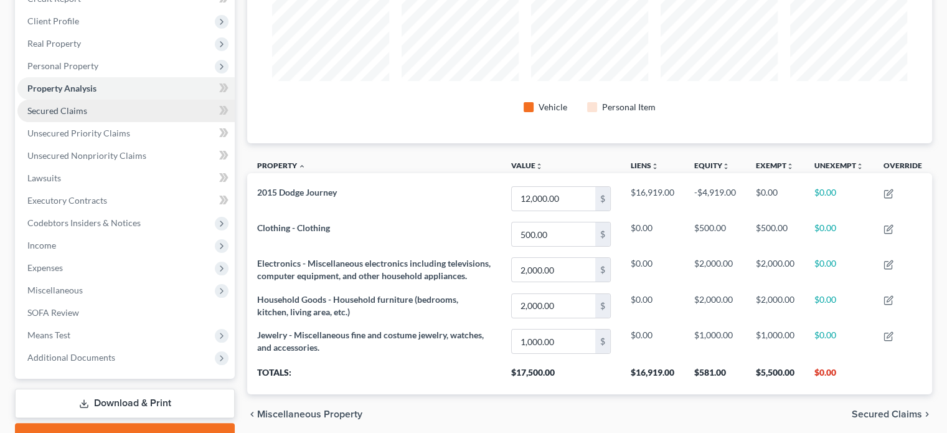
click at [83, 118] on link "Secured Claims" at bounding box center [125, 111] width 217 height 22
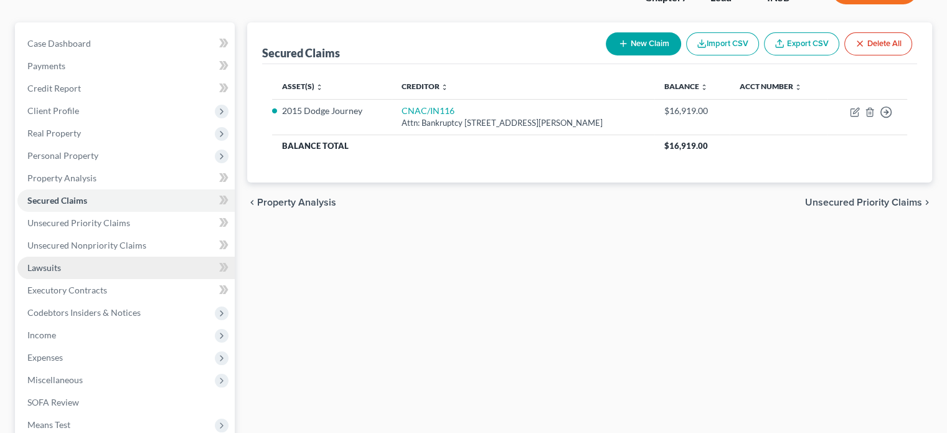
scroll to position [125, 0]
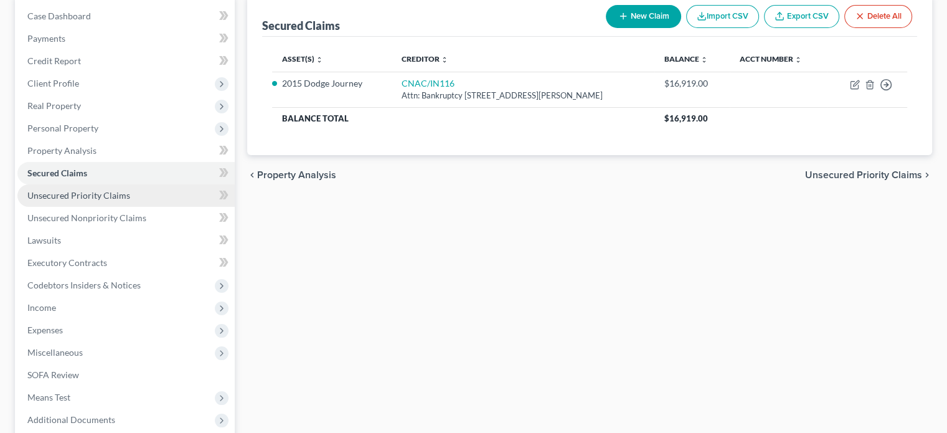
click at [93, 197] on span "Unsecured Priority Claims" at bounding box center [78, 195] width 103 height 11
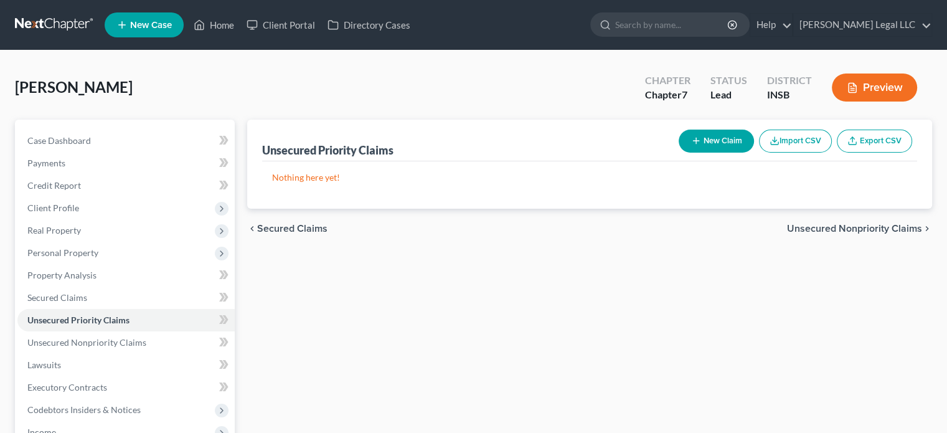
click at [692, 141] on icon "button" at bounding box center [696, 141] width 10 height 10
select select "0"
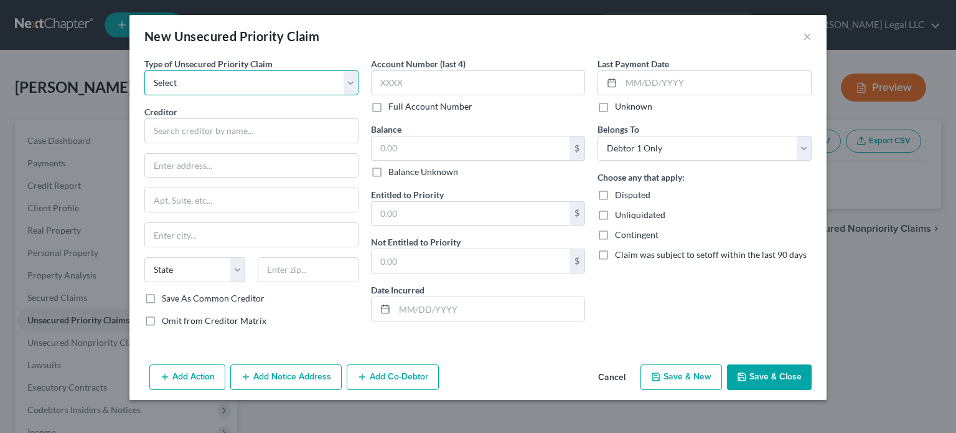
click at [267, 80] on select "Select Taxes & Other Government Units Domestic Support Obligations Extensions o…" at bounding box center [251, 82] width 214 height 25
select select "0"
click at [144, 70] on select "Select Taxes & Other Government Units Domestic Support Obligations Extensions o…" at bounding box center [251, 82] width 214 height 25
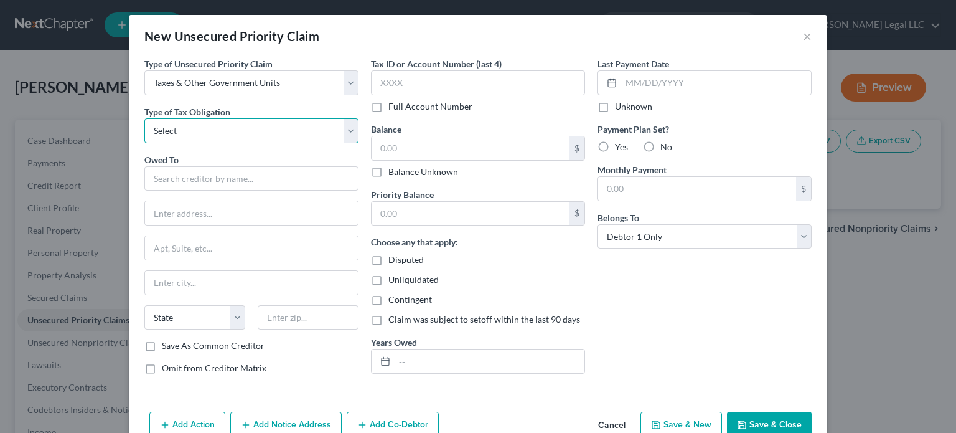
click at [244, 136] on select "Select Federal City State Franchise Tax Board Other" at bounding box center [251, 130] width 214 height 25
select select "0"
click at [144, 118] on select "Select Federal City State Franchise Tax Board Other" at bounding box center [251, 130] width 214 height 25
click at [207, 176] on input "text" at bounding box center [251, 178] width 214 height 25
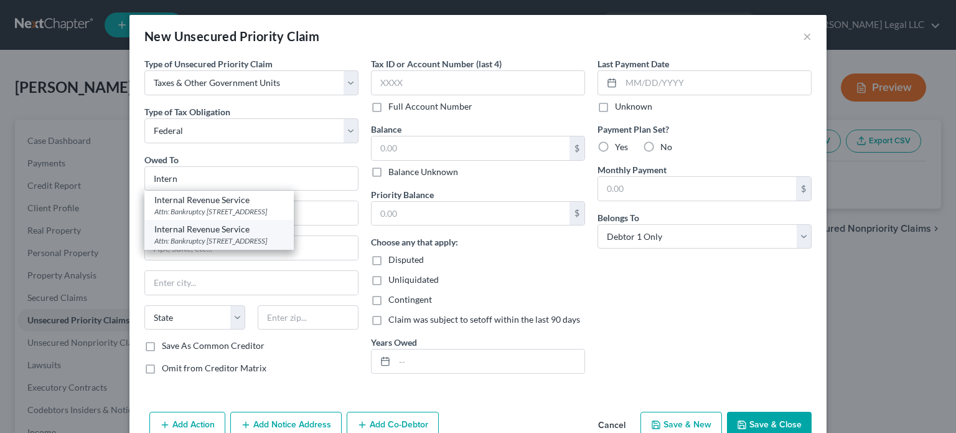
click at [214, 233] on div "Internal Revenue Service" at bounding box center [218, 229] width 129 height 12
type input "Internal Revenue Service"
type input "Attn: Bankruptcy"
type input "PO Box 7346"
type input "[GEOGRAPHIC_DATA]"
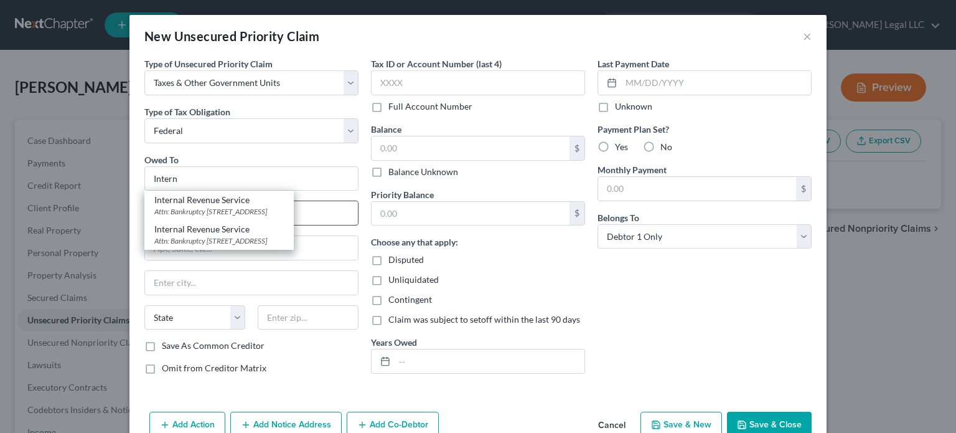
select select "39"
type input "19101"
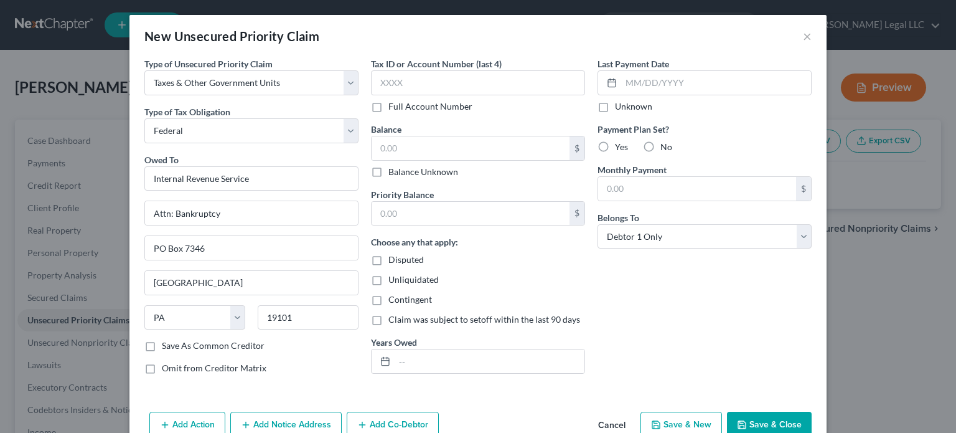
click at [388, 174] on label "Balance Unknown" at bounding box center [423, 172] width 70 height 12
click at [393, 174] on input "Balance Unknown" at bounding box center [397, 170] width 8 height 8
checkbox input "true"
type input "0.00"
click at [781, 425] on button "Save & Close" at bounding box center [769, 425] width 85 height 26
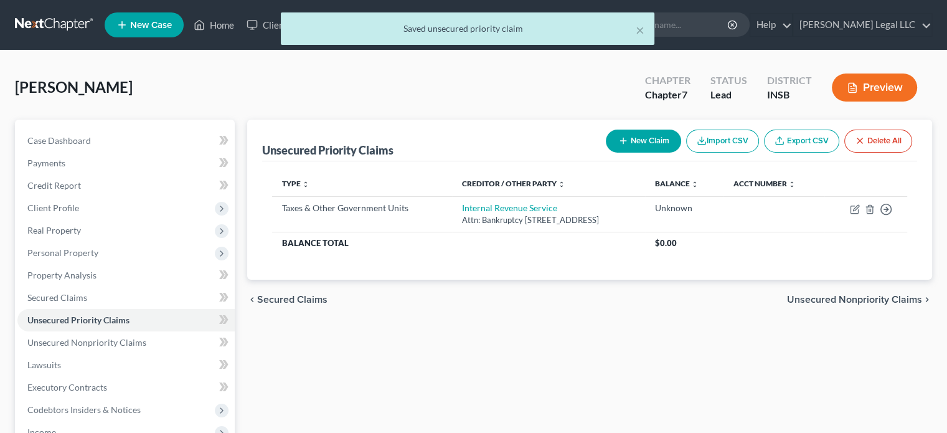
click at [621, 132] on button "New Claim" at bounding box center [643, 140] width 75 height 23
select select "0"
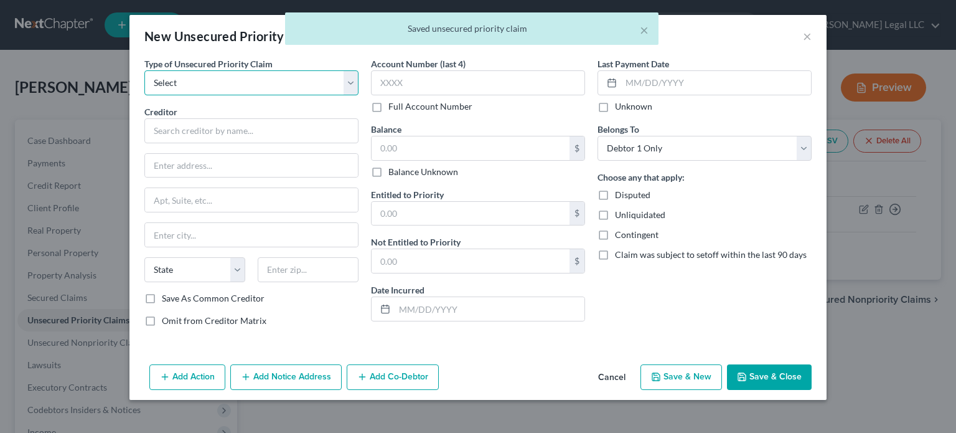
click at [265, 81] on select "Select Taxes & Other Government Units Domestic Support Obligations Extensions o…" at bounding box center [251, 82] width 214 height 25
select select "0"
click at [144, 70] on select "Select Taxes & Other Government Units Domestic Support Obligations Extensions o…" at bounding box center [251, 82] width 214 height 25
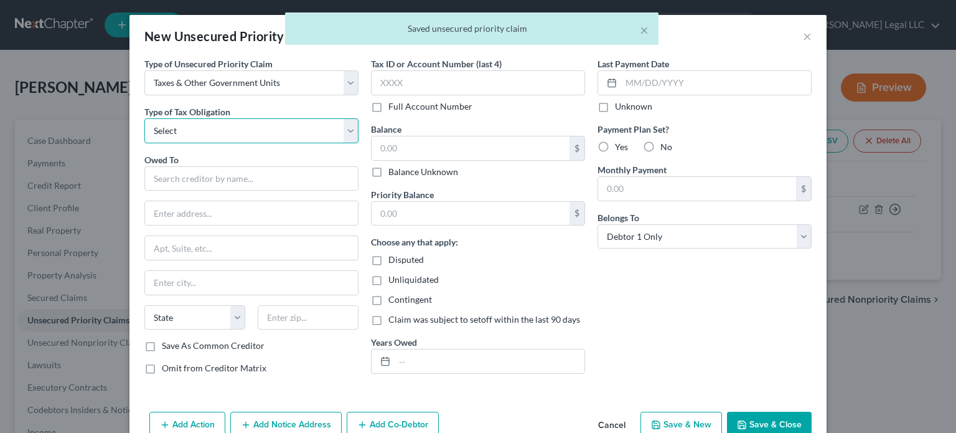
click at [207, 131] on select "Select Federal City State Franchise Tax Board Other" at bounding box center [251, 130] width 214 height 25
select select "2"
click at [144, 118] on select "Select Federal City State Franchise Tax Board Other" at bounding box center [251, 130] width 214 height 25
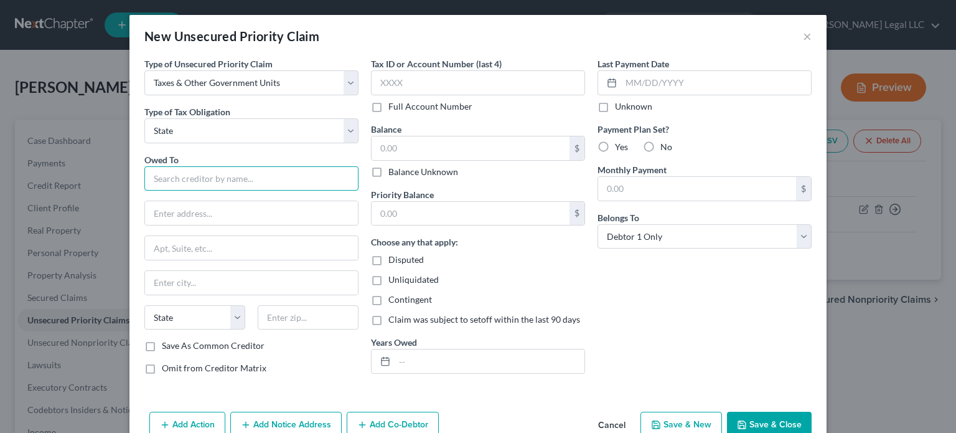
click at [191, 175] on input "text" at bounding box center [251, 178] width 214 height 25
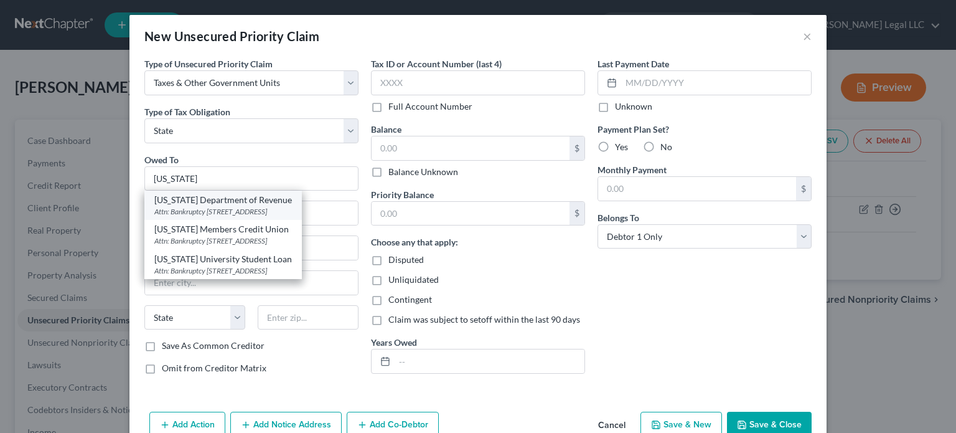
click at [231, 210] on div "Attn: Bankruptcy [STREET_ADDRESS]" at bounding box center [223, 211] width 138 height 11
type input "[US_STATE] Department of Revenue"
type input "Attn: Bankruptcy"
type input "[STREET_ADDRESS]"
type input "[GEOGRAPHIC_DATA]"
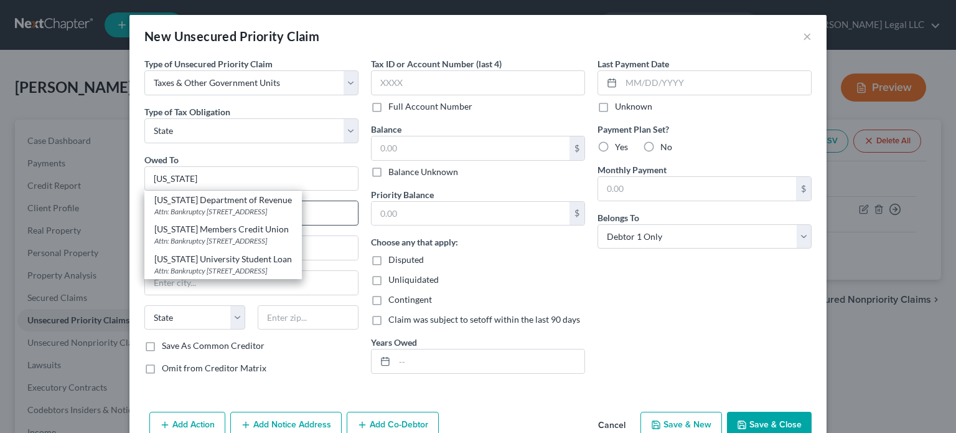
select select "15"
type input "46204"
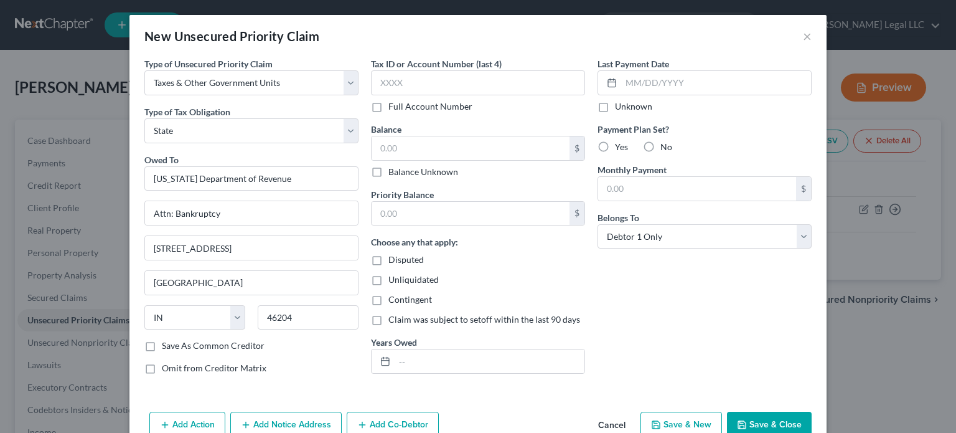
click at [388, 171] on label "Balance Unknown" at bounding box center [423, 172] width 70 height 12
click at [393, 171] on input "Balance Unknown" at bounding box center [397, 170] width 8 height 8
checkbox input "true"
type input "0.00"
drag, startPoint x: 749, startPoint y: 421, endPoint x: 738, endPoint y: 420, distance: 11.3
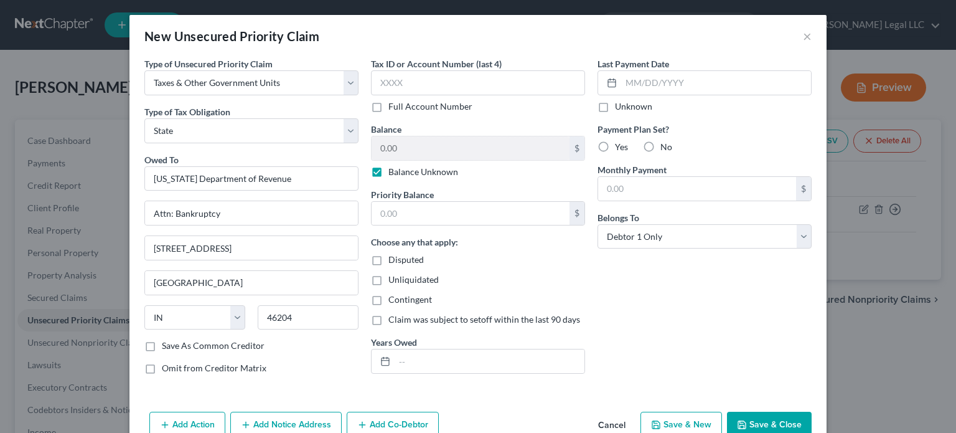
click at [747, 421] on button "Save & Close" at bounding box center [769, 425] width 85 height 26
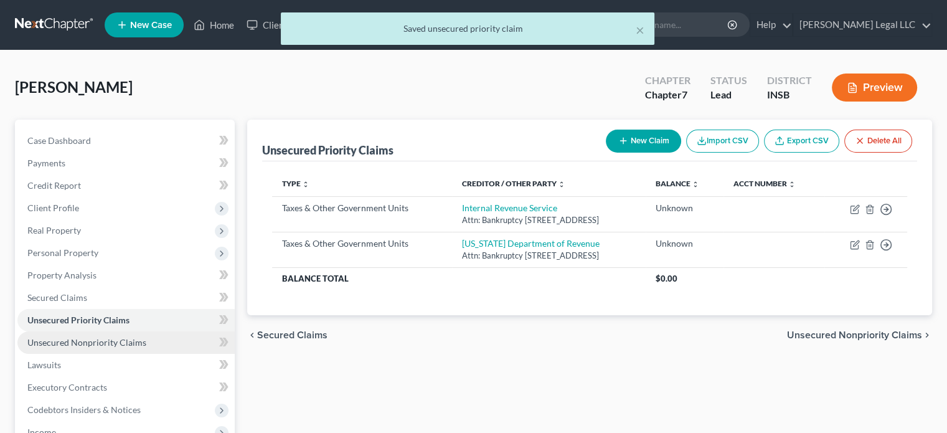
click at [74, 342] on span "Unsecured Nonpriority Claims" at bounding box center [86, 342] width 119 height 11
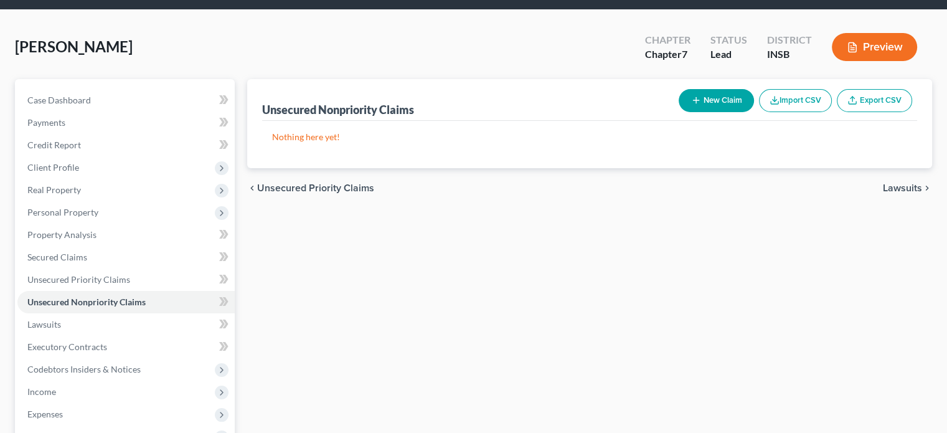
scroll to position [62, 0]
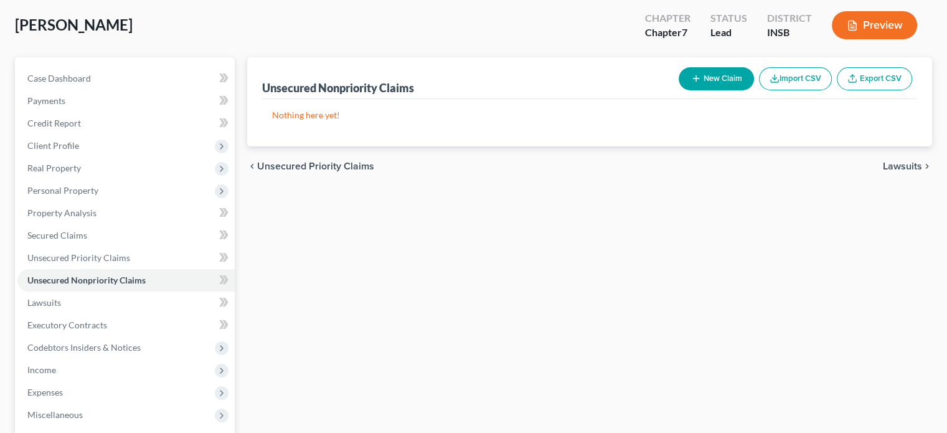
click at [727, 74] on button "New Claim" at bounding box center [716, 78] width 75 height 23
select select "0"
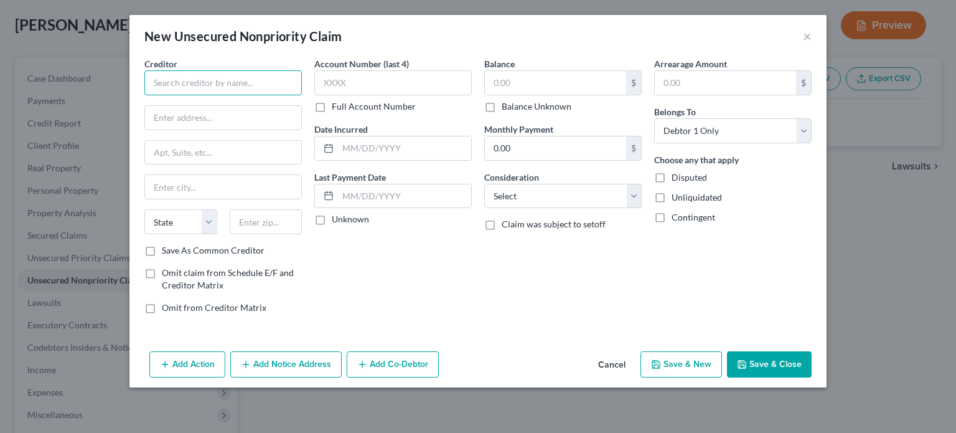
click at [178, 81] on input "text" at bounding box center [223, 82] width 158 height 25
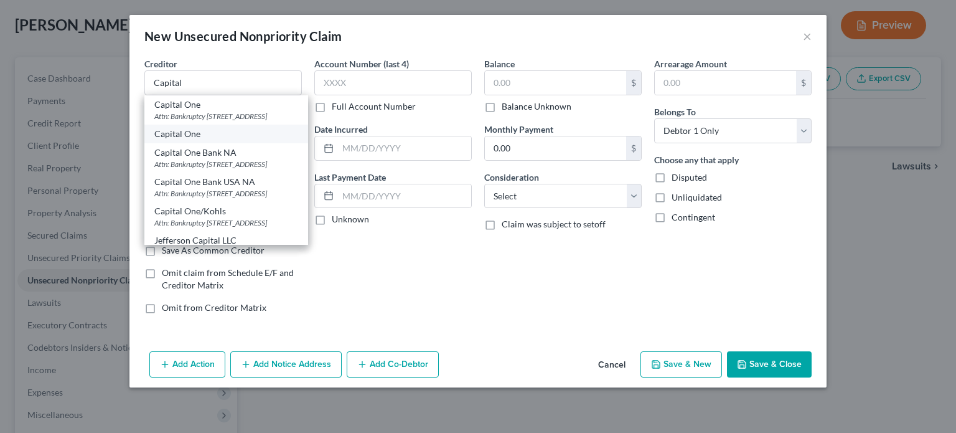
click at [219, 140] on div "Capital One" at bounding box center [226, 134] width 144 height 12
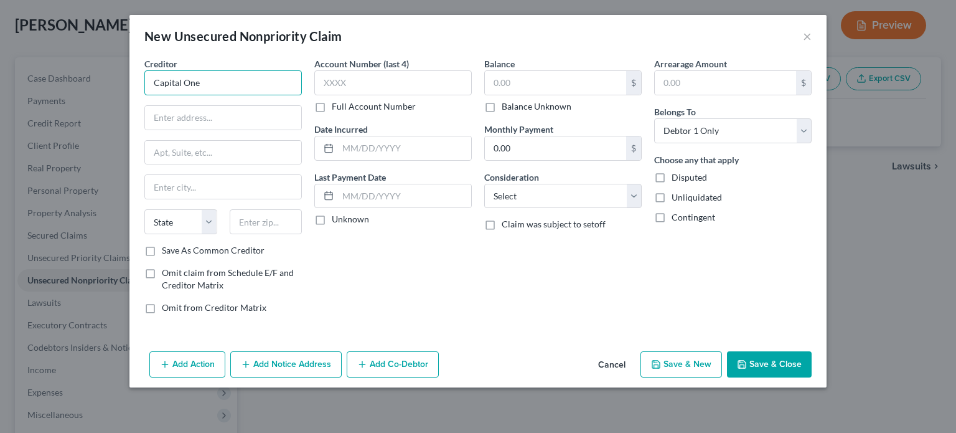
click at [209, 77] on input "Capital One" at bounding box center [223, 82] width 158 height 25
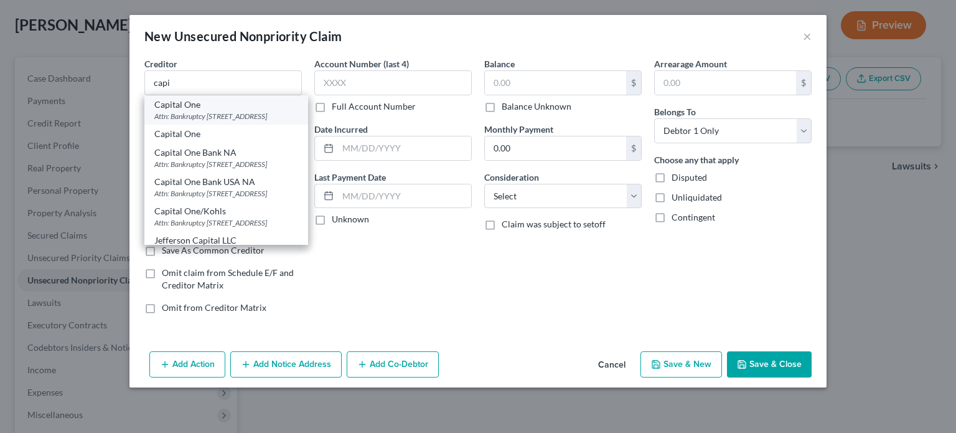
click at [217, 112] on div "Attn: Bankruptcy [STREET_ADDRESS]" at bounding box center [226, 116] width 144 height 11
type input "Capital One"
type input "Attn: Bankruptcy"
type input "PO Box 31293"
type input "[GEOGRAPHIC_DATA]"
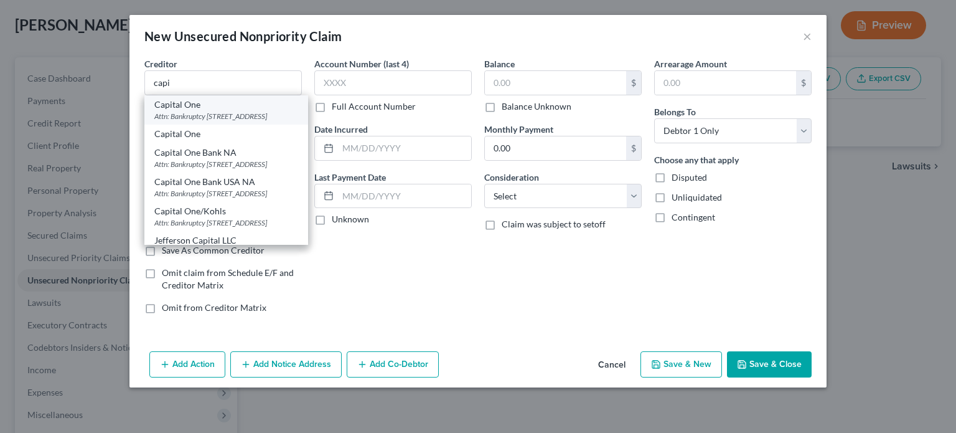
select select "46"
type input "84131"
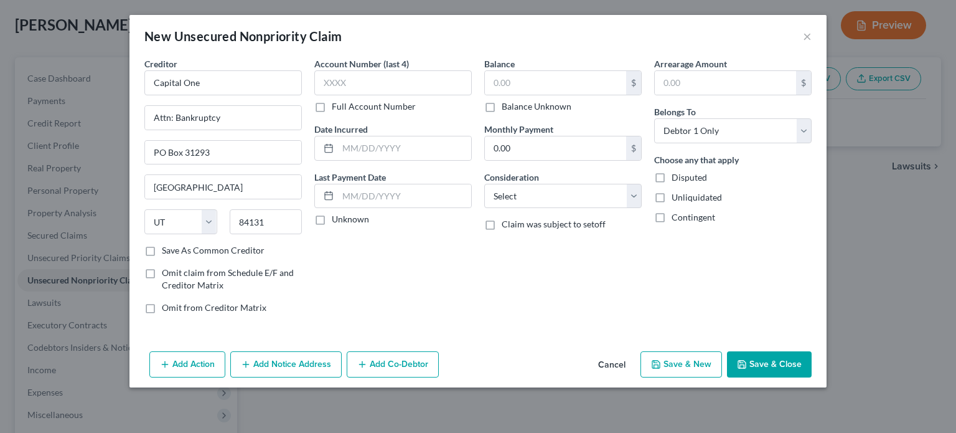
click at [332, 108] on label "Full Account Number" at bounding box center [374, 106] width 84 height 12
click at [337, 108] on input "Full Account Number" at bounding box center [341, 104] width 8 height 8
click at [347, 85] on input "text" at bounding box center [393, 82] width 158 height 25
paste input "517805XXXXXXXXXX"
type input "517805XXXXXXXXXX"
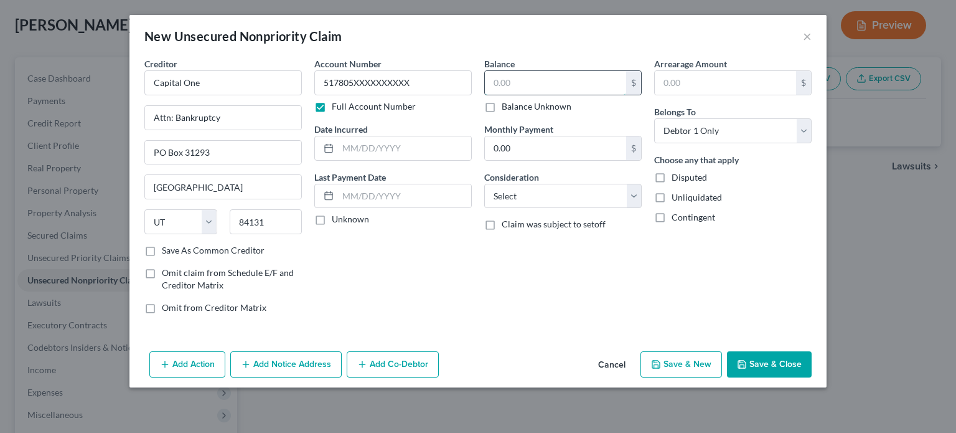
click at [531, 83] on input "text" at bounding box center [555, 83] width 141 height 24
type input "639"
click at [555, 191] on select "Select Cable / Satellite Services Collection Agency Credit Card Debt Debt Couns…" at bounding box center [563, 196] width 158 height 25
select select "2"
click at [484, 184] on select "Select Cable / Satellite Services Collection Agency Credit Card Debt Debt Couns…" at bounding box center [563, 196] width 158 height 25
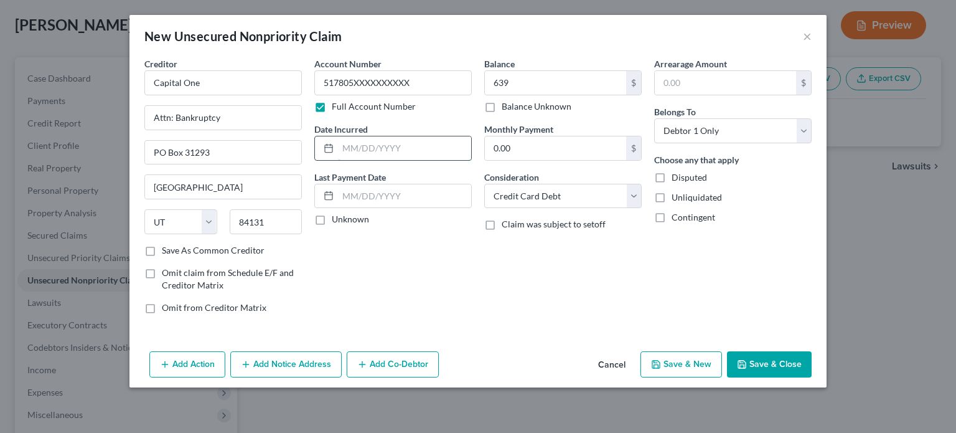
click at [366, 138] on input "text" at bounding box center [404, 148] width 133 height 24
type input "[DATE]"
click at [406, 274] on div "Account Number 517805XXXXXXXXXX Full Account Number Date Incurred [DATE] Last P…" at bounding box center [393, 190] width 170 height 266
click at [428, 273] on div "Account Number 517805XXXXXXXXXX Full Account Number Date Incurred [DATE] Last P…" at bounding box center [393, 190] width 170 height 266
click at [811, 36] on button "×" at bounding box center [807, 36] width 9 height 15
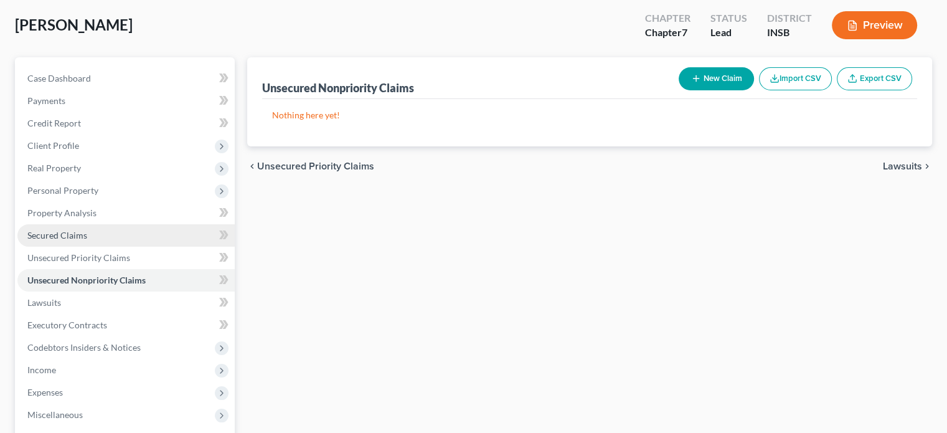
click at [70, 233] on span "Secured Claims" at bounding box center [57, 235] width 60 height 11
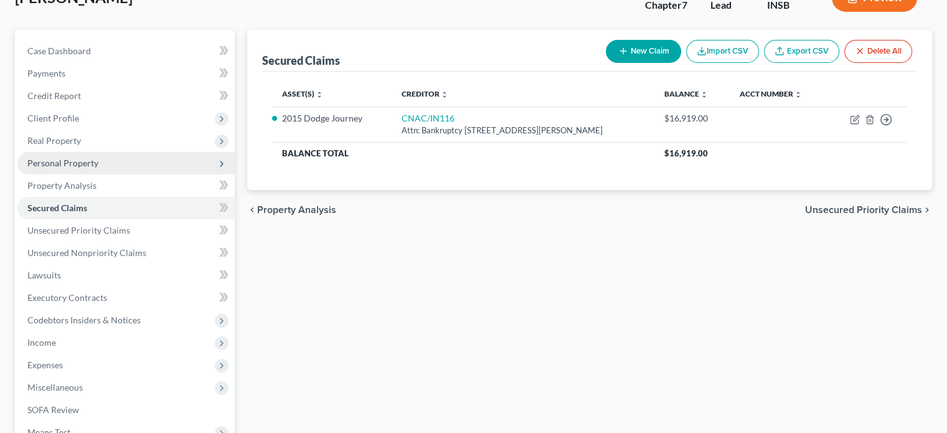
scroll to position [187, 0]
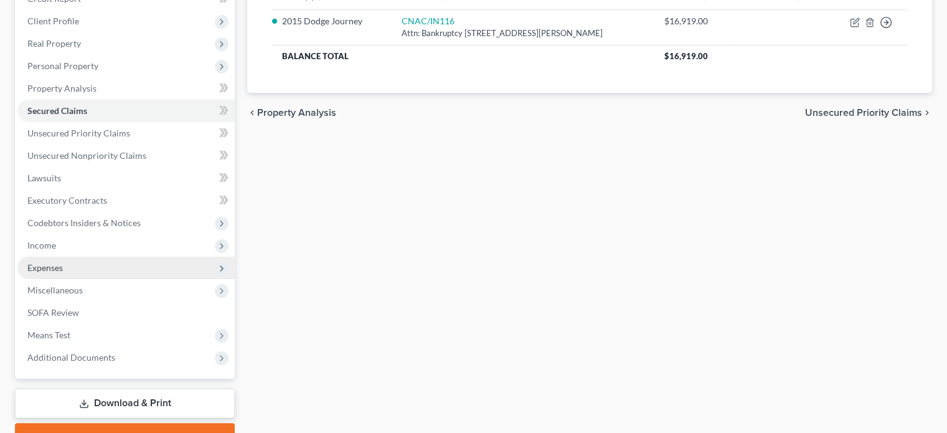
click at [47, 269] on span "Expenses" at bounding box center [44, 267] width 35 height 11
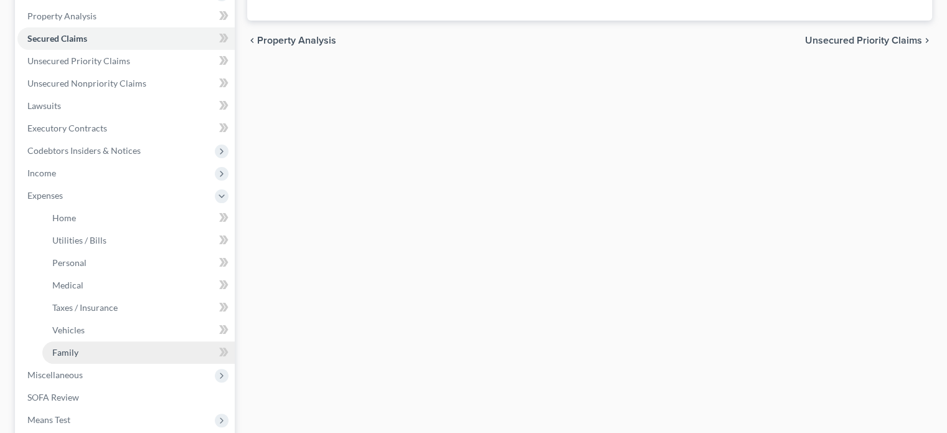
scroll to position [311, 0]
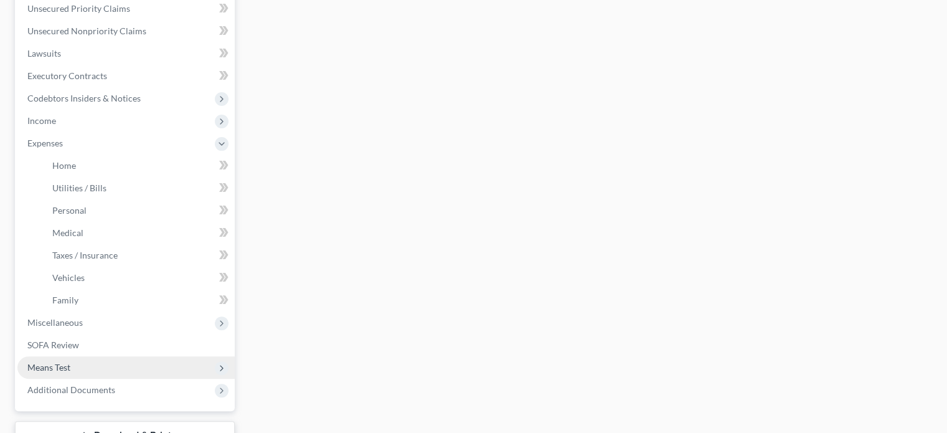
click at [51, 369] on span "Means Test" at bounding box center [48, 367] width 43 height 11
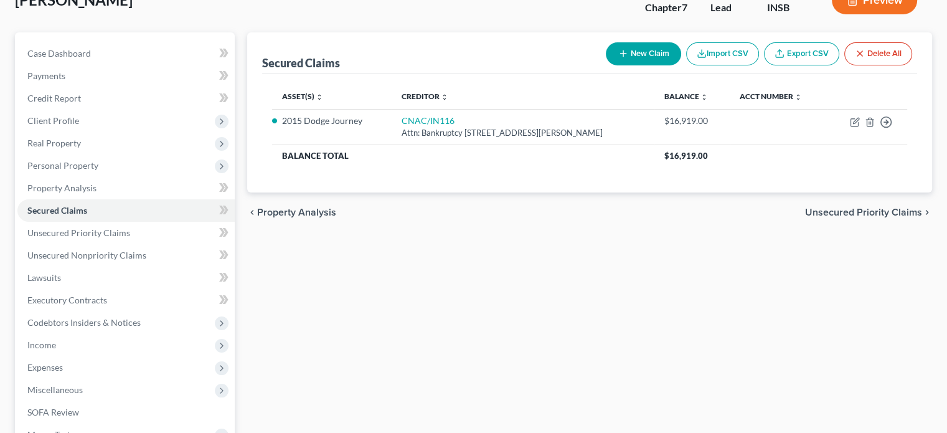
scroll to position [0, 0]
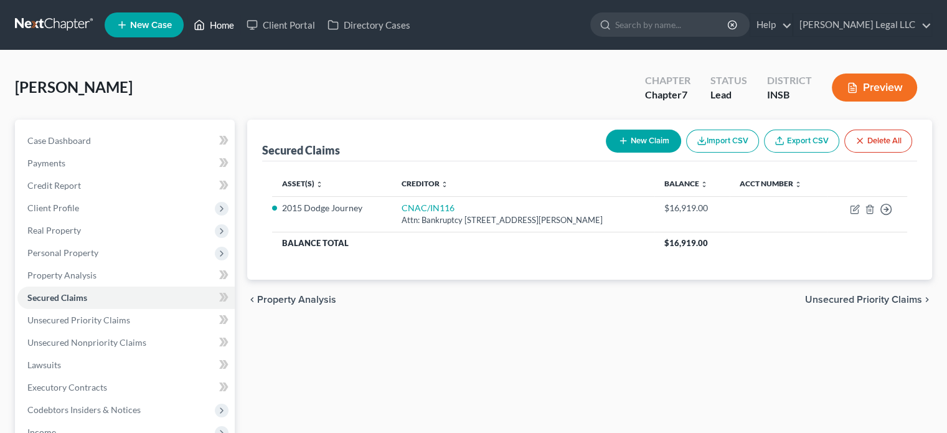
click at [207, 25] on link "Home" at bounding box center [213, 25] width 53 height 22
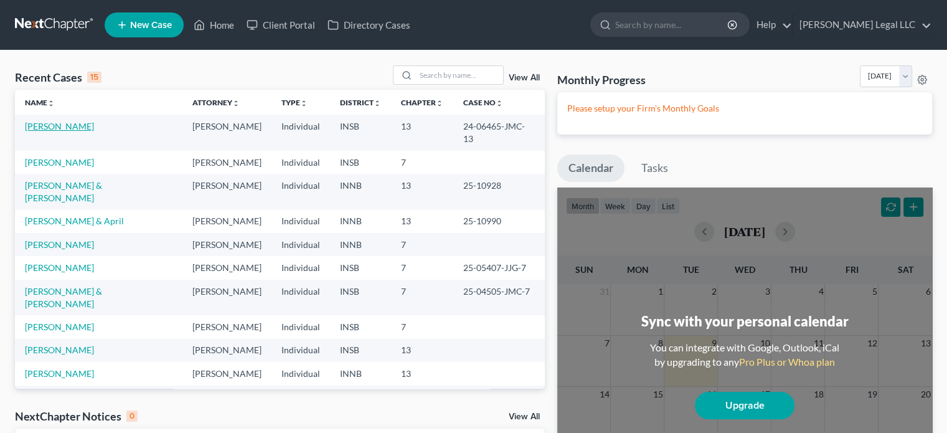
click at [58, 124] on link "[PERSON_NAME]" at bounding box center [59, 126] width 69 height 11
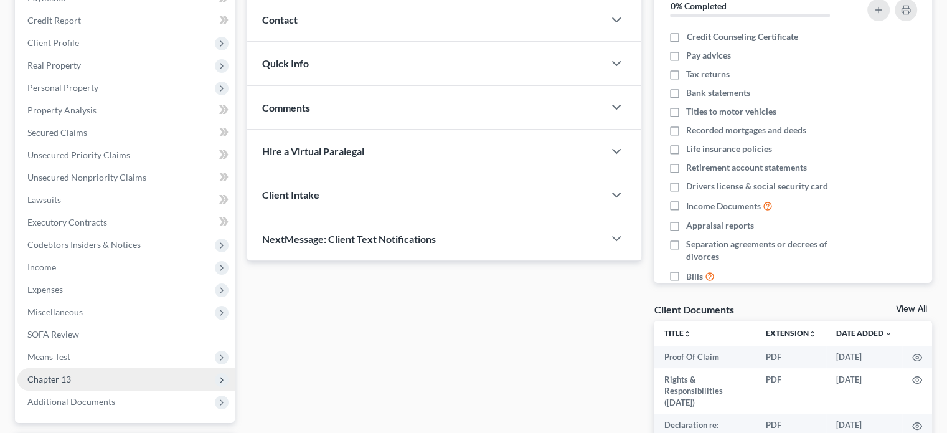
scroll to position [187, 0]
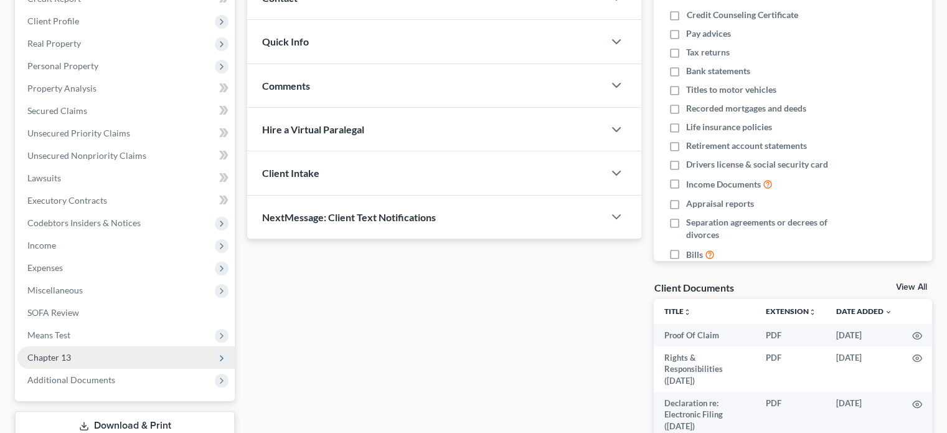
click at [43, 354] on span "Chapter 13" at bounding box center [49, 357] width 44 height 11
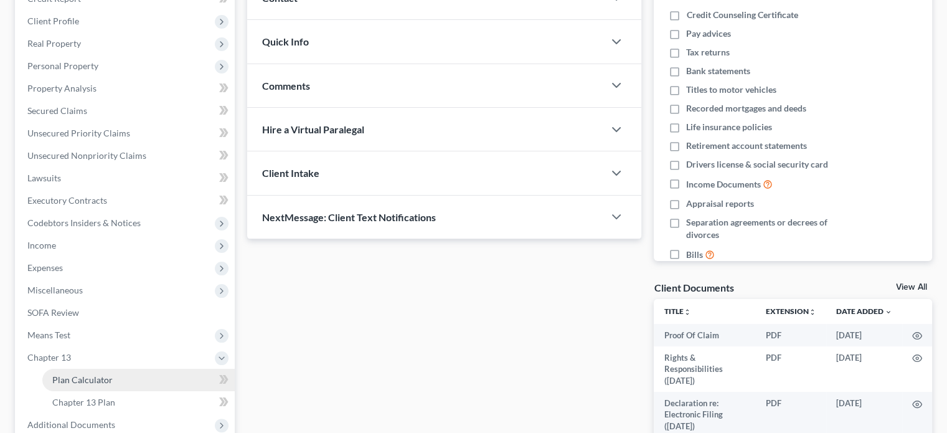
click at [54, 376] on span "Plan Calculator" at bounding box center [82, 379] width 60 height 11
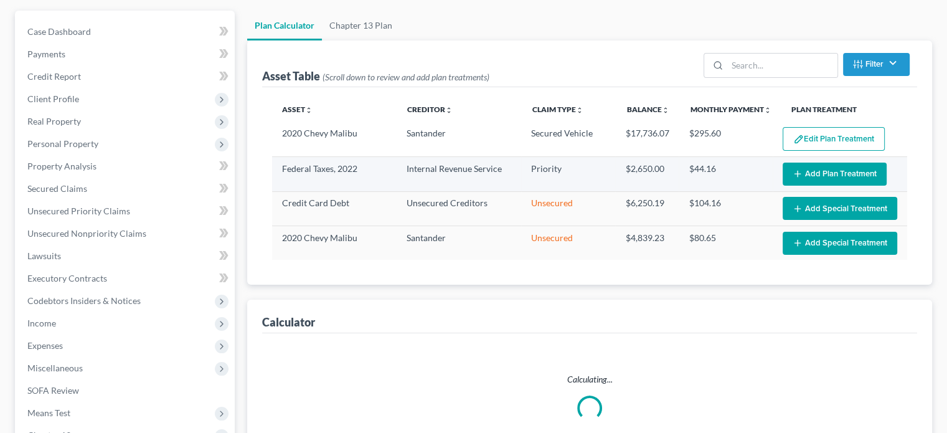
select select "59"
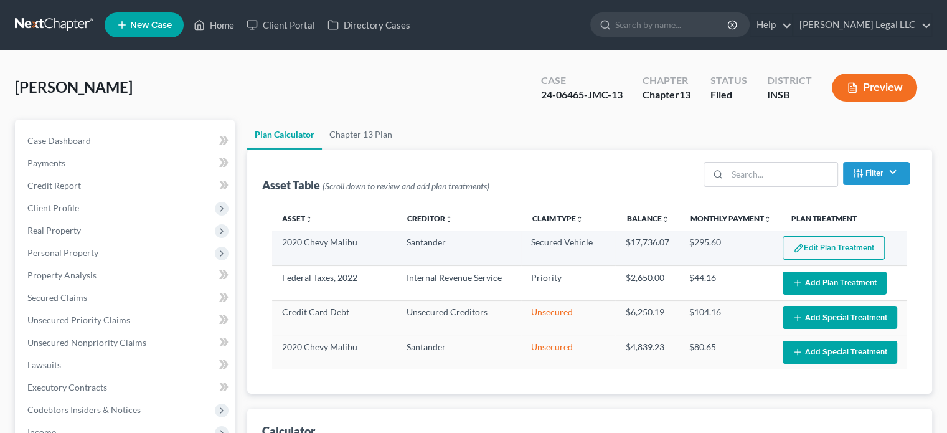
click at [845, 248] on button "Edit Plan Treatment" at bounding box center [834, 248] width 102 height 24
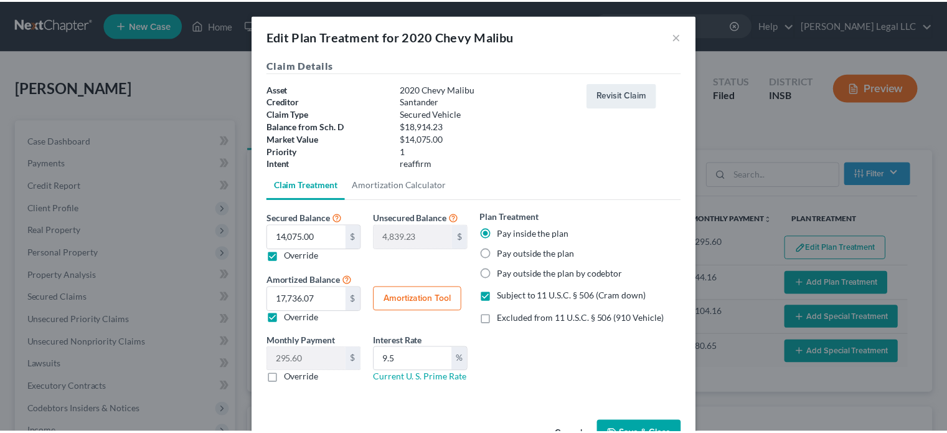
scroll to position [39, 0]
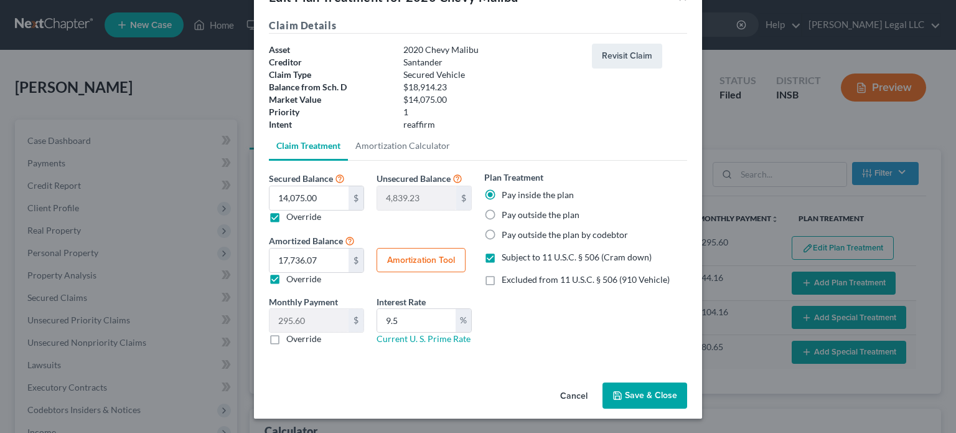
click at [647, 400] on button "Save & Close" at bounding box center [645, 395] width 85 height 26
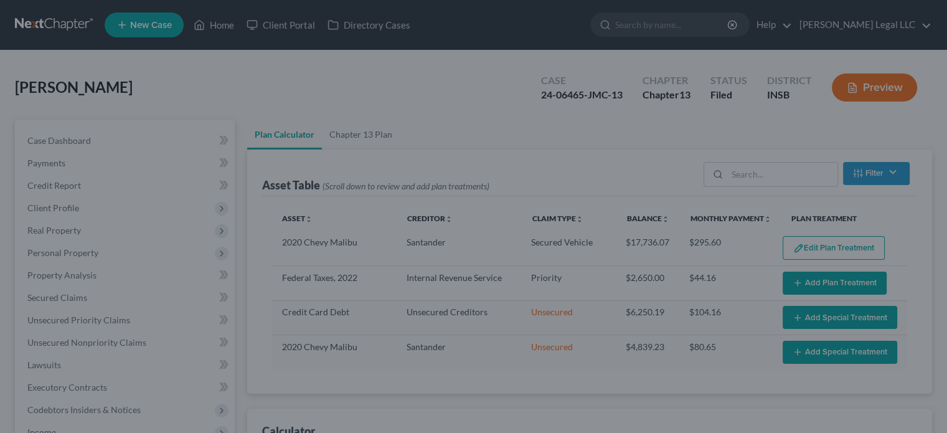
select select "59"
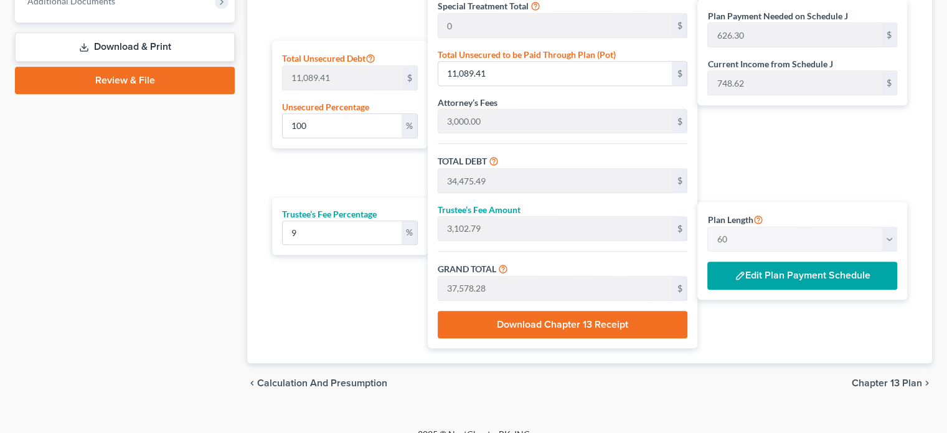
scroll to position [747, 0]
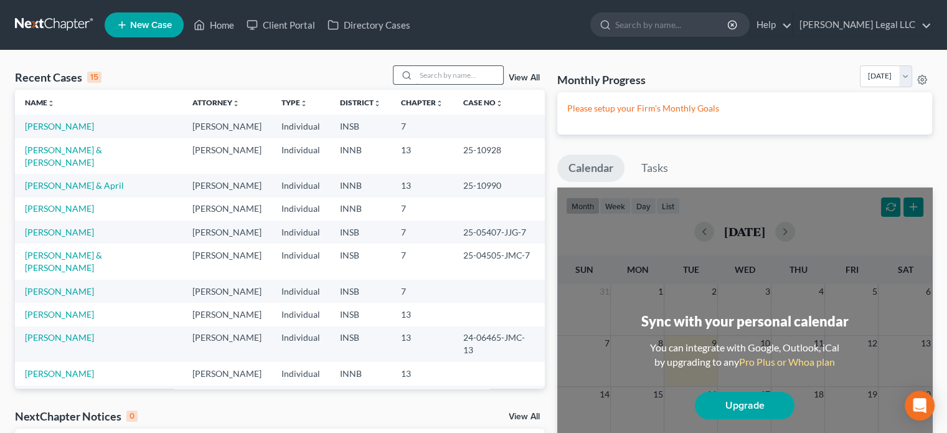
click at [428, 74] on input "search" at bounding box center [459, 75] width 87 height 18
click at [440, 77] on input "search" at bounding box center [459, 75] width 87 height 18
type input "murray"
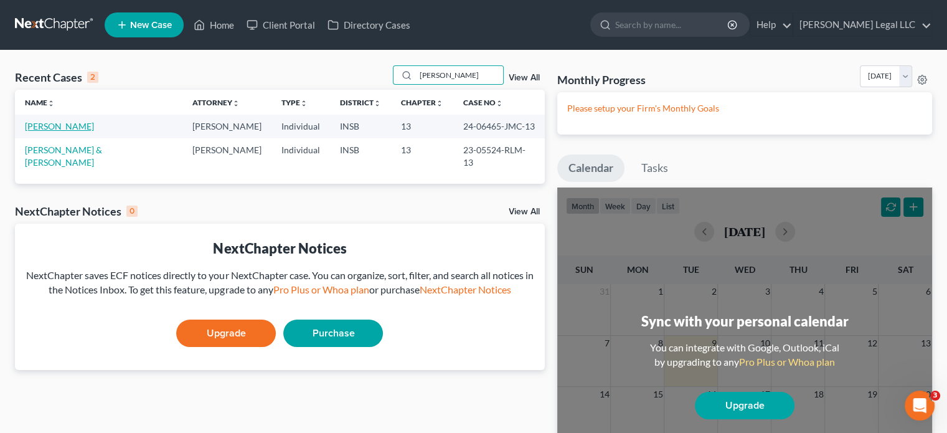
click at [50, 126] on link "[PERSON_NAME]" at bounding box center [59, 126] width 69 height 11
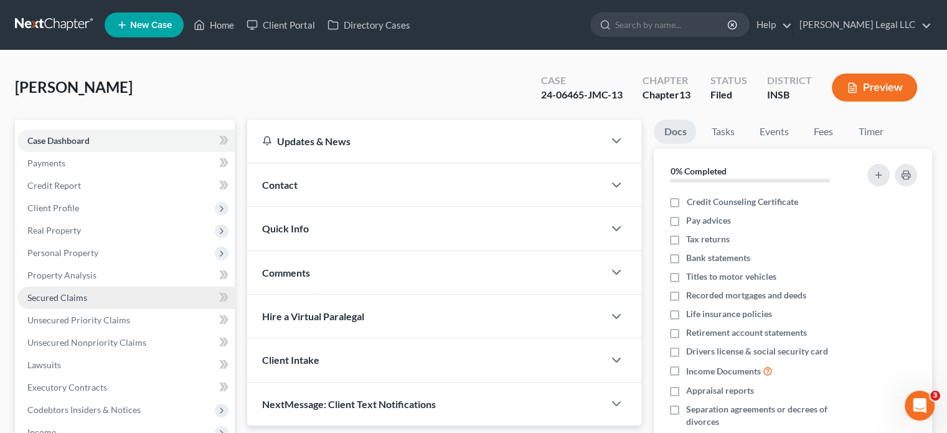
click at [47, 301] on span "Secured Claims" at bounding box center [57, 297] width 60 height 11
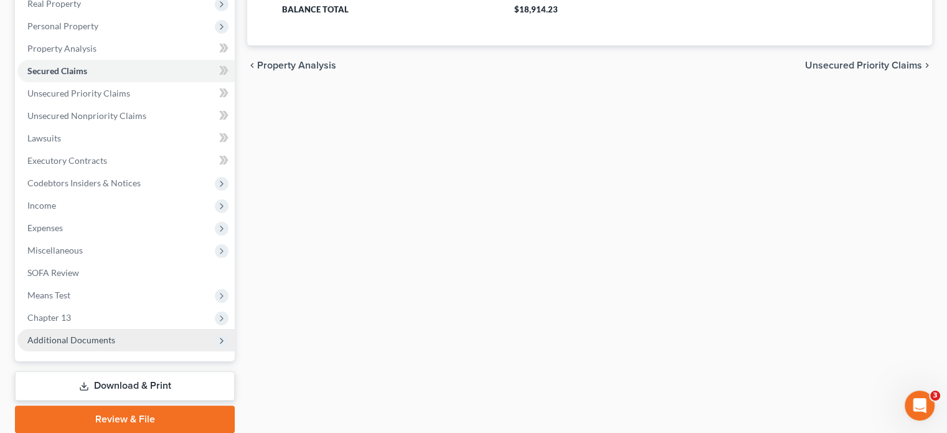
scroll to position [249, 0]
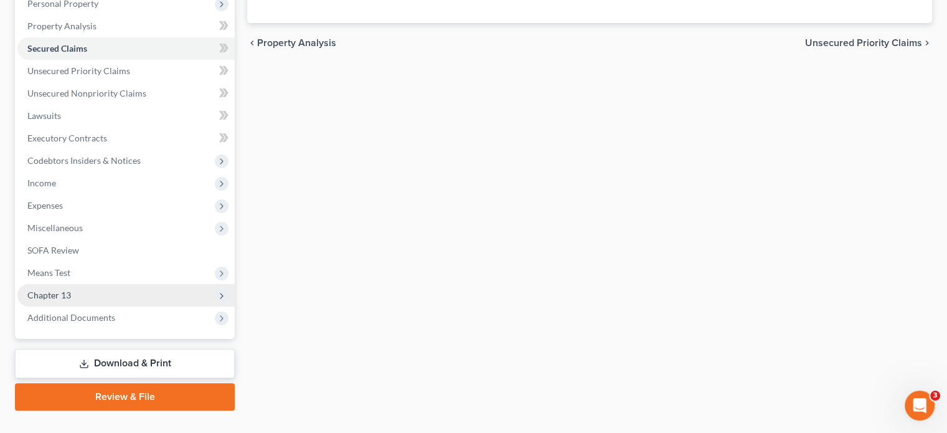
click at [82, 295] on span "Chapter 13" at bounding box center [125, 295] width 217 height 22
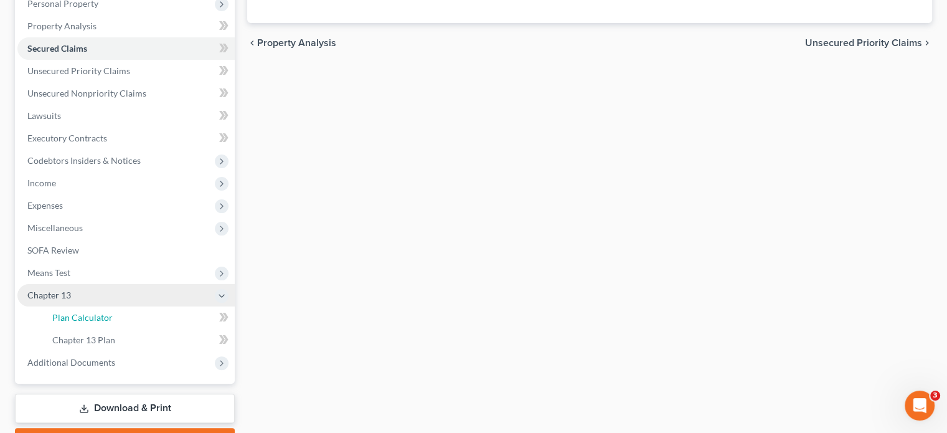
drag, startPoint x: 82, startPoint y: 310, endPoint x: 82, endPoint y: 301, distance: 9.4
click at [82, 311] on link "Plan Calculator" at bounding box center [138, 317] width 192 height 22
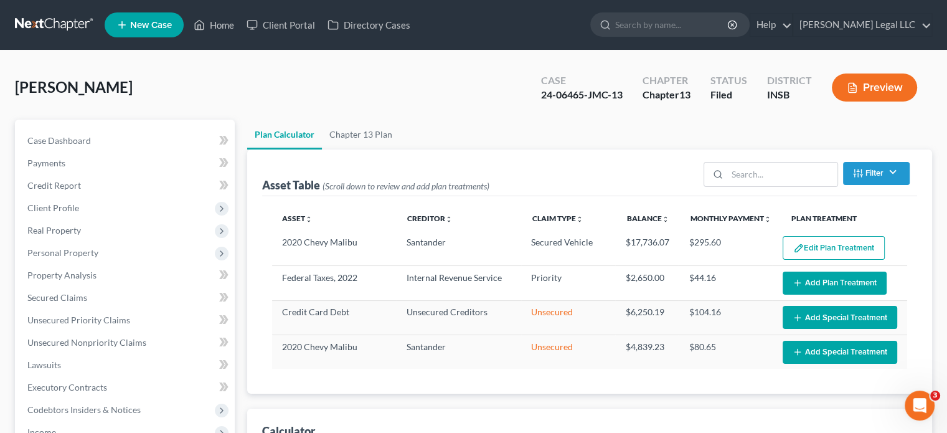
select select "59"
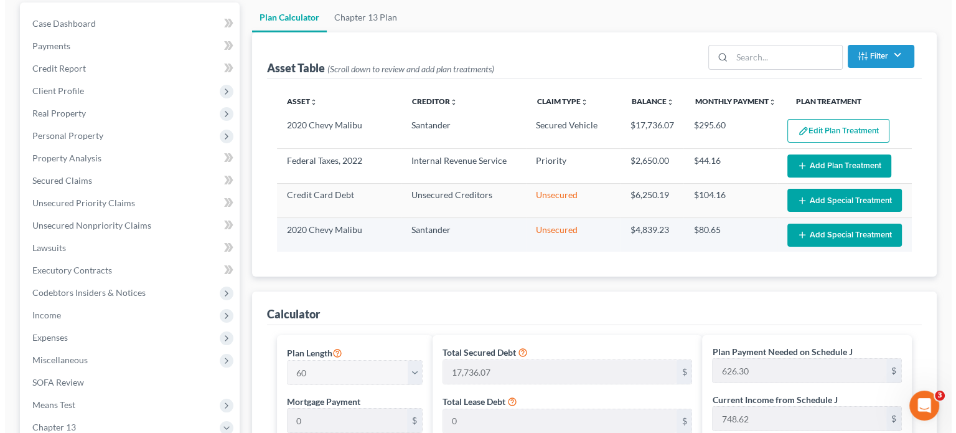
scroll to position [125, 0]
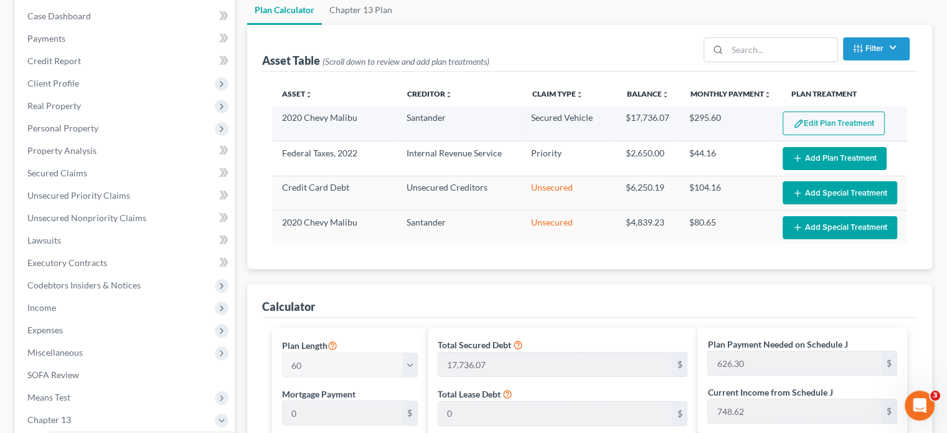
click at [801, 121] on img "button" at bounding box center [798, 123] width 11 height 11
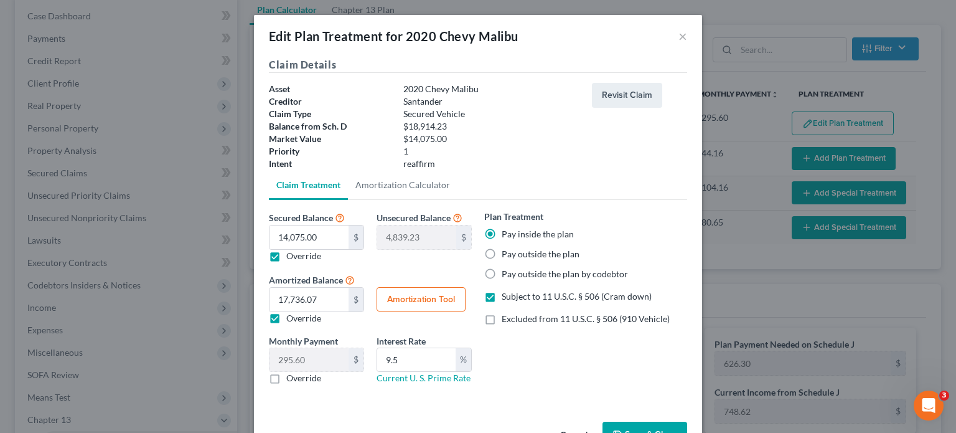
click at [423, 293] on button "Amortization Tool" at bounding box center [421, 299] width 89 height 25
type input "14,075.00"
type input "9.5"
type input "60"
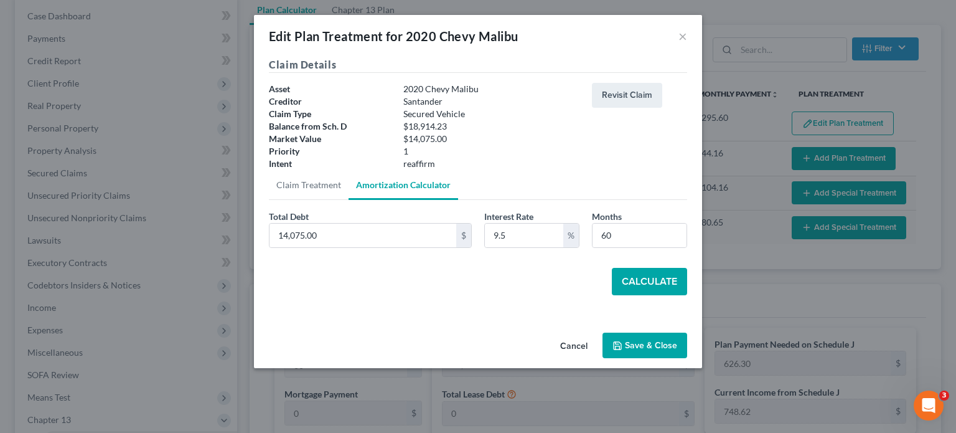
click at [628, 281] on button "Calculate" at bounding box center [649, 281] width 75 height 27
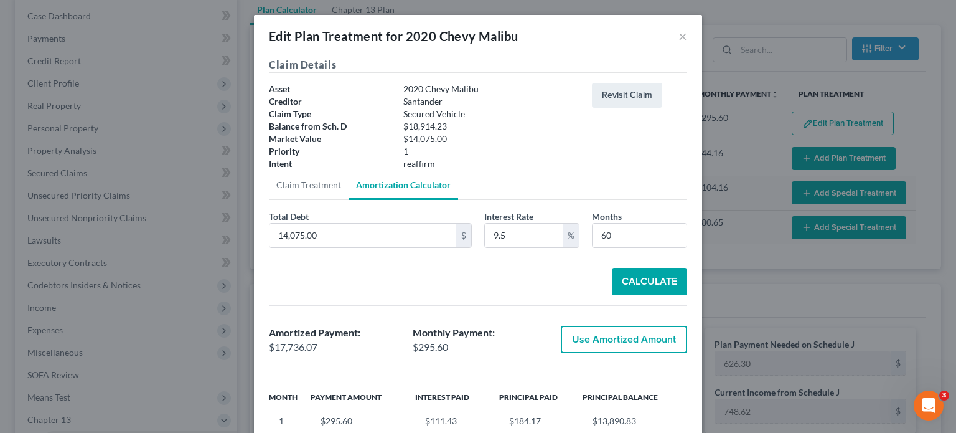
click at [613, 341] on button "Use Amortized Amount" at bounding box center [624, 339] width 126 height 27
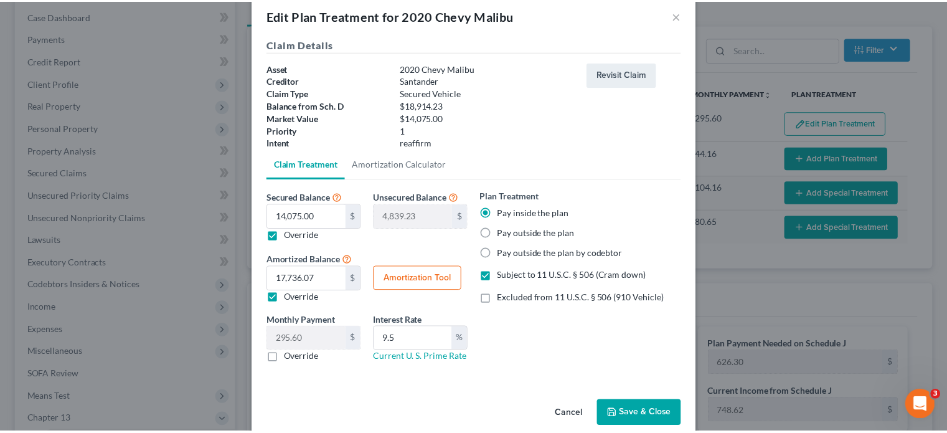
scroll to position [39, 0]
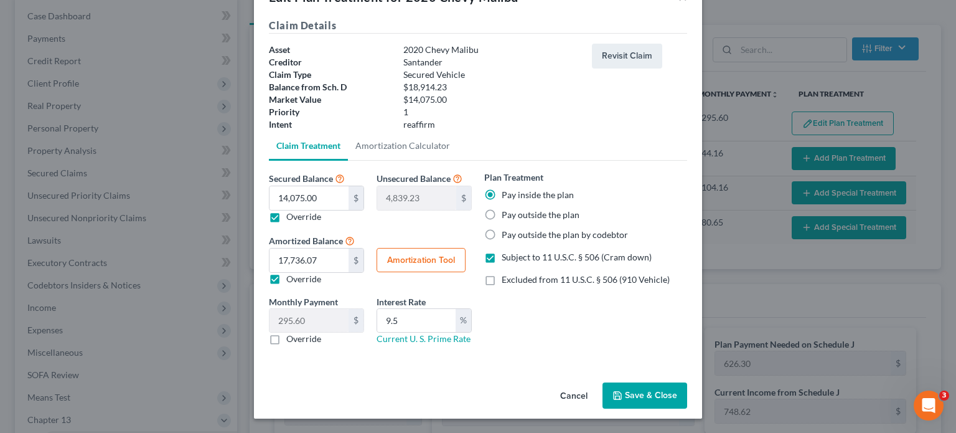
click at [652, 390] on button "Save & Close" at bounding box center [645, 395] width 85 height 26
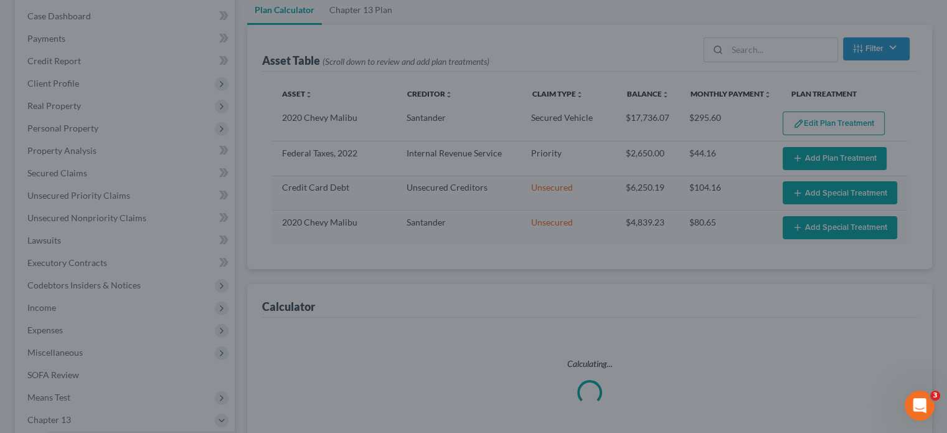
select select "59"
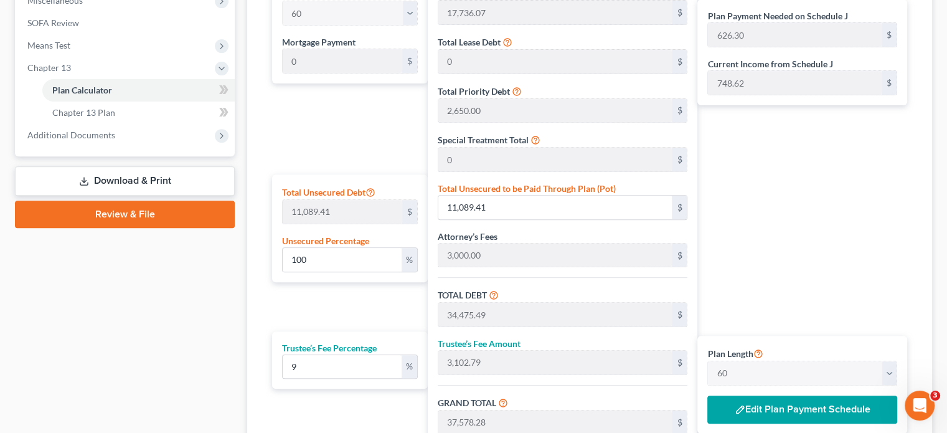
scroll to position [498, 0]
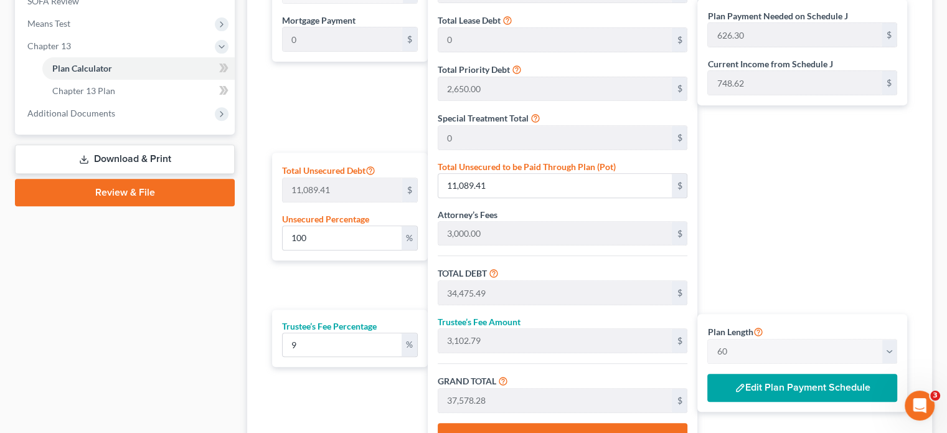
click at [815, 390] on button "Edit Plan Payment Schedule" at bounding box center [802, 388] width 190 height 29
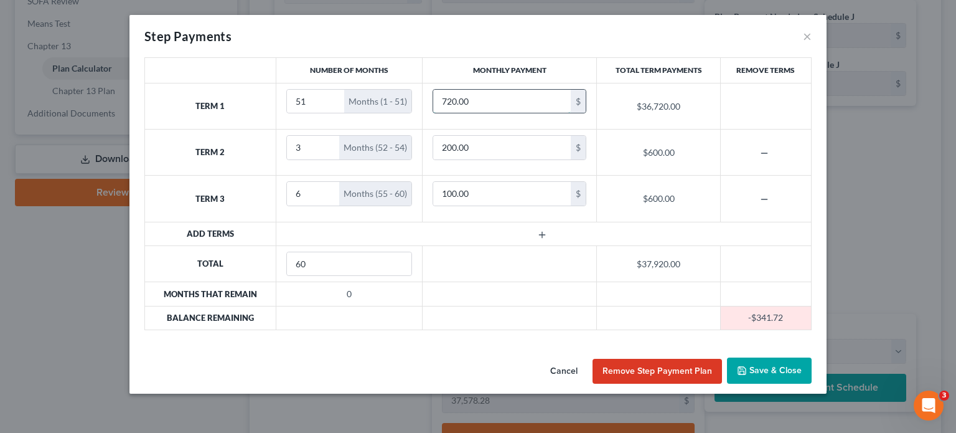
click at [472, 97] on input "720.00" at bounding box center [502, 102] width 138 height 24
click at [460, 44] on div "Step Payments ×" at bounding box center [477, 36] width 697 height 42
click at [769, 369] on button "Save & Close" at bounding box center [769, 370] width 85 height 26
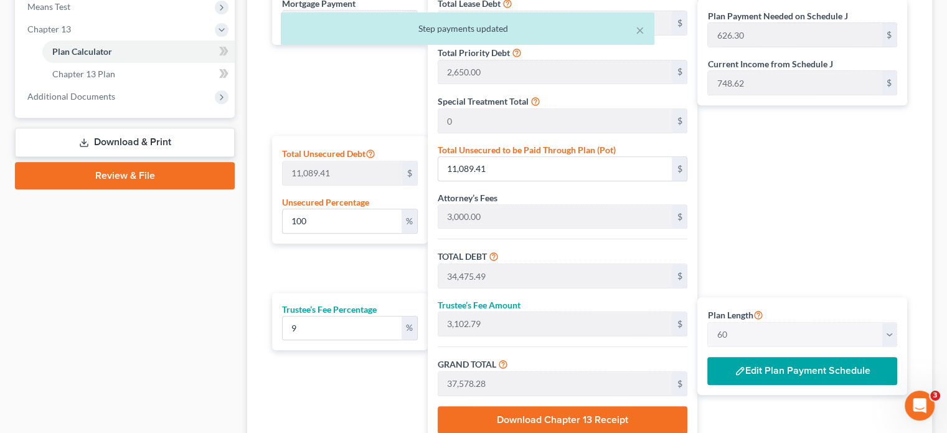
scroll to position [376, 0]
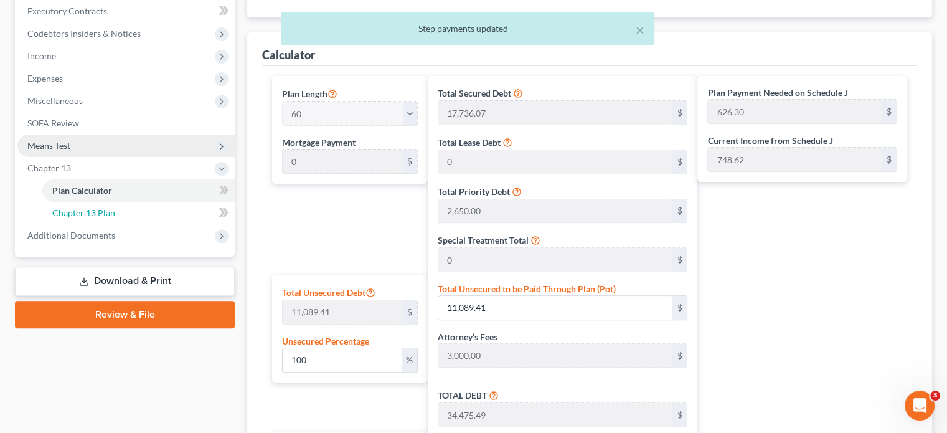
click at [105, 214] on span "Chapter 13 Plan" at bounding box center [83, 212] width 63 height 11
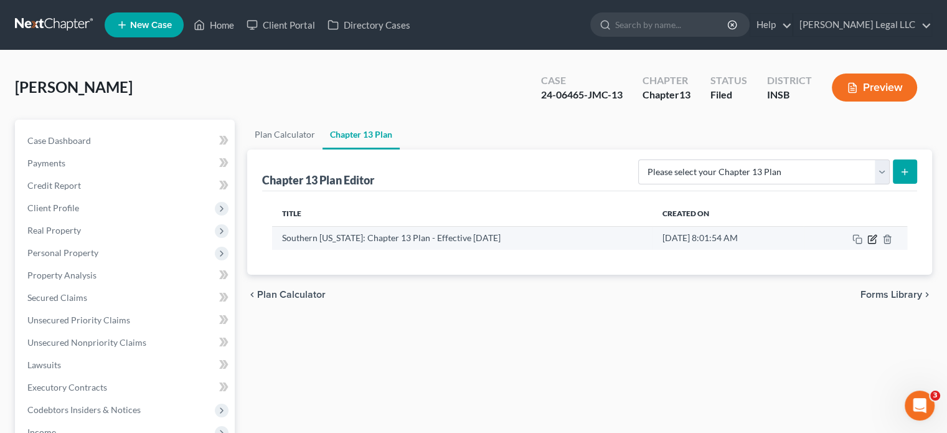
click at [871, 238] on icon "button" at bounding box center [872, 239] width 10 height 10
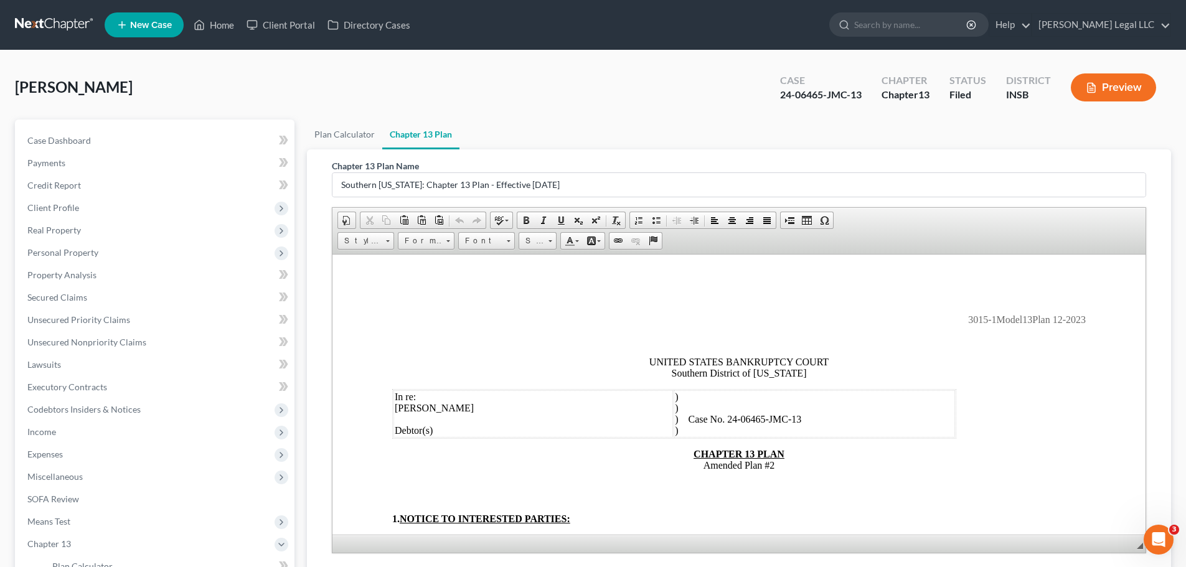
click at [769, 432] on span "Amended Plan #2" at bounding box center [739, 464] width 72 height 11
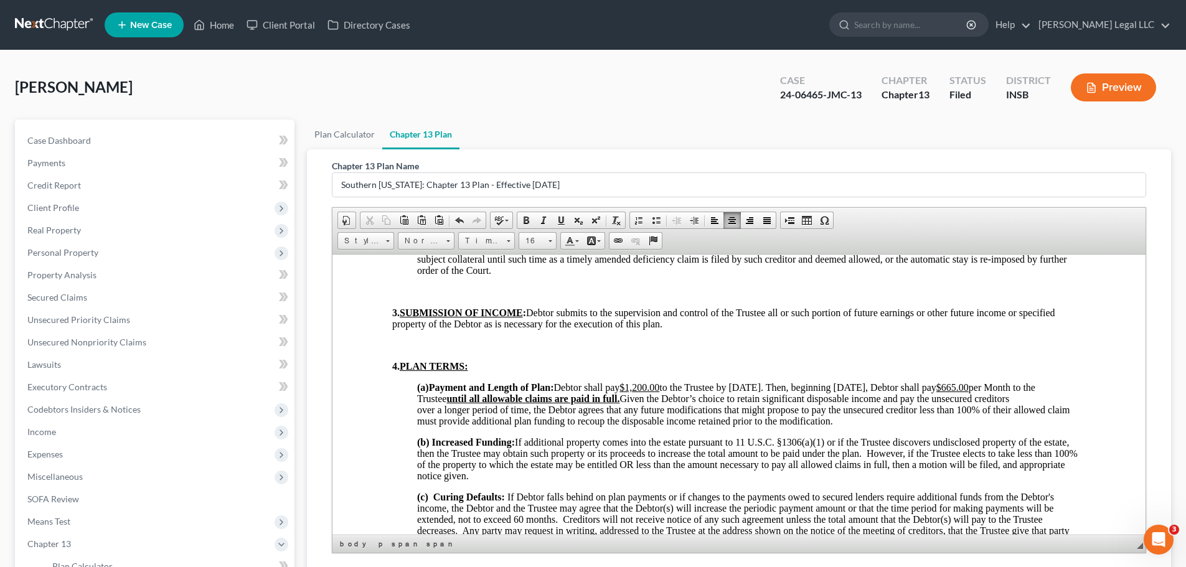
scroll to position [685, 0]
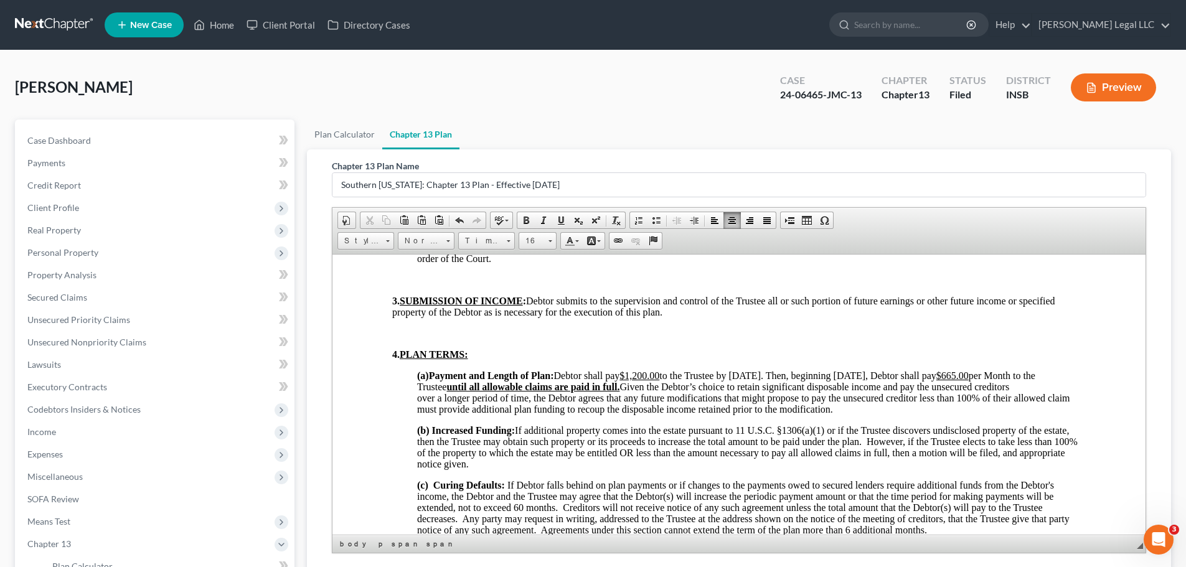
click at [746, 376] on span "(a) Payment and Length of Plan: Debtor shall pay $1,200.00 to the Trustee by 7/…" at bounding box center [726, 381] width 618 height 22
drag, startPoint x: 782, startPoint y: 376, endPoint x: 744, endPoint y: 377, distance: 38.0
click at [744, 377] on span "(a) Payment and Length of Plan: Debtor shall pay $1,200.00 to the Trustee by 7/…" at bounding box center [726, 381] width 618 height 22
drag, startPoint x: 921, startPoint y: 376, endPoint x: 885, endPoint y: 374, distance: 36.8
click at [885, 374] on span "(a) Payment and Length of Plan: Debtor shall pay $1,200.00 to the Trustee by Se…" at bounding box center [726, 381] width 618 height 22
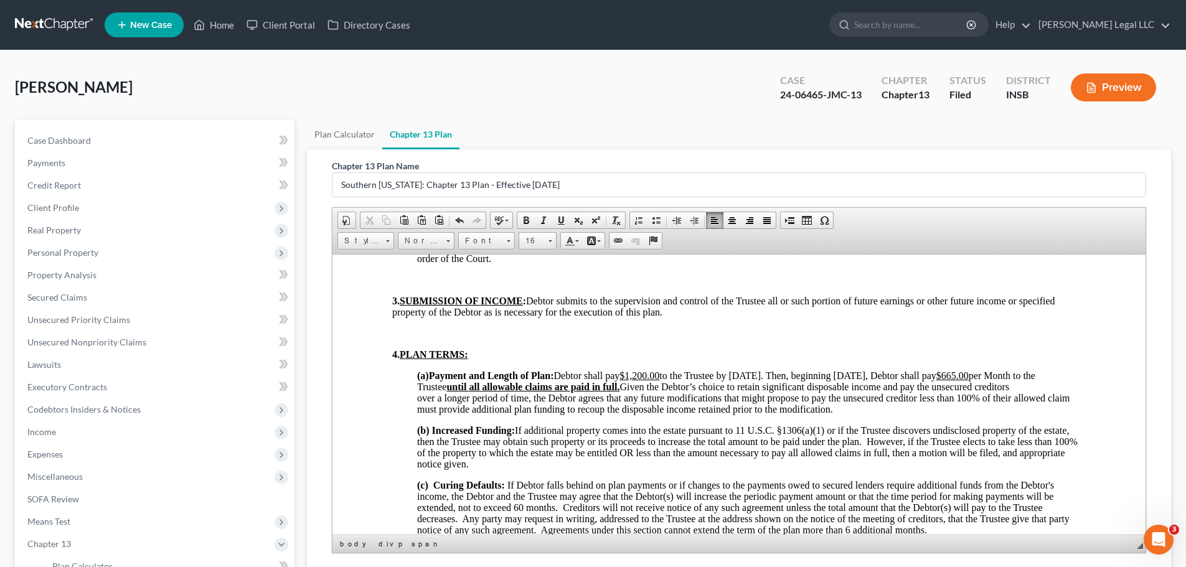
click at [788, 379] on span "(a) Payment and Length of Plan: Debtor shall pay $1,200.00 to the Trustee by Se…" at bounding box center [726, 381] width 618 height 22
click at [956, 375] on u "$665.00" at bounding box center [983, 375] width 32 height 11
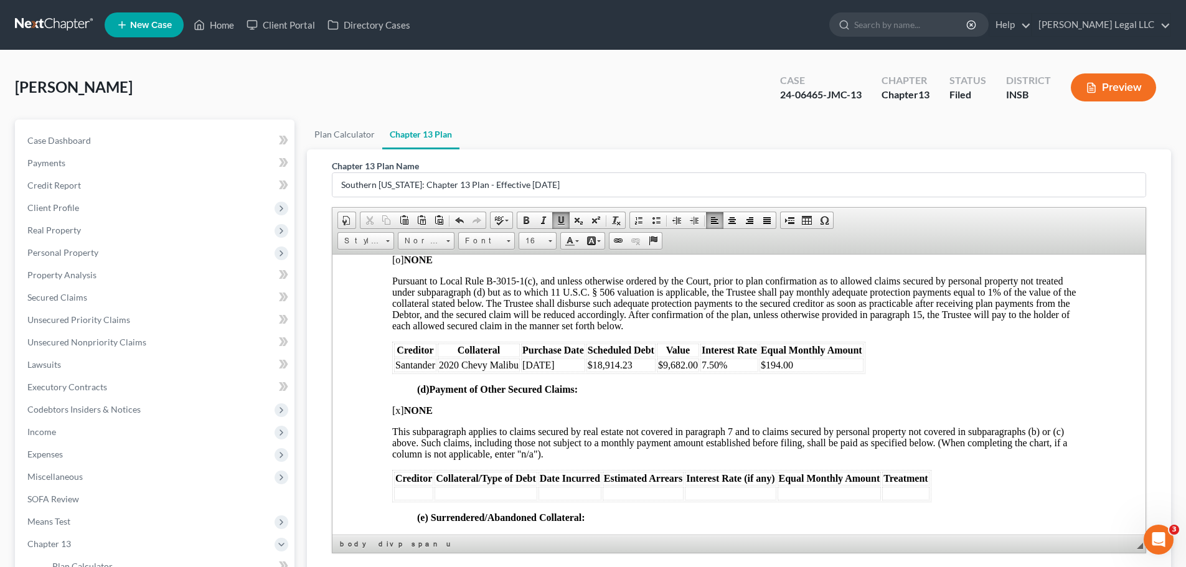
scroll to position [1992, 0]
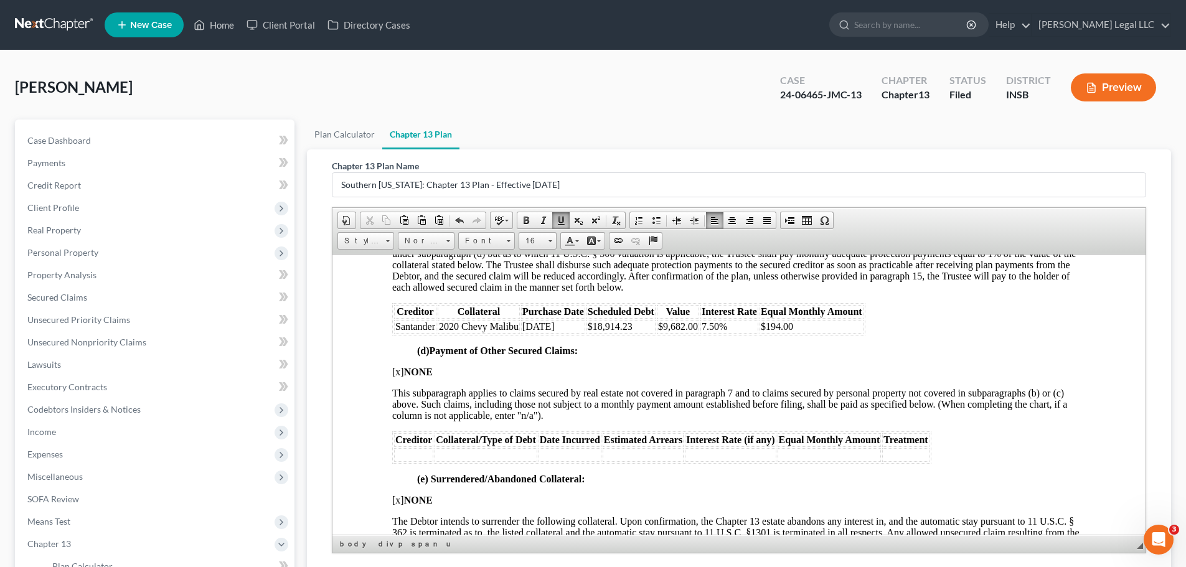
click at [666, 326] on td "$ 9,682.00" at bounding box center [678, 326] width 42 height 14
click at [720, 354] on p "(d) Payment of Other Secured Claims:" at bounding box center [751, 350] width 669 height 11
click at [688, 327] on td "$14 ,682.00" at bounding box center [680, 326] width 47 height 14
click at [808, 331] on td "$194.00" at bounding box center [816, 326] width 104 height 14
click at [796, 324] on span "$194.00" at bounding box center [782, 326] width 32 height 11
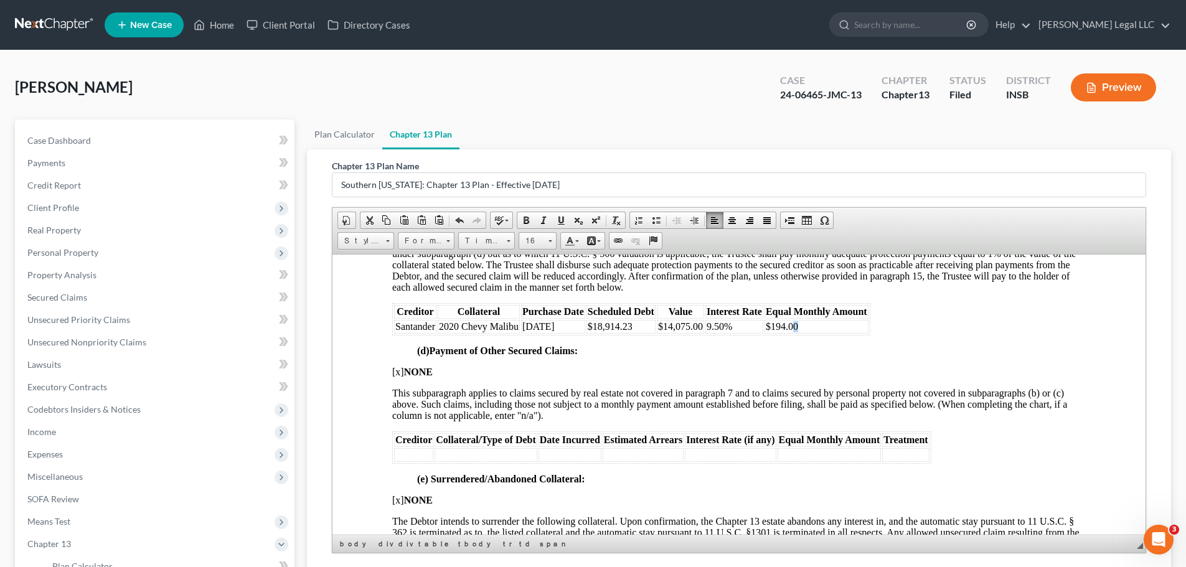
click at [800, 327] on td "$194.00" at bounding box center [816, 326] width 104 height 14
click at [816, 350] on p "(d) Payment of Other Secured Claims:" at bounding box center [751, 350] width 669 height 11
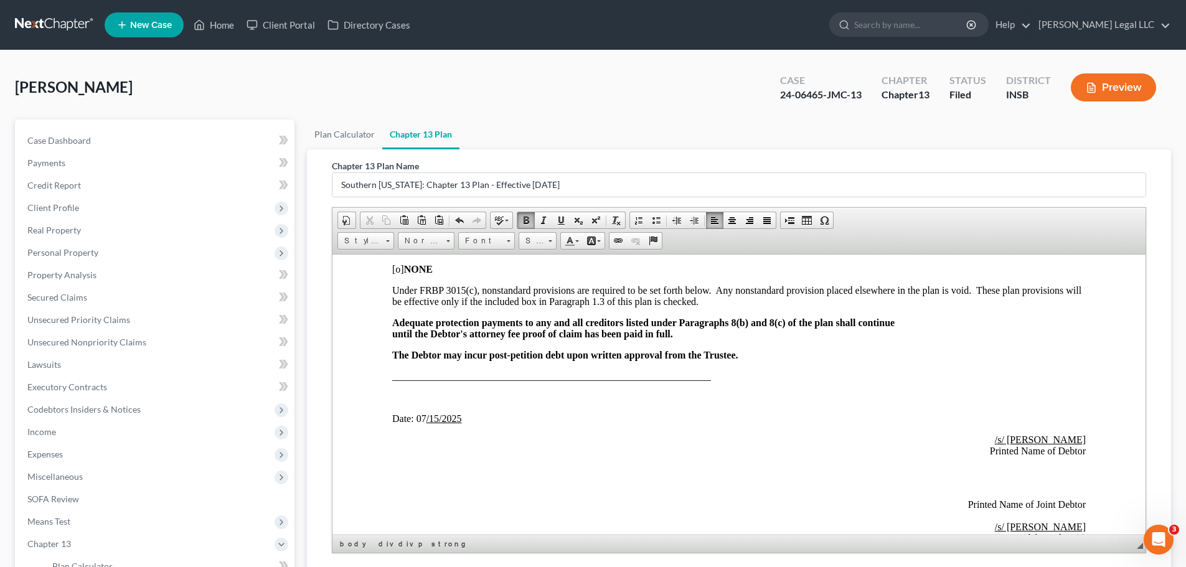
scroll to position [3175, 0]
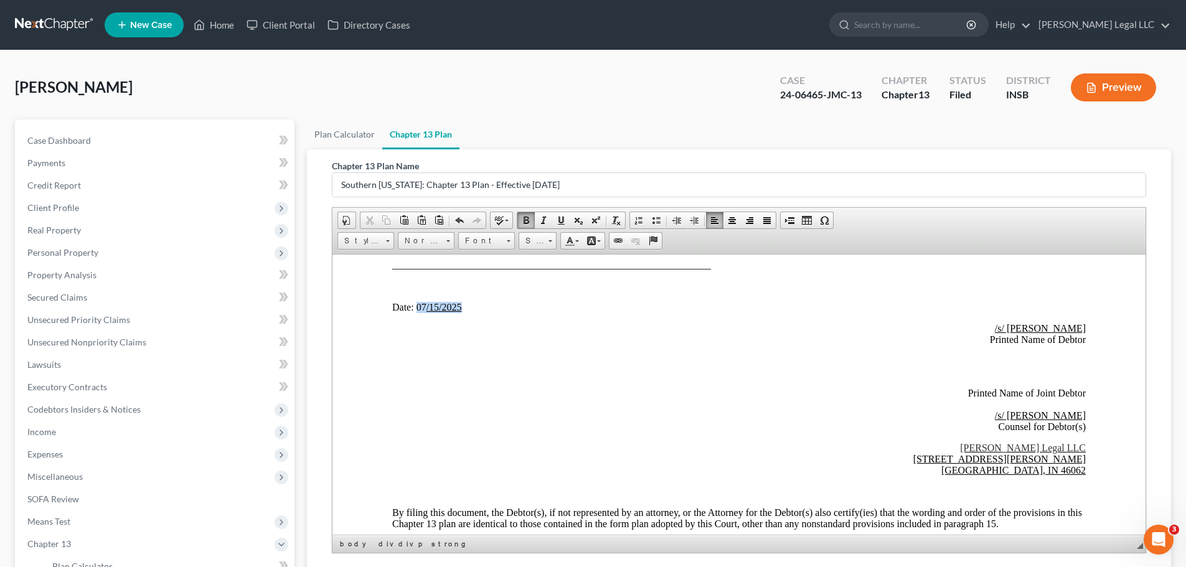
drag, startPoint x: 461, startPoint y: 305, endPoint x: 415, endPoint y: 309, distance: 45.6
click at [415, 309] on span "Date: 07 /15/2025" at bounding box center [427, 306] width 70 height 11
drag, startPoint x: 462, startPoint y: 310, endPoint x: 416, endPoint y: 309, distance: 45.5
click at [416, 309] on p "Date: 09/09/2025" at bounding box center [739, 306] width 694 height 11
click at [712, 432] on p "Brock Legal LLC 16566 Maines Valley Dr. Noblesville, IN 46062" at bounding box center [739, 459] width 694 height 34
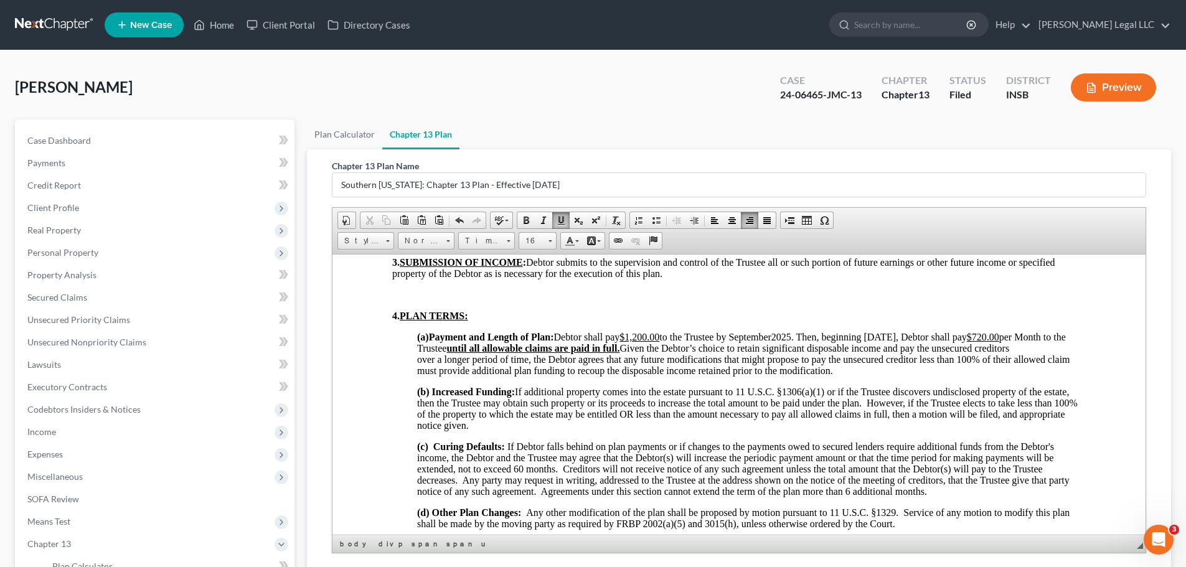
scroll to position [707, 0]
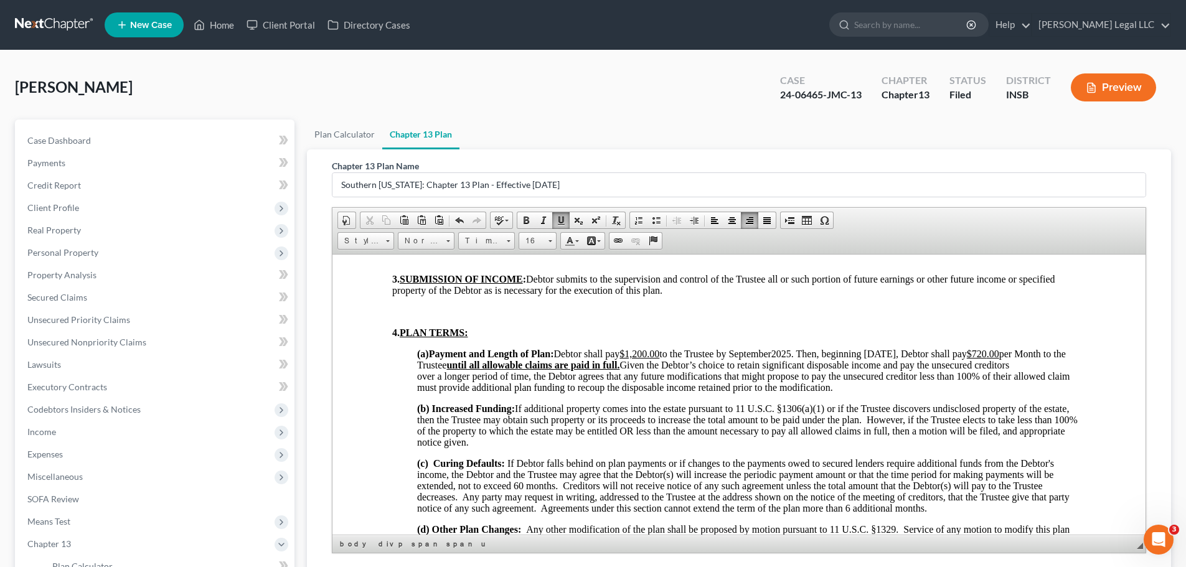
drag, startPoint x: 1137, startPoint y: 489, endPoint x: 1482, endPoint y: 576, distance: 355.0
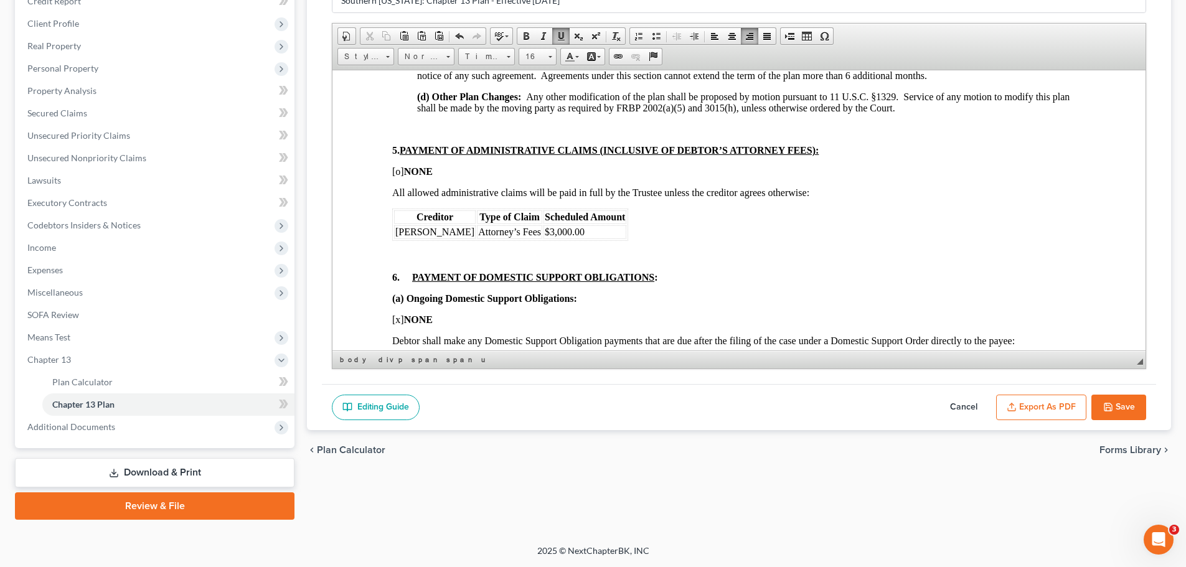
scroll to position [956, 0]
click at [956, 410] on button "Save" at bounding box center [1118, 408] width 55 height 26
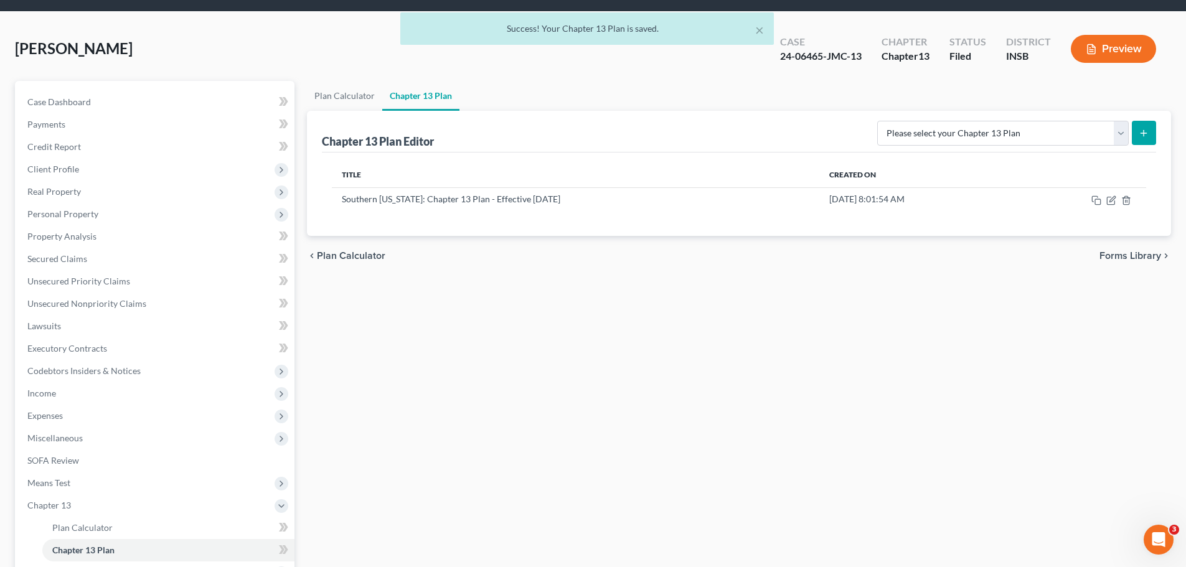
scroll to position [0, 0]
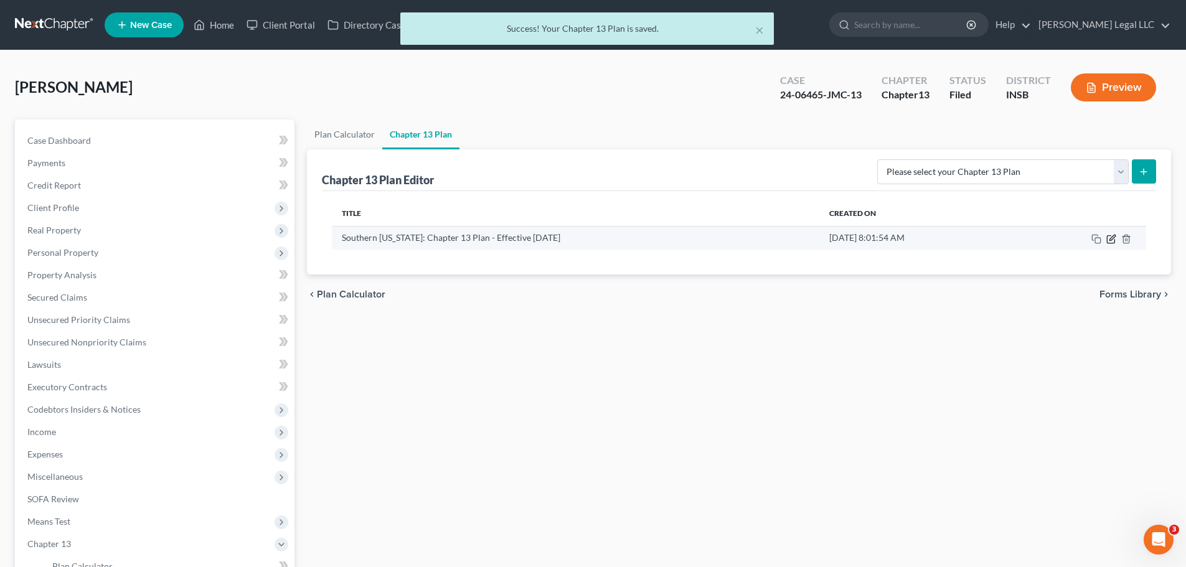
click at [956, 239] on icon "button" at bounding box center [1111, 239] width 10 height 10
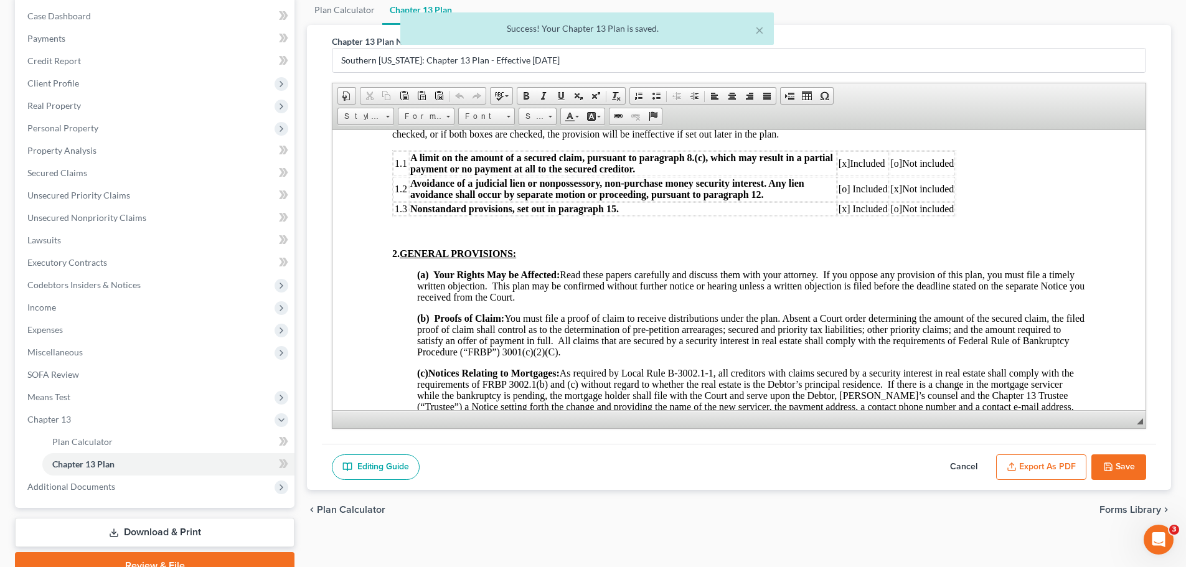
scroll to position [436, 0]
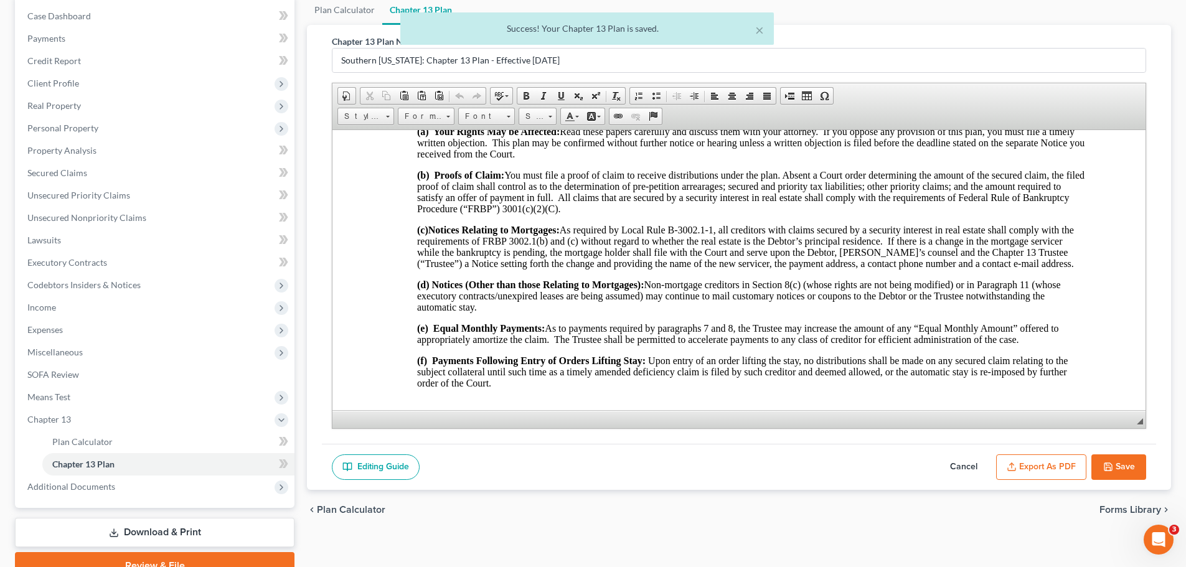
click at [956, 432] on button "Export as PDF" at bounding box center [1041, 467] width 90 height 26
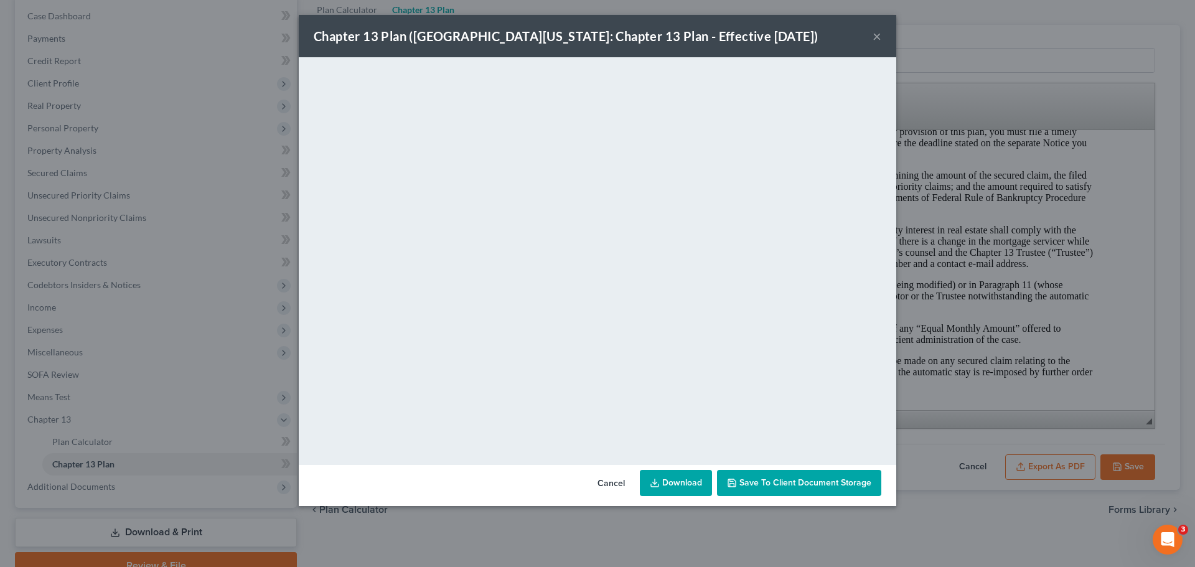
click at [672, 432] on link "Download" at bounding box center [676, 483] width 72 height 26
click at [629, 432] on button "Cancel" at bounding box center [611, 483] width 47 height 25
